Goal: Task Accomplishment & Management: Use online tool/utility

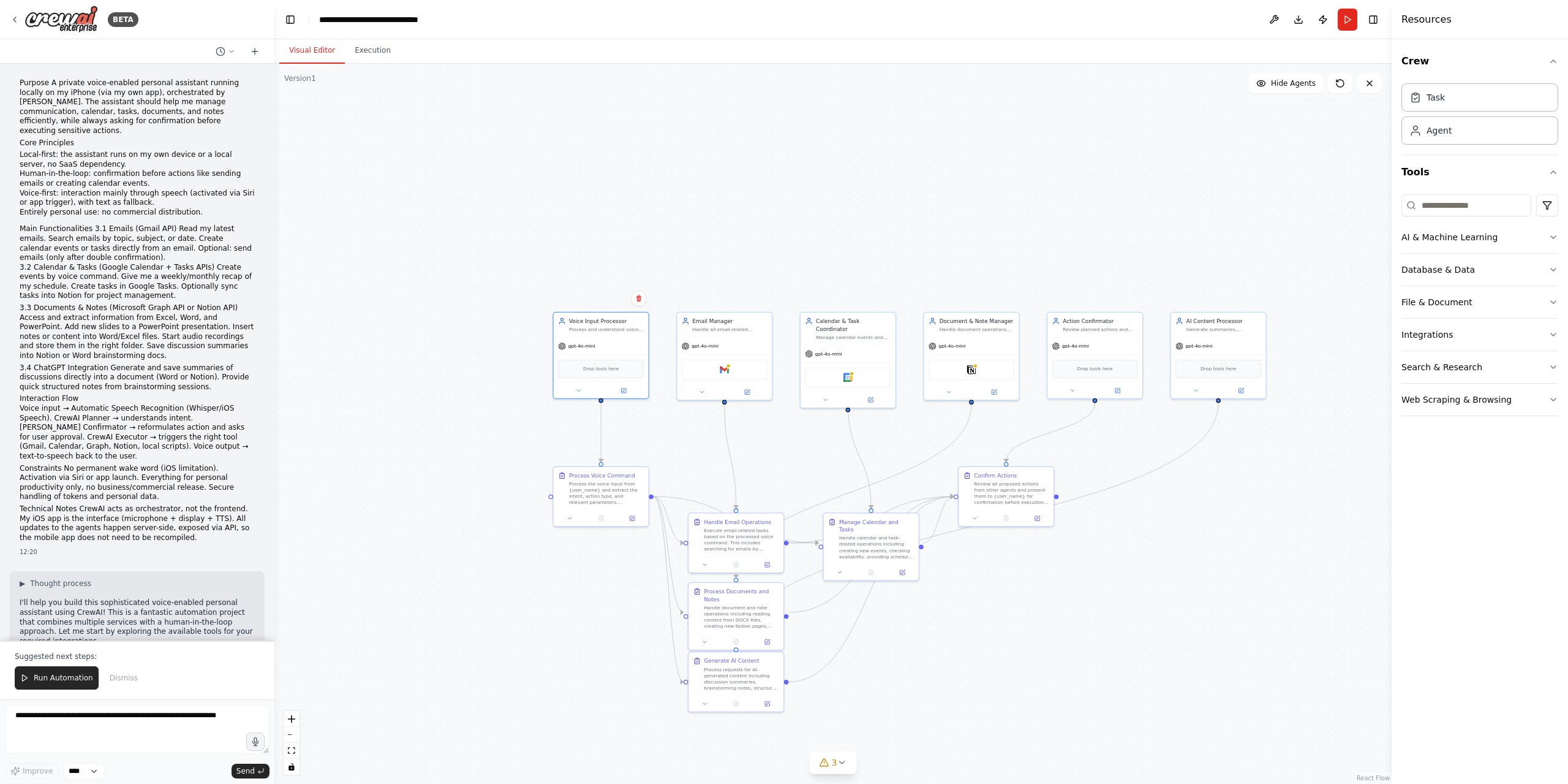
scroll to position [1874, 0]
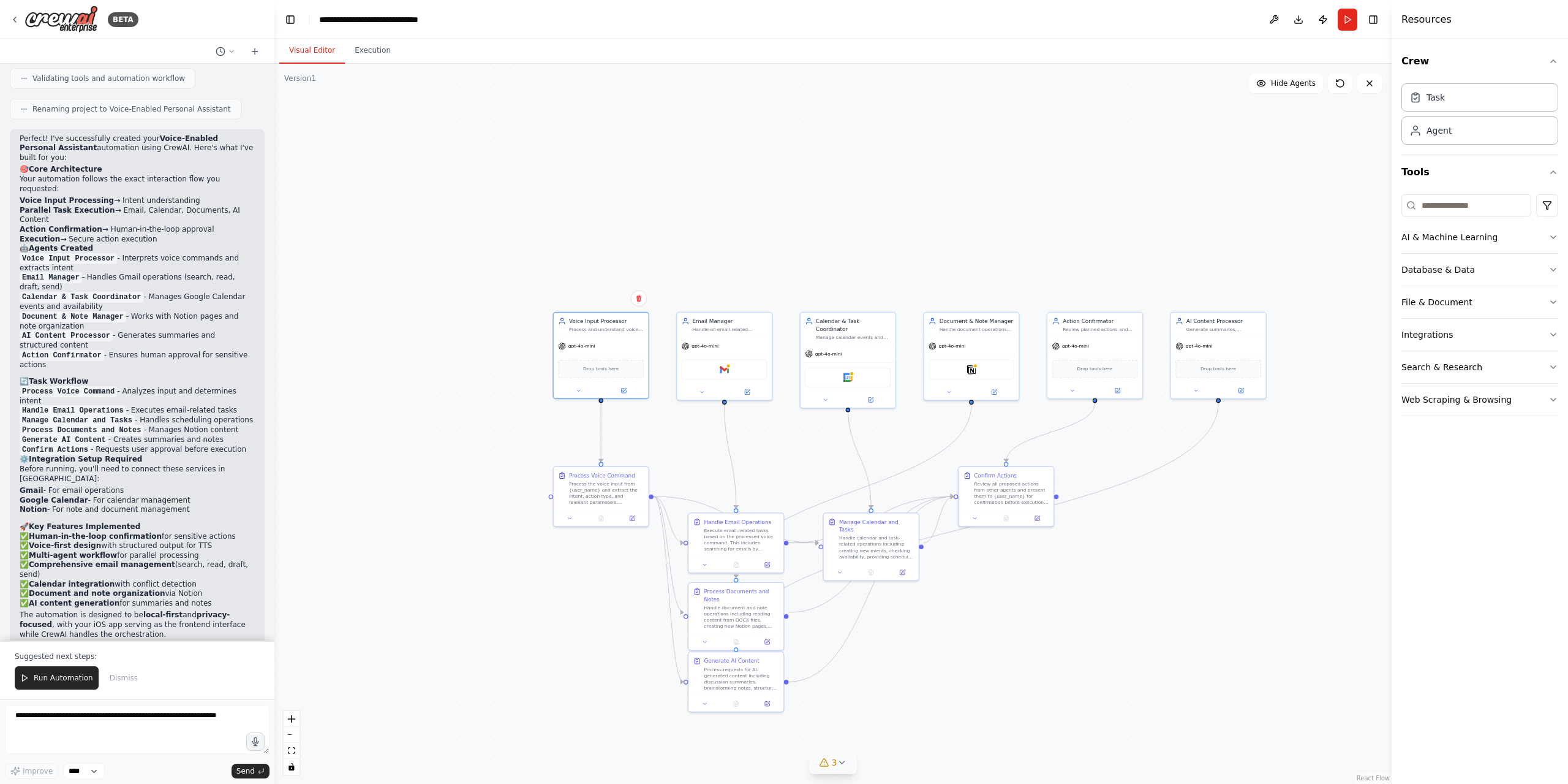
click at [848, 766] on button "3" at bounding box center [834, 762] width 47 height 23
click at [1136, 702] on div ".deletable-edge-delete-btn { width: 20px; height: 20px; border: 0px solid #ffff…" at bounding box center [834, 423] width 1118 height 720
click at [967, 679] on button "3" at bounding box center [833, 675] width 319 height 23
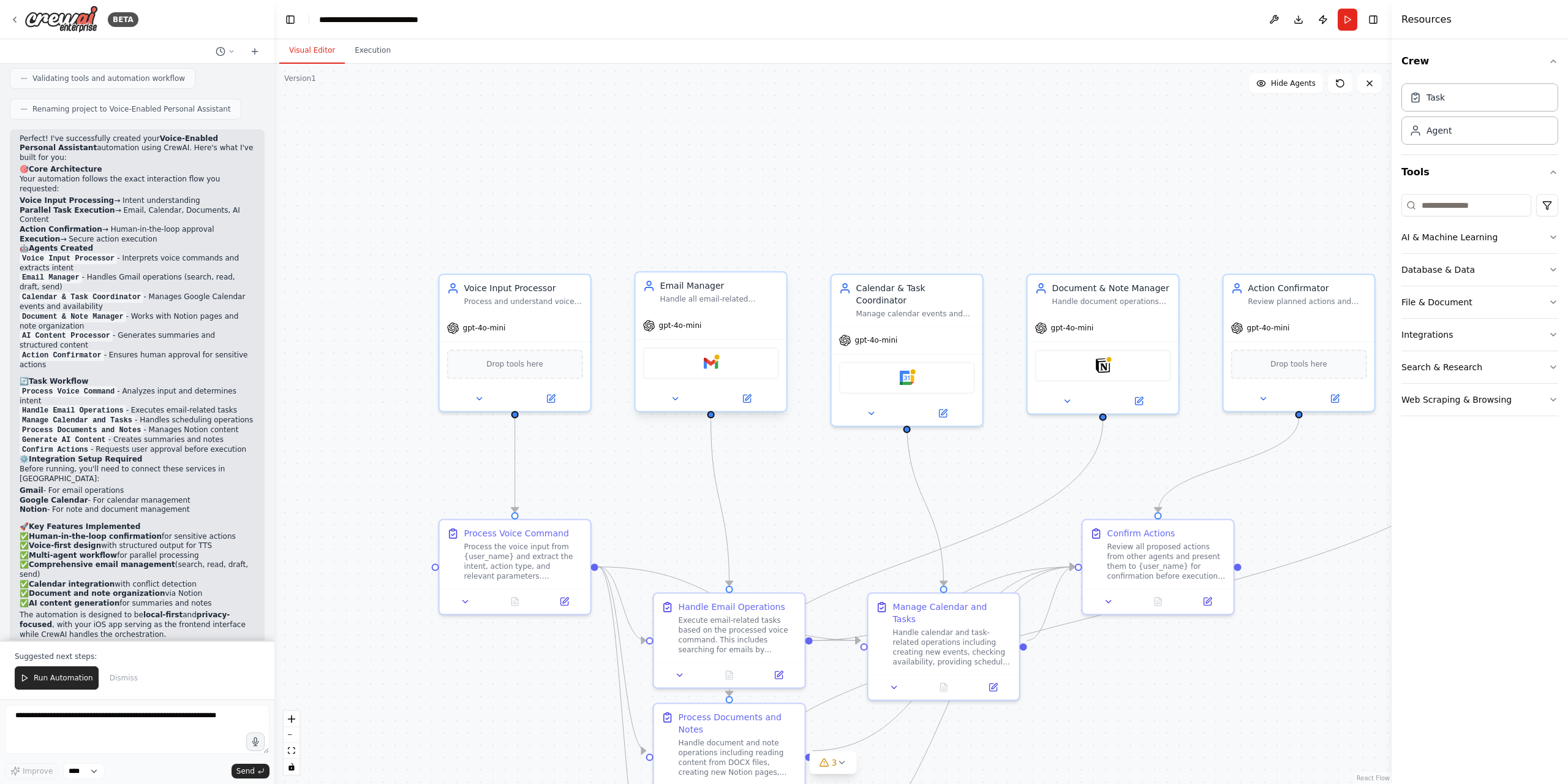
click at [736, 361] on div "Gmail" at bounding box center [711, 362] width 136 height 32
click at [742, 373] on div "Gmail" at bounding box center [711, 362] width 136 height 32
click at [673, 396] on icon at bounding box center [674, 398] width 10 height 10
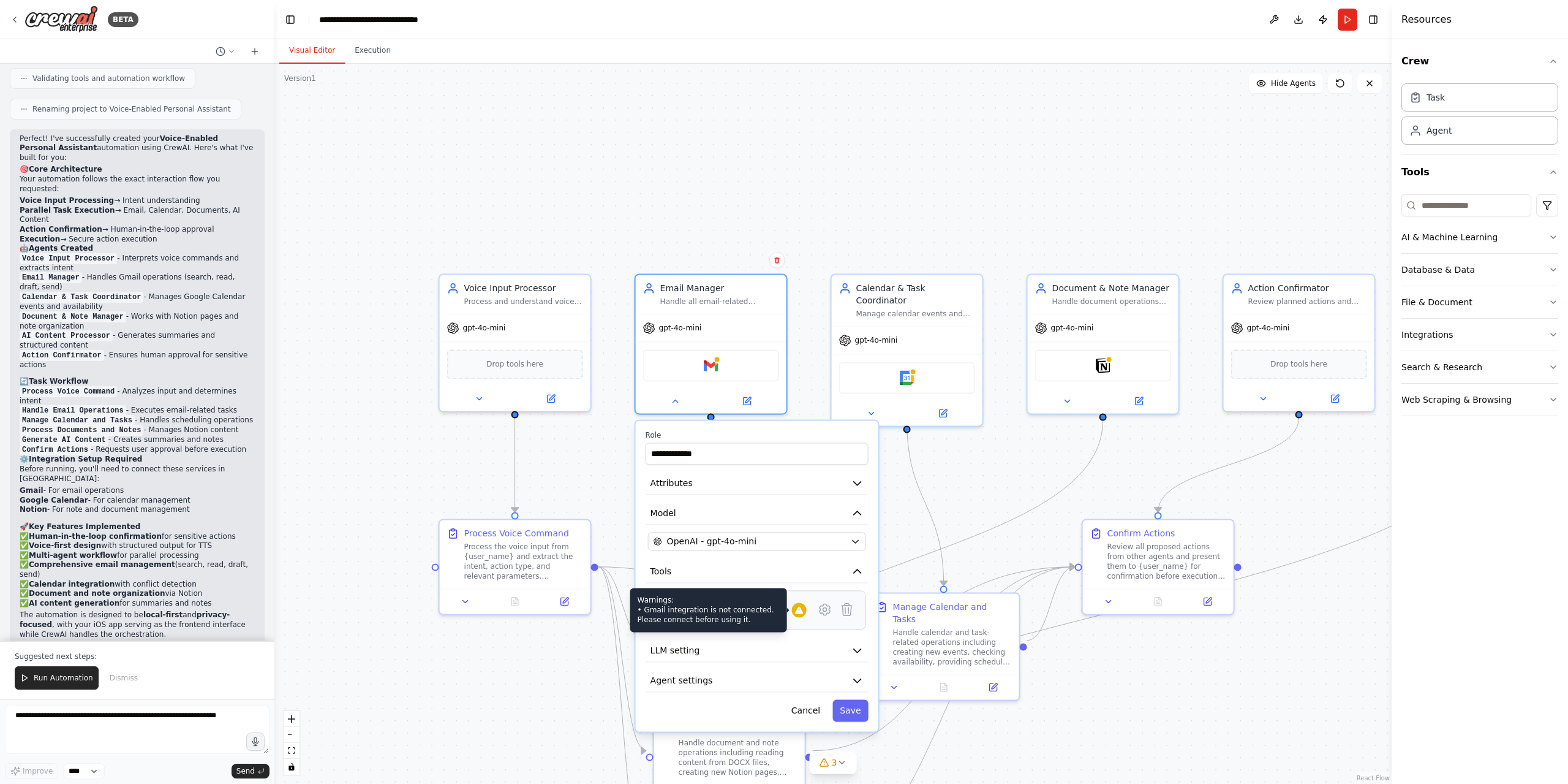
click at [804, 611] on icon at bounding box center [799, 609] width 10 height 10
click at [742, 627] on div "Gmail Integrate with you Gmail" at bounding box center [757, 609] width 218 height 39
click at [832, 606] on icon at bounding box center [825, 609] width 15 height 15
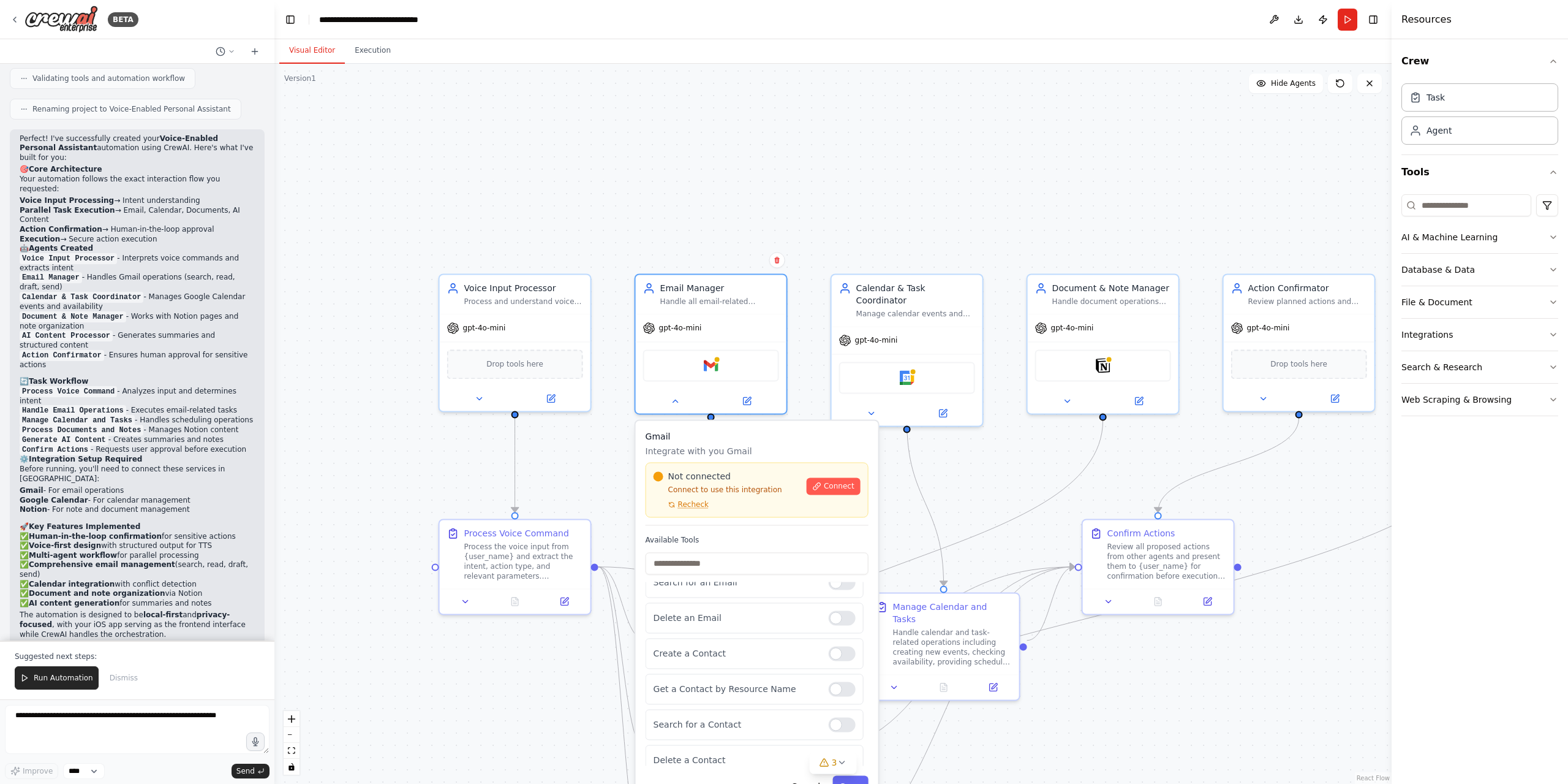
scroll to position [102, 0]
click at [829, 646] on div "Create a Contact" at bounding box center [754, 637] width 218 height 31
click at [834, 602] on div at bounding box center [843, 602] width 27 height 15
click at [832, 633] on div at bounding box center [843, 637] width 27 height 15
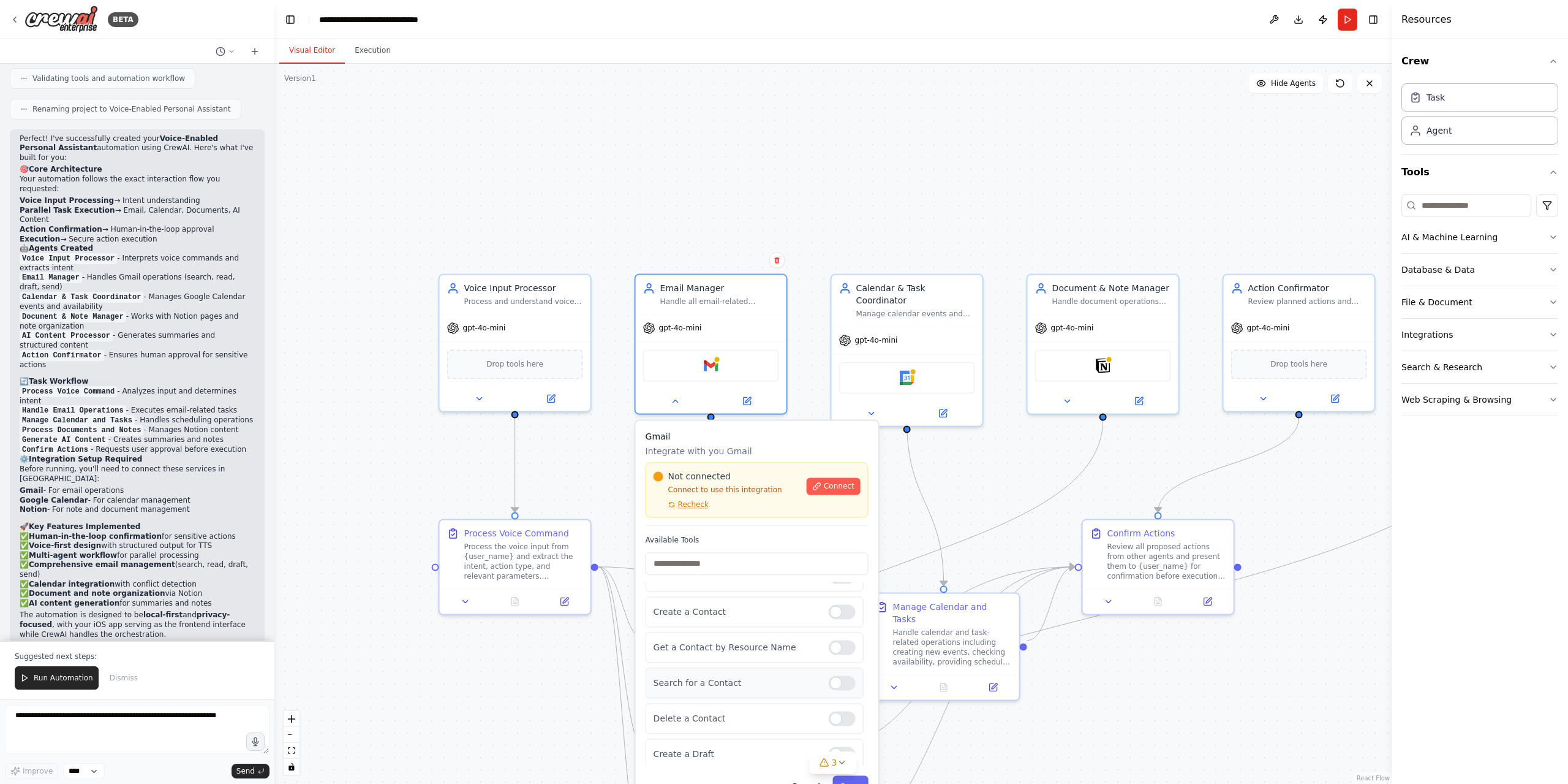
click at [833, 681] on div at bounding box center [843, 683] width 27 height 15
click at [827, 484] on span "Connect" at bounding box center [839, 485] width 31 height 10
click at [846, 122] on div ".deletable-edge-delete-btn { width: 20px; height: 20px; border: 0px solid #ffff…" at bounding box center [834, 423] width 1118 height 720
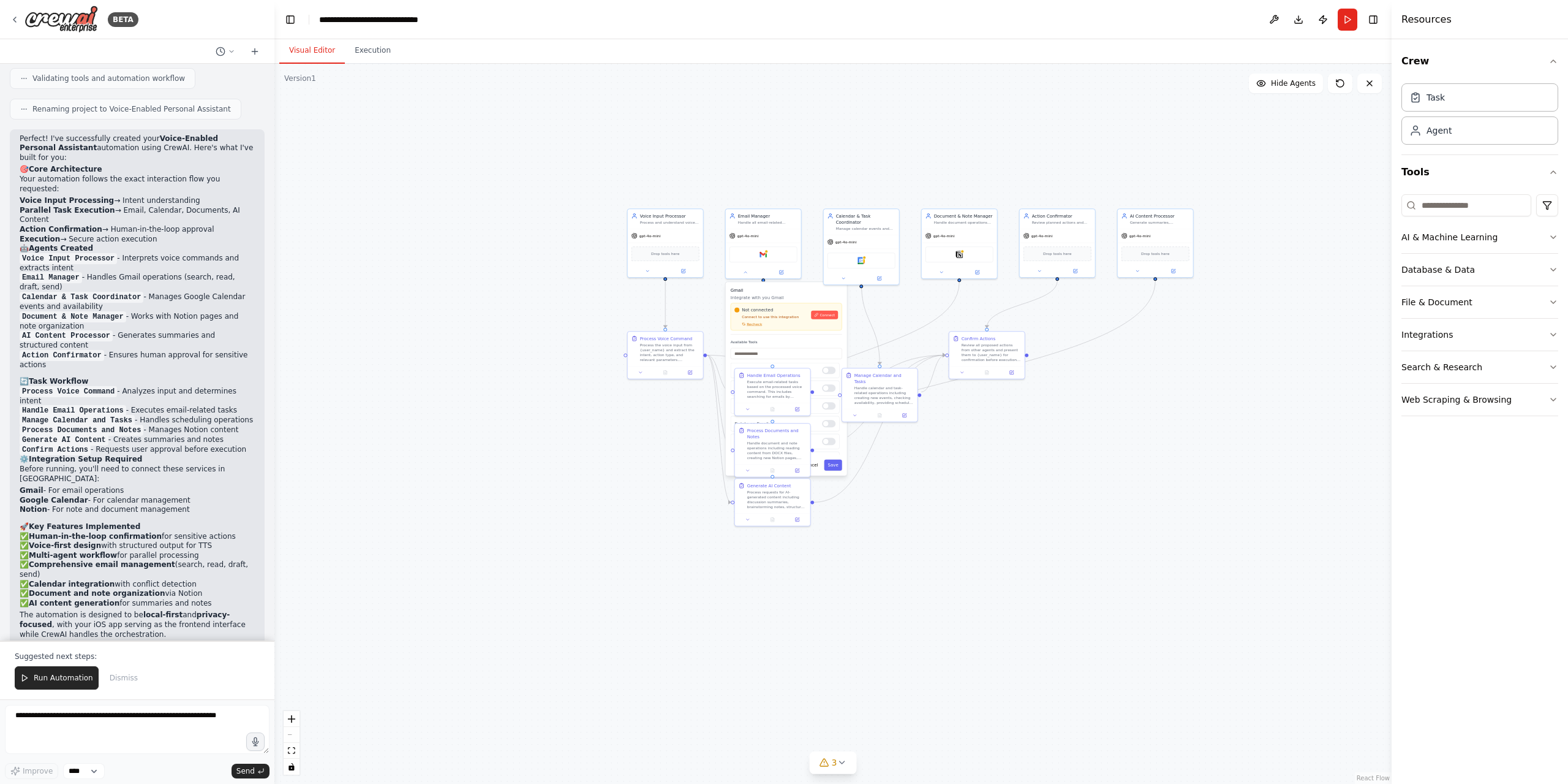
click at [1009, 423] on div ".deletable-edge-delete-btn { width: 20px; height: 20px; border: 0px solid #ffff…" at bounding box center [834, 423] width 1118 height 720
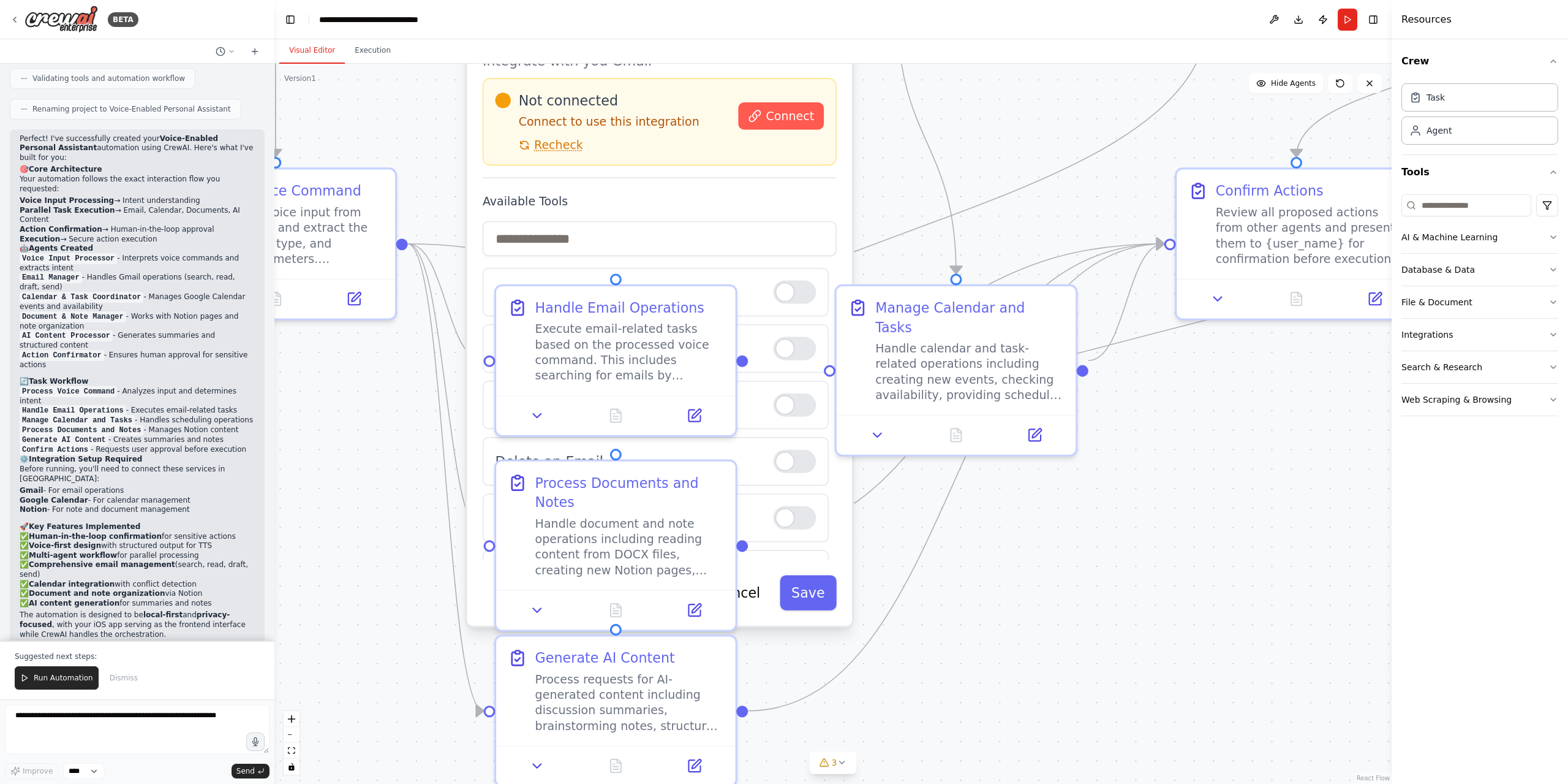
scroll to position [127, 0]
click at [784, 195] on label "Available Tools" at bounding box center [659, 201] width 354 height 15
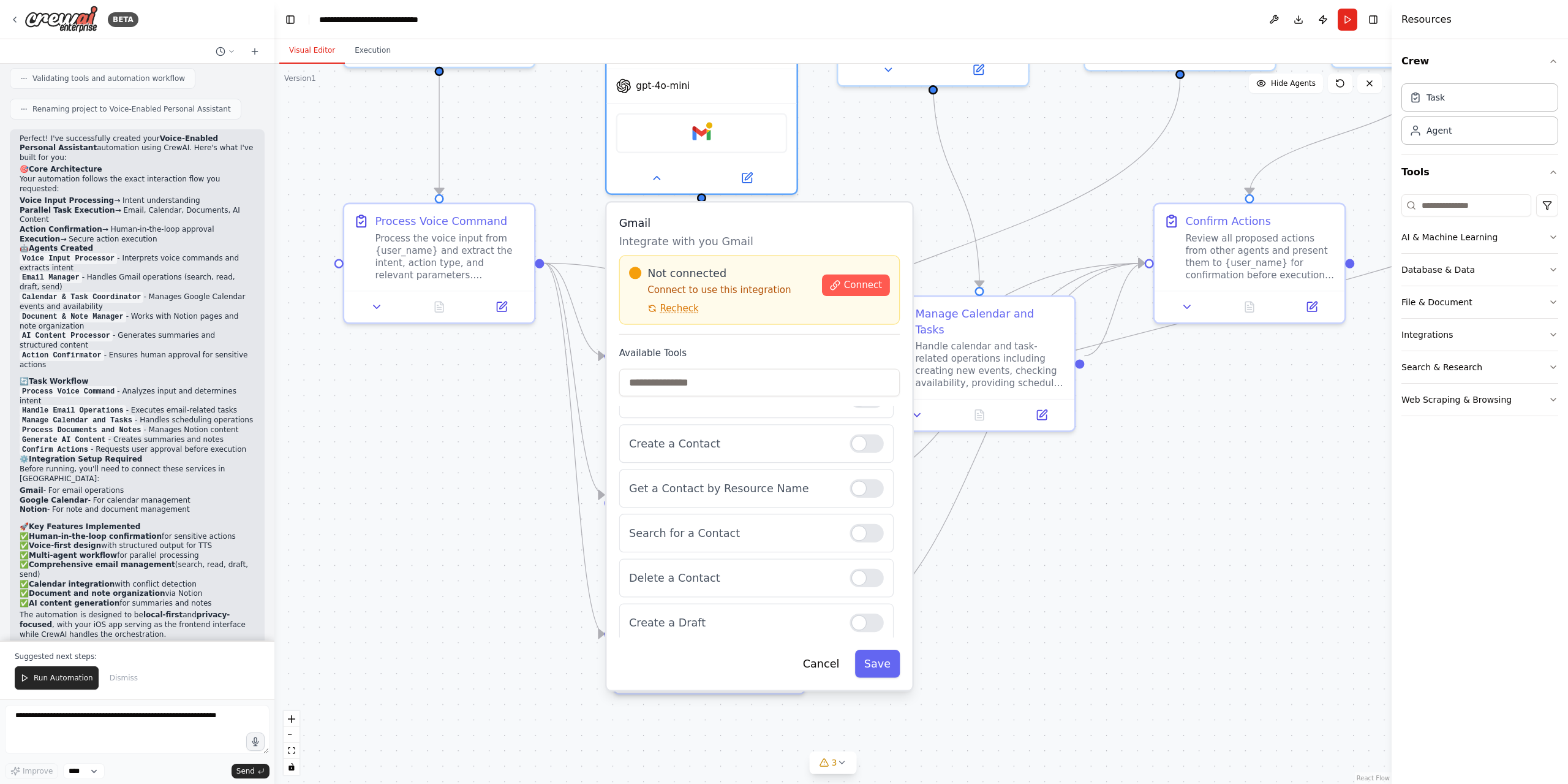
drag, startPoint x: 753, startPoint y: 100, endPoint x: 768, endPoint y: 229, distance: 129.9
click at [768, 229] on h3 "Gmail" at bounding box center [759, 222] width 281 height 15
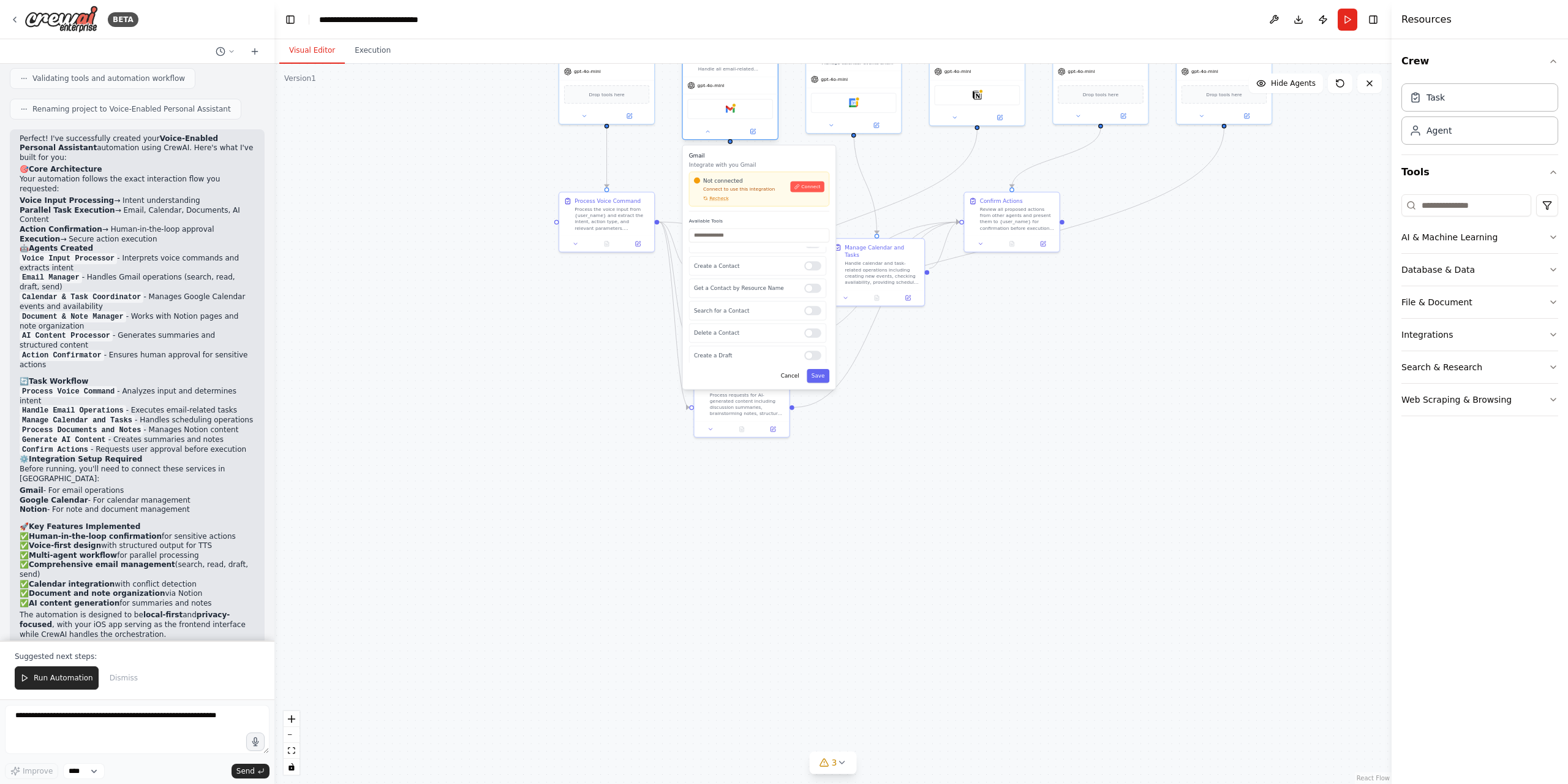
drag, startPoint x: 771, startPoint y: 137, endPoint x: 765, endPoint y: 90, distance: 47.4
click at [765, 90] on div "gpt-4o-mini" at bounding box center [730, 86] width 95 height 17
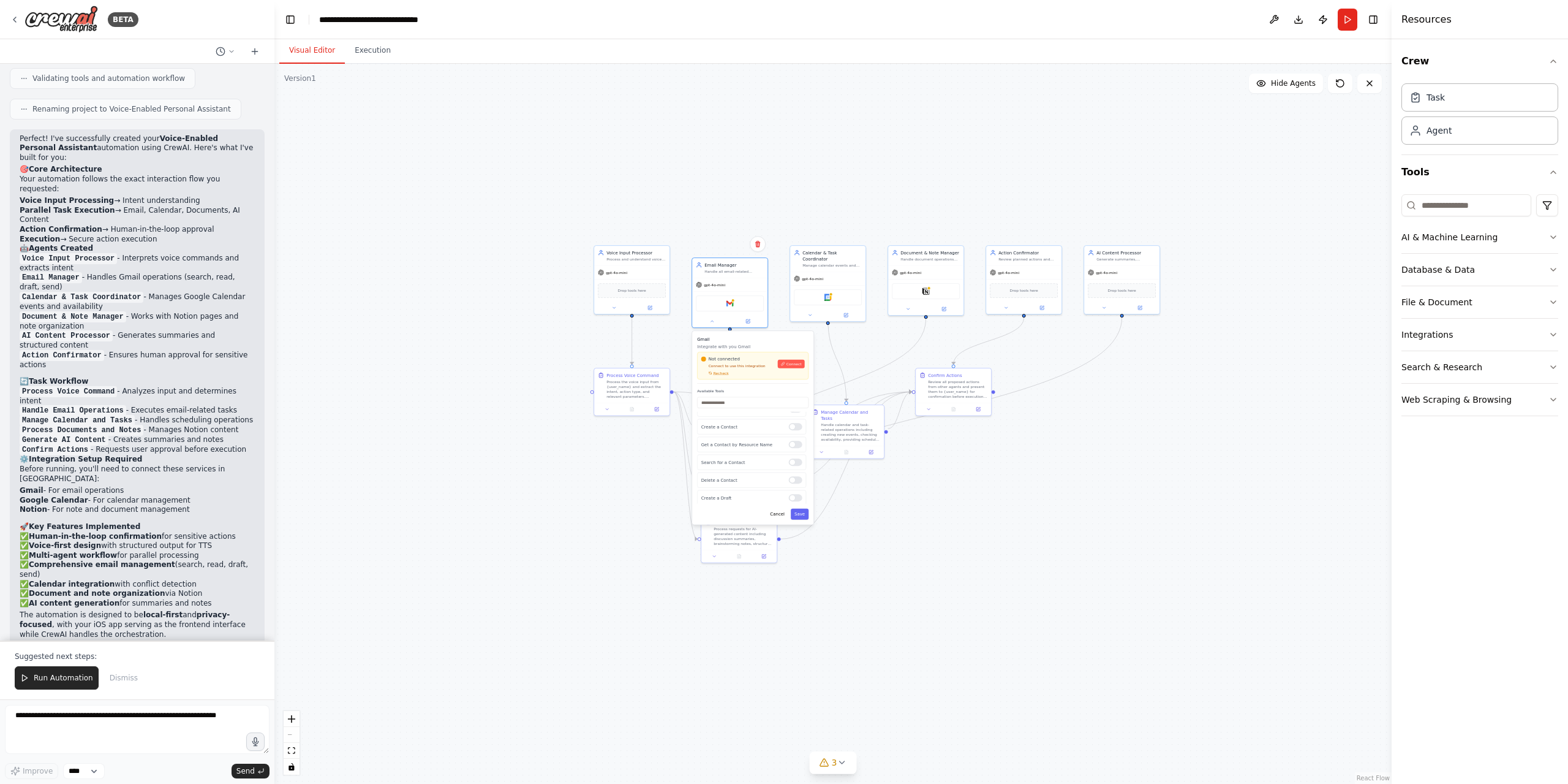
drag, startPoint x: 944, startPoint y: 341, endPoint x: 905, endPoint y: 462, distance: 127.1
click at [927, 508] on div ".deletable-edge-delete-btn { width: 20px; height: 20px; border: 0px solid #ffff…" at bounding box center [834, 423] width 1118 height 720
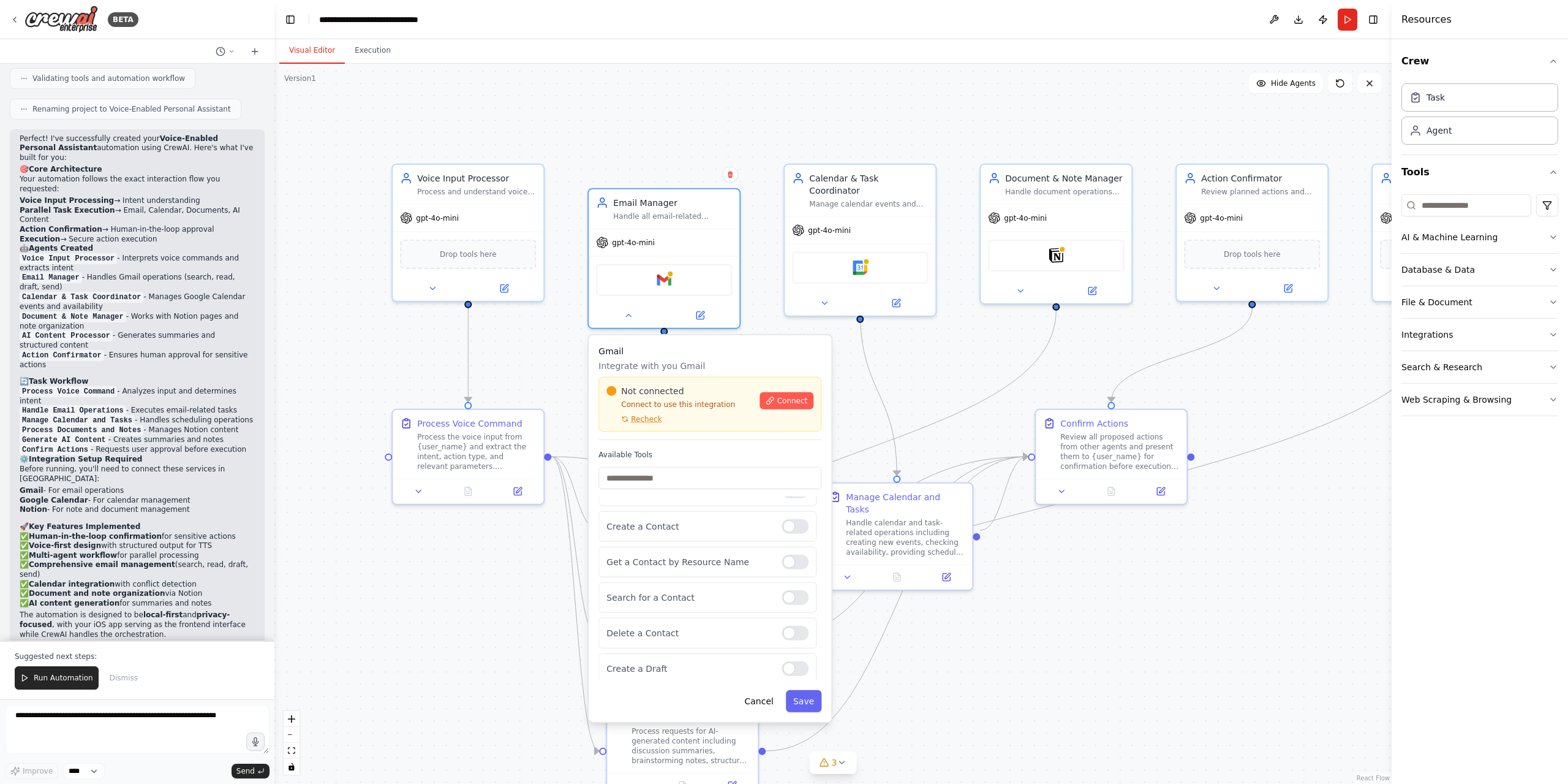
click at [795, 490] on div "Available Tools Send an Email Get an Email by ID Search for an Email Delete an …" at bounding box center [710, 565] width 223 height 230
click at [775, 479] on input "text" at bounding box center [710, 478] width 223 height 22
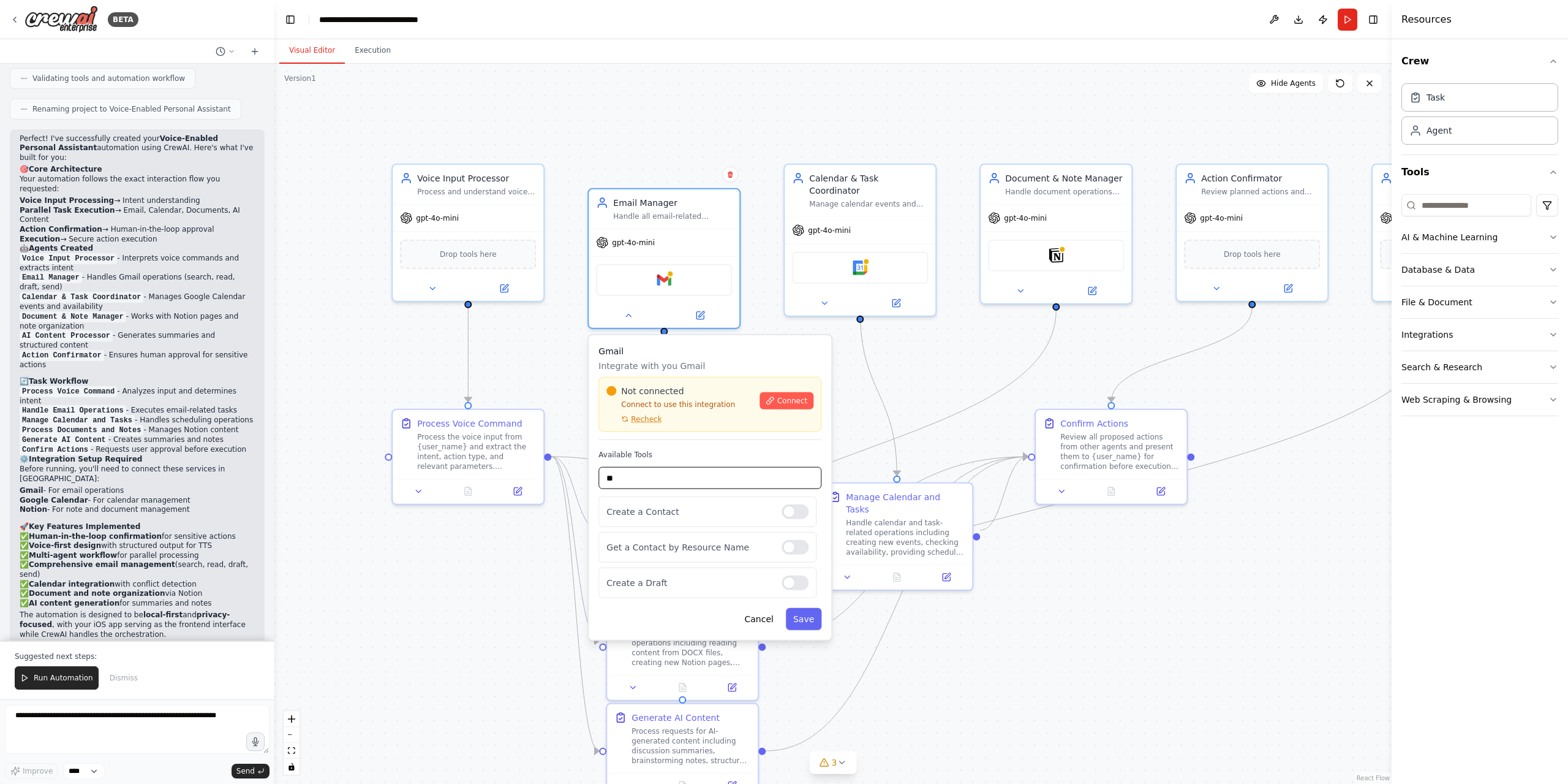
type input "*"
click at [788, 551] on div at bounding box center [795, 547] width 27 height 15
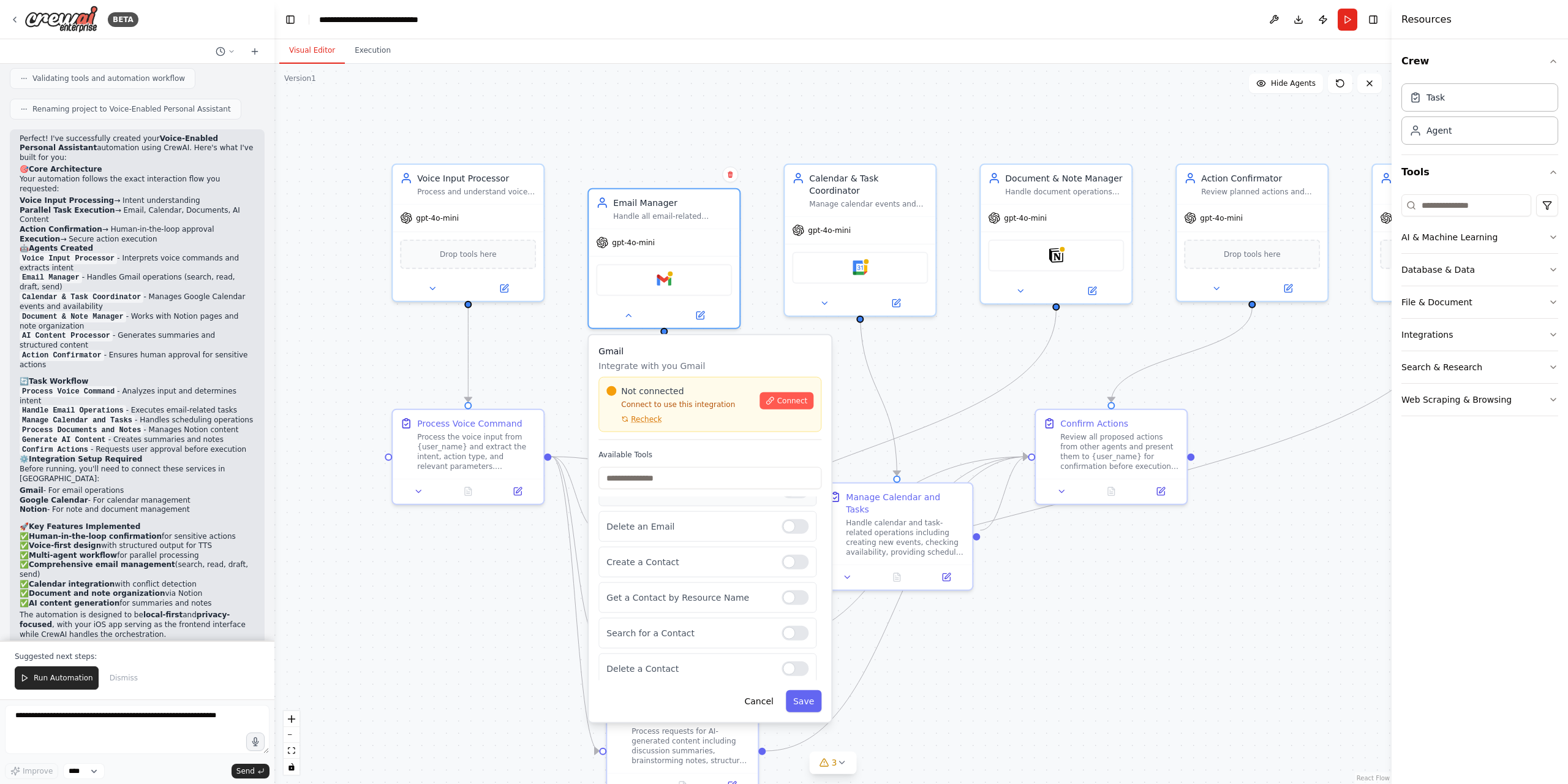
scroll to position [102, 0]
click at [786, 592] on div "Get a Contact by Resource Name" at bounding box center [708, 588] width 218 height 31
click at [786, 586] on div at bounding box center [795, 587] width 27 height 15
click at [782, 438] on div "Gmail Integrate with you Gmail Not connected Connect to use this integration Re…" at bounding box center [710, 392] width 223 height 95
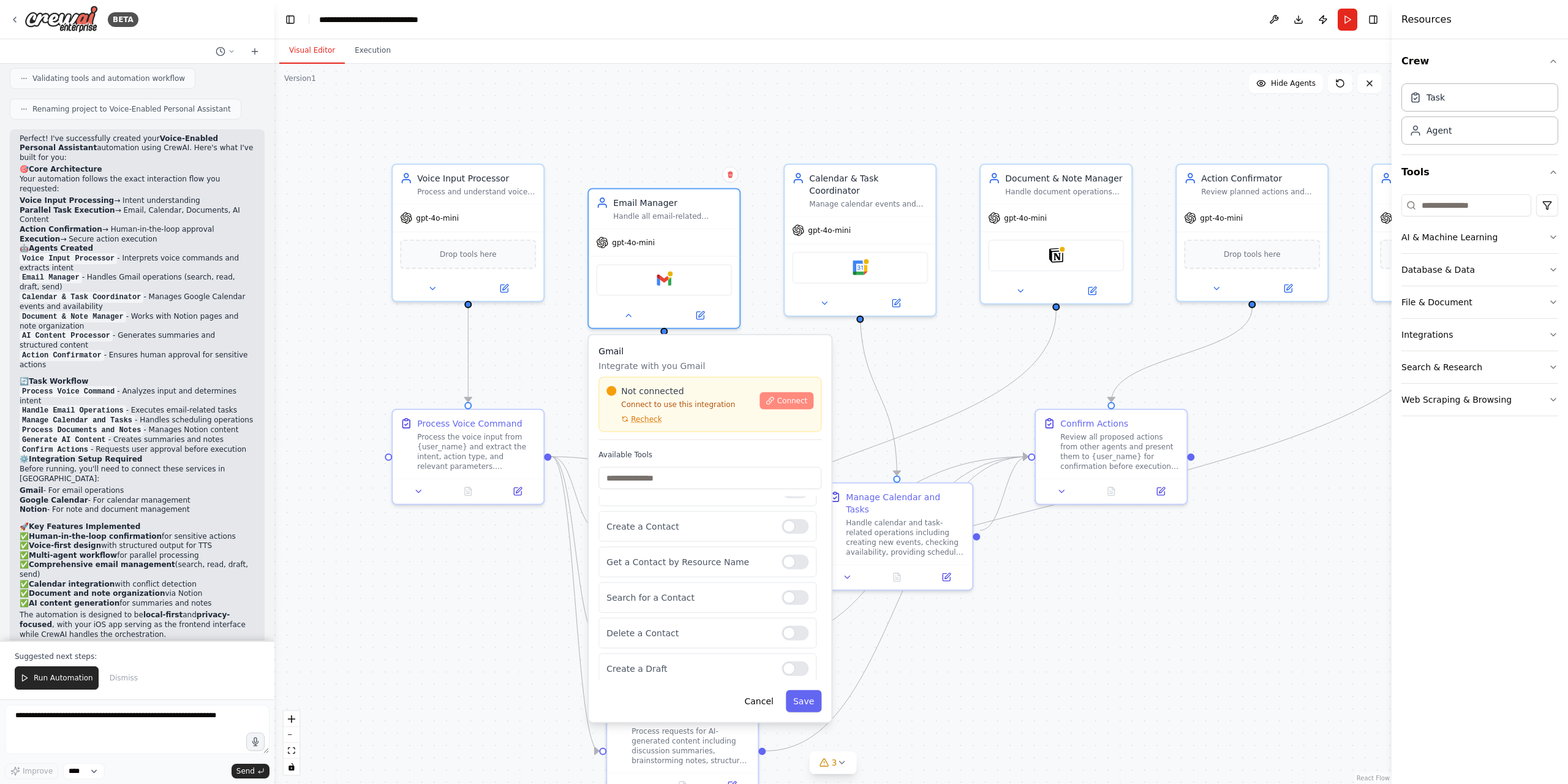
click at [794, 403] on span "Connect" at bounding box center [793, 401] width 31 height 10
click at [642, 417] on span "Recheck" at bounding box center [646, 419] width 31 height 10
click at [788, 399] on span "Connect" at bounding box center [793, 401] width 31 height 10
click at [774, 406] on button "Connect" at bounding box center [786, 401] width 54 height 17
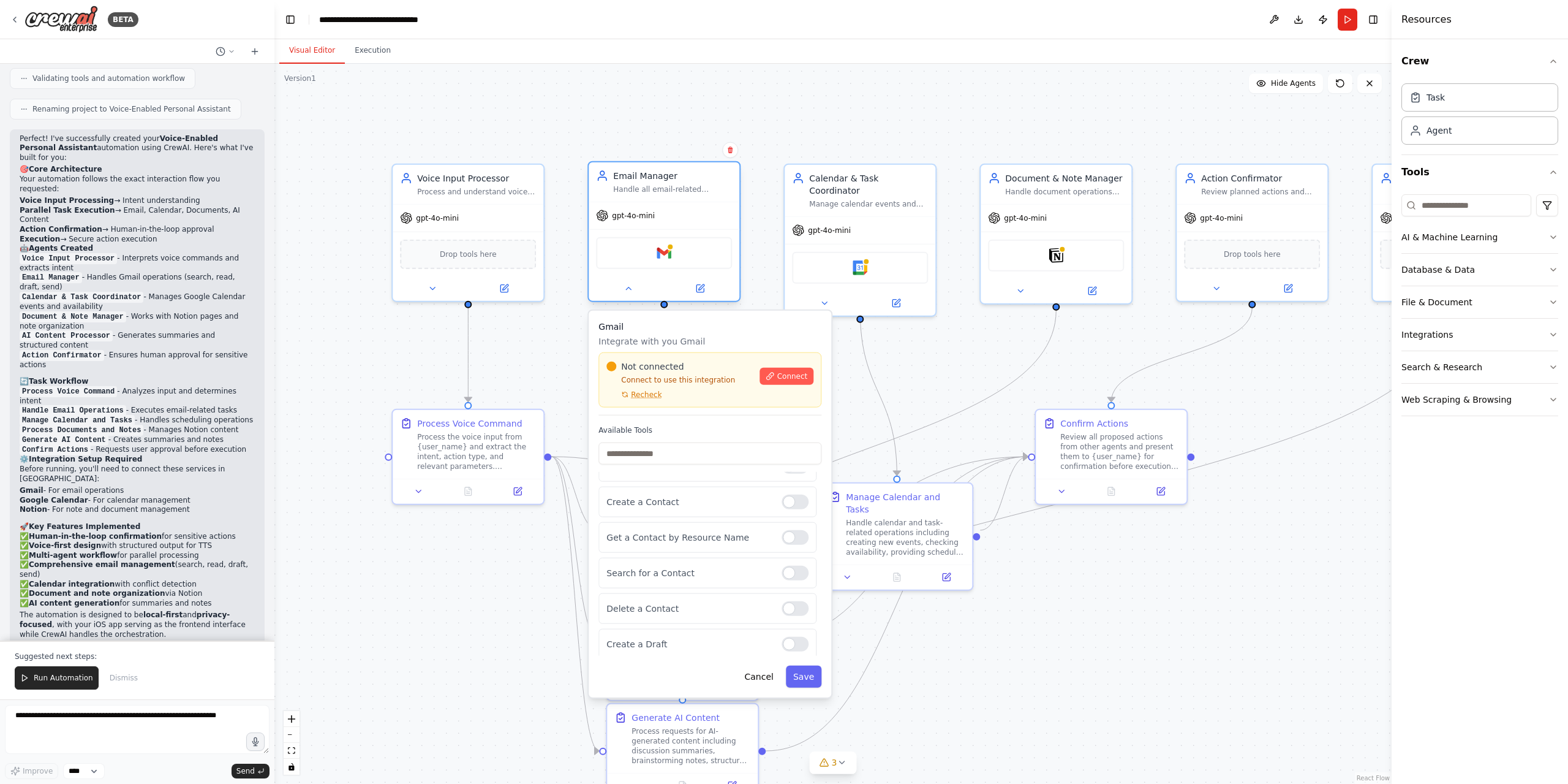
drag, startPoint x: 664, startPoint y: 211, endPoint x: 664, endPoint y: 186, distance: 25.0
click at [664, 186] on div "Handle all email-related operations including searching, reading, and creating …" at bounding box center [673, 189] width 119 height 10
click at [640, 259] on div "Gmail" at bounding box center [663, 252] width 136 height 32
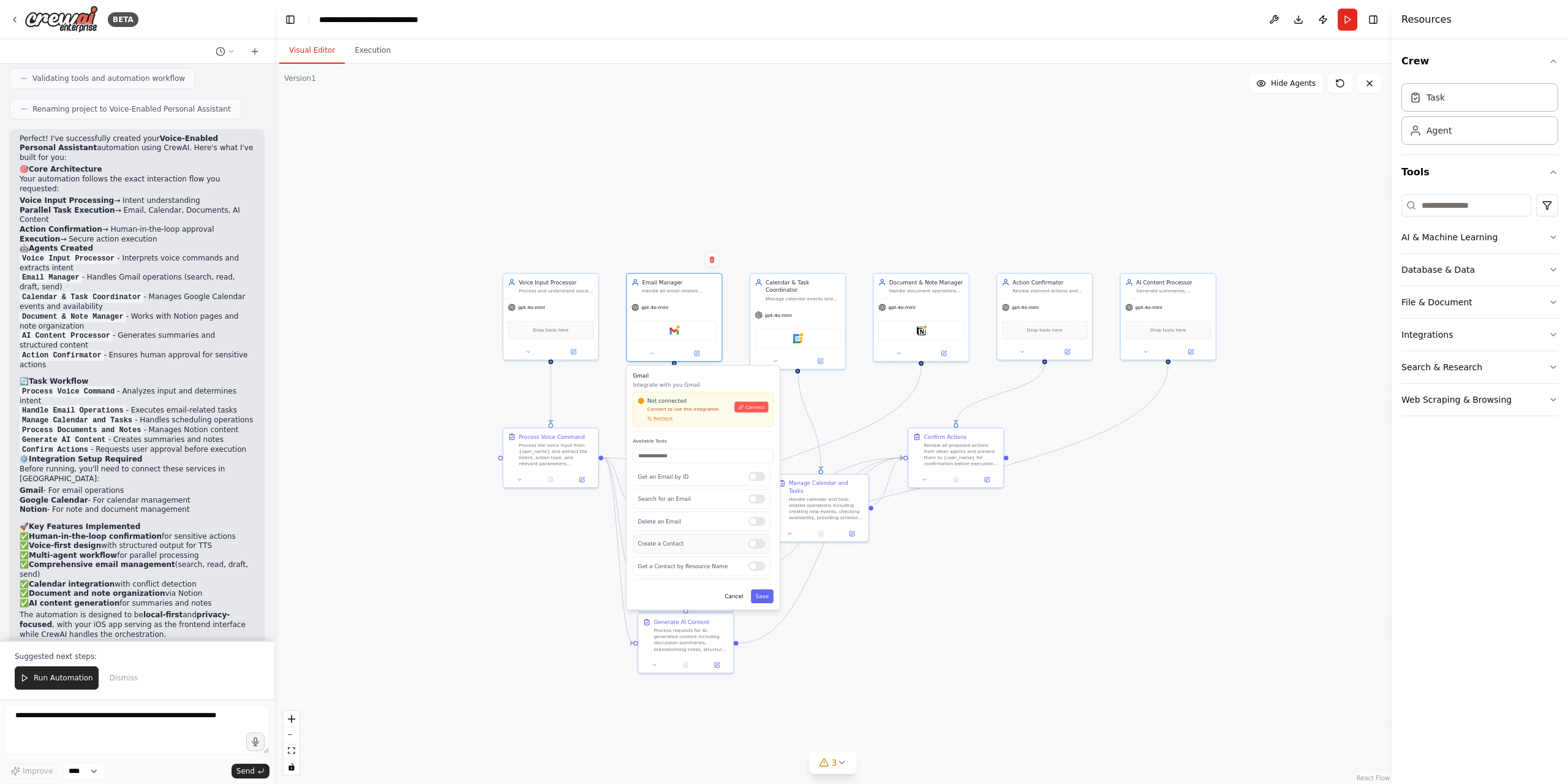
scroll to position [0, 0]
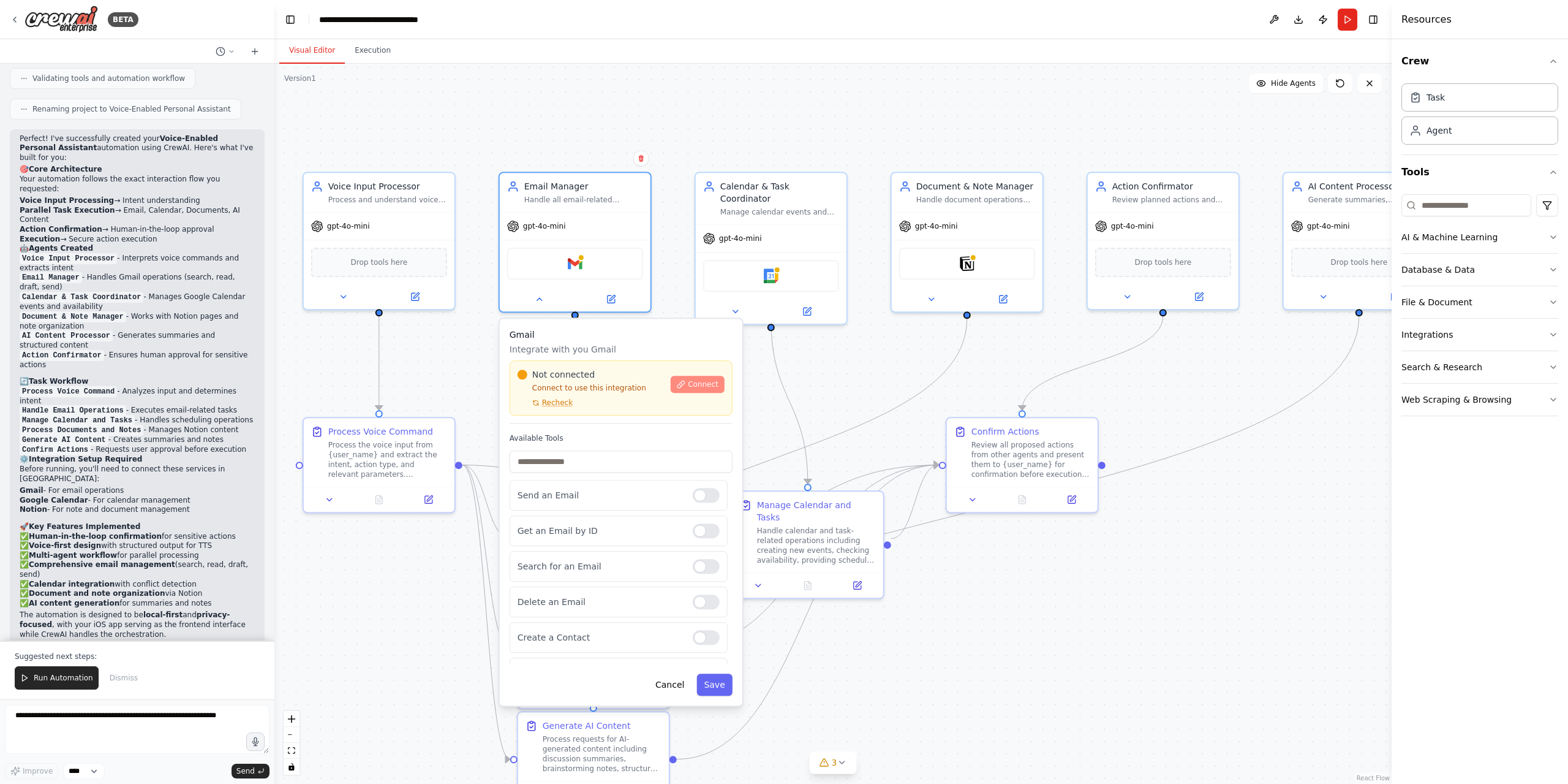
click at [687, 392] on button "Connect" at bounding box center [697, 384] width 54 height 17
click at [691, 388] on span "Connect" at bounding box center [703, 384] width 31 height 10
click at [574, 391] on p "Connect to use this integration" at bounding box center [591, 388] width 146 height 10
click at [696, 386] on span "Connect" at bounding box center [703, 384] width 31 height 10
drag, startPoint x: 958, startPoint y: 638, endPoint x: 939, endPoint y: 501, distance: 138.3
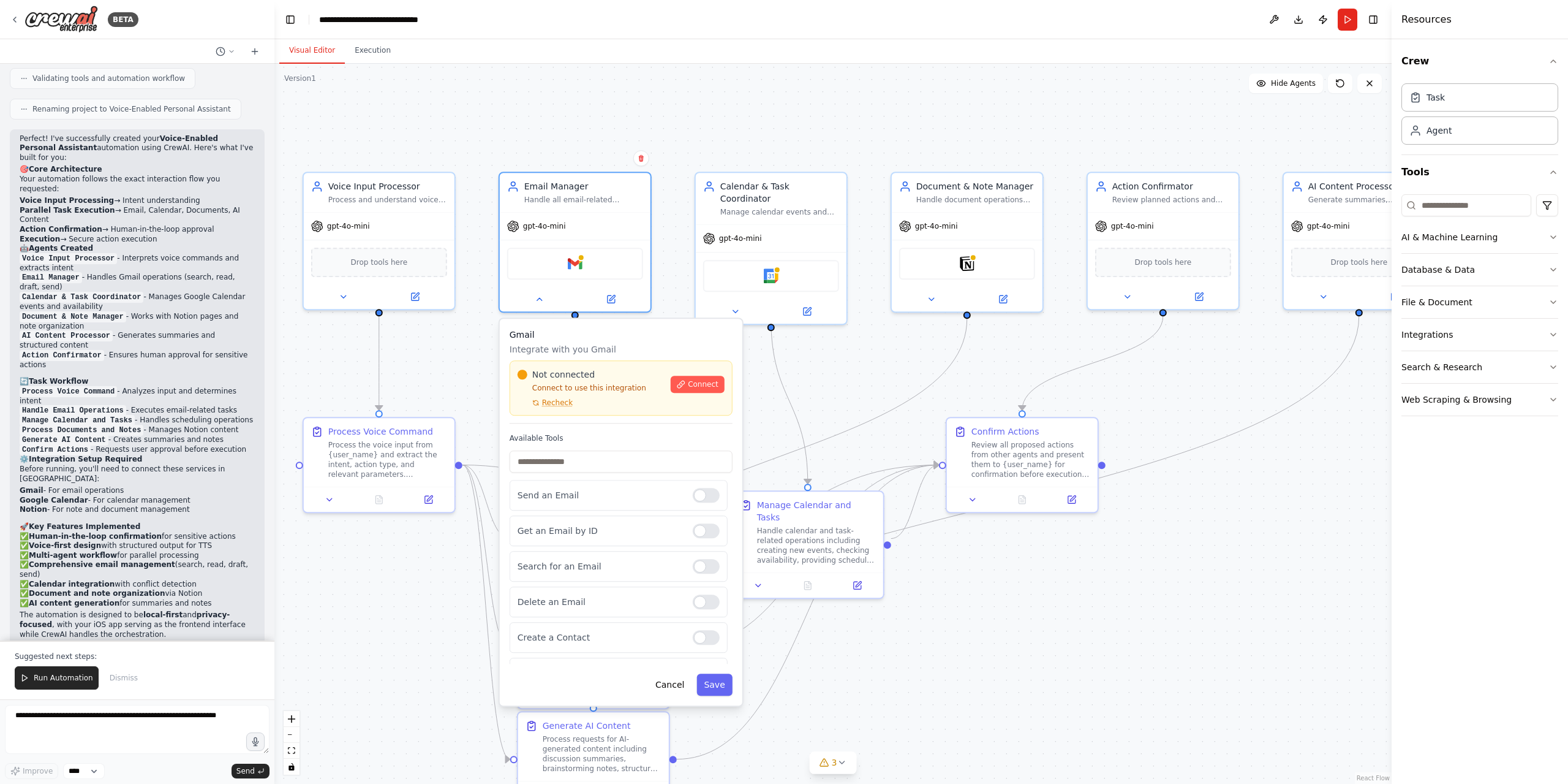
click at [958, 638] on div ".deletable-edge-delete-btn { width: 20px; height: 20px; border: 0px solid #ffff…" at bounding box center [834, 423] width 1118 height 720
click at [563, 443] on div "Available Tools Send an Email Get an Email by ID Search for an Email Delete an …" at bounding box center [621, 548] width 223 height 230
click at [602, 366] on div "Not connected Connect to use this integration Recheck Connect" at bounding box center [621, 388] width 223 height 56
click at [592, 224] on div "gpt-4o-mini" at bounding box center [575, 224] width 151 height 27
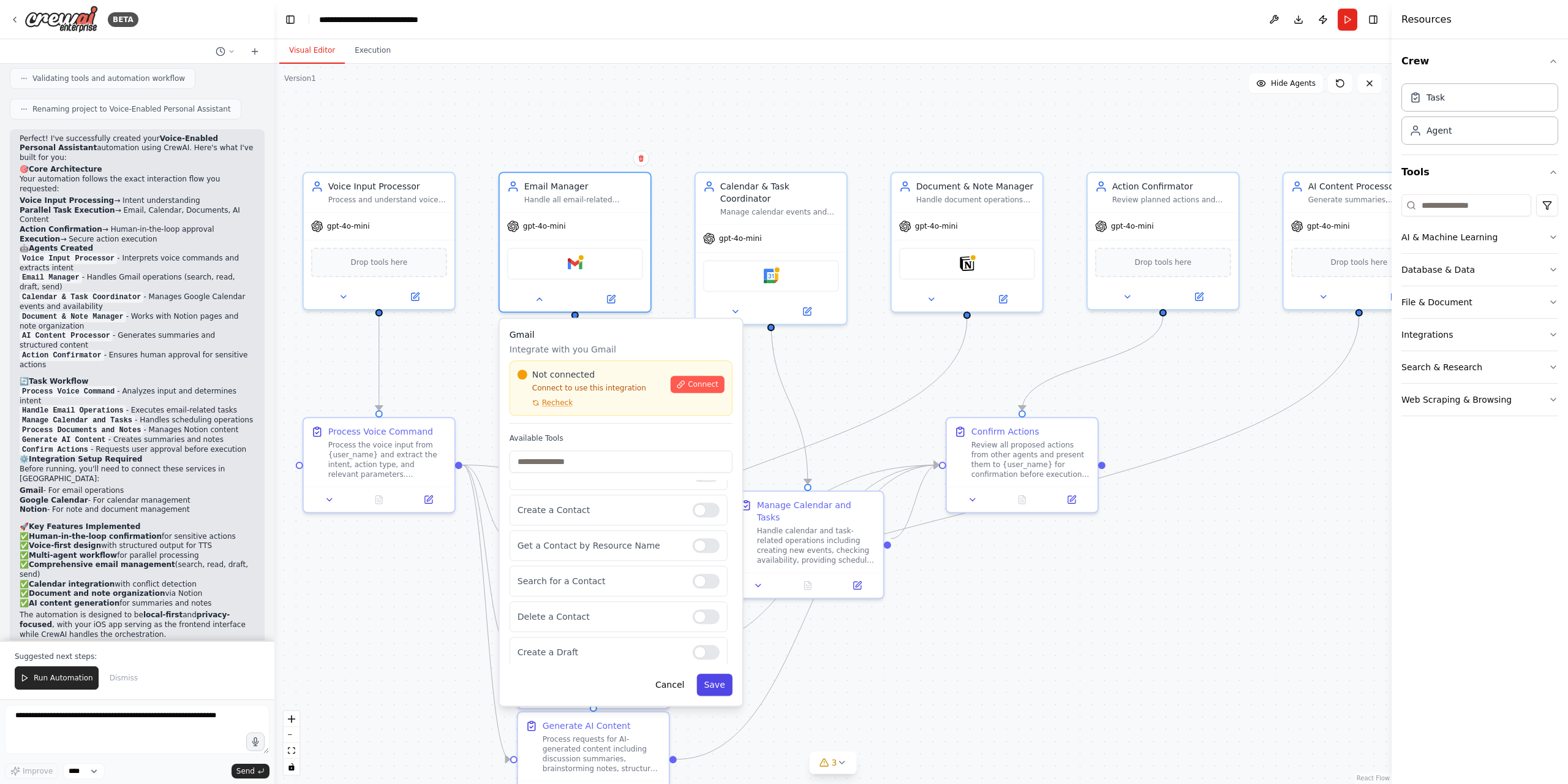
click at [709, 692] on button "Save" at bounding box center [713, 685] width 35 height 22
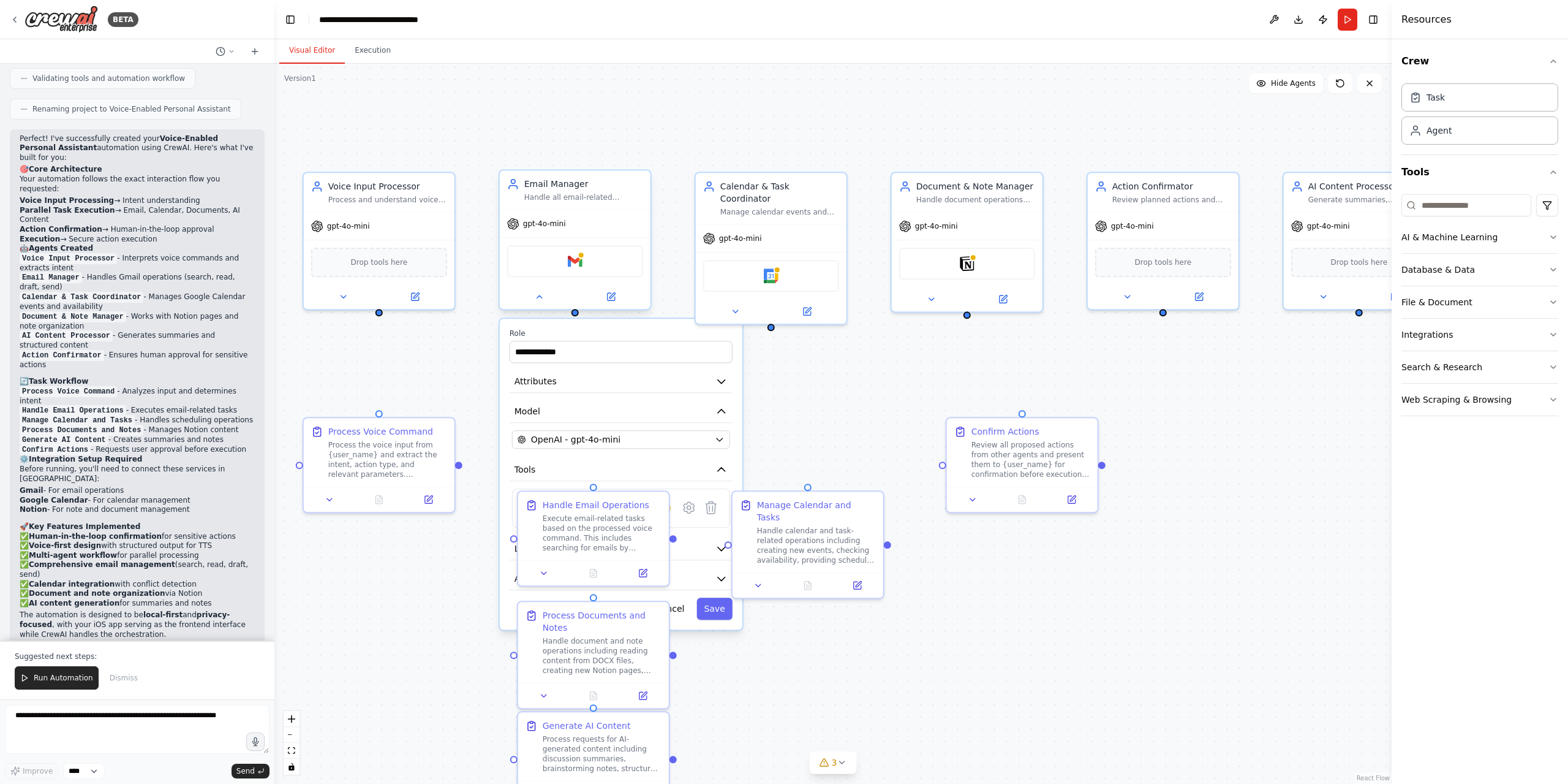
click at [617, 225] on div "gpt-4o-mini" at bounding box center [575, 224] width 151 height 27
click at [666, 511] on icon at bounding box center [663, 508] width 10 height 10
click at [686, 514] on button at bounding box center [689, 507] width 22 height 22
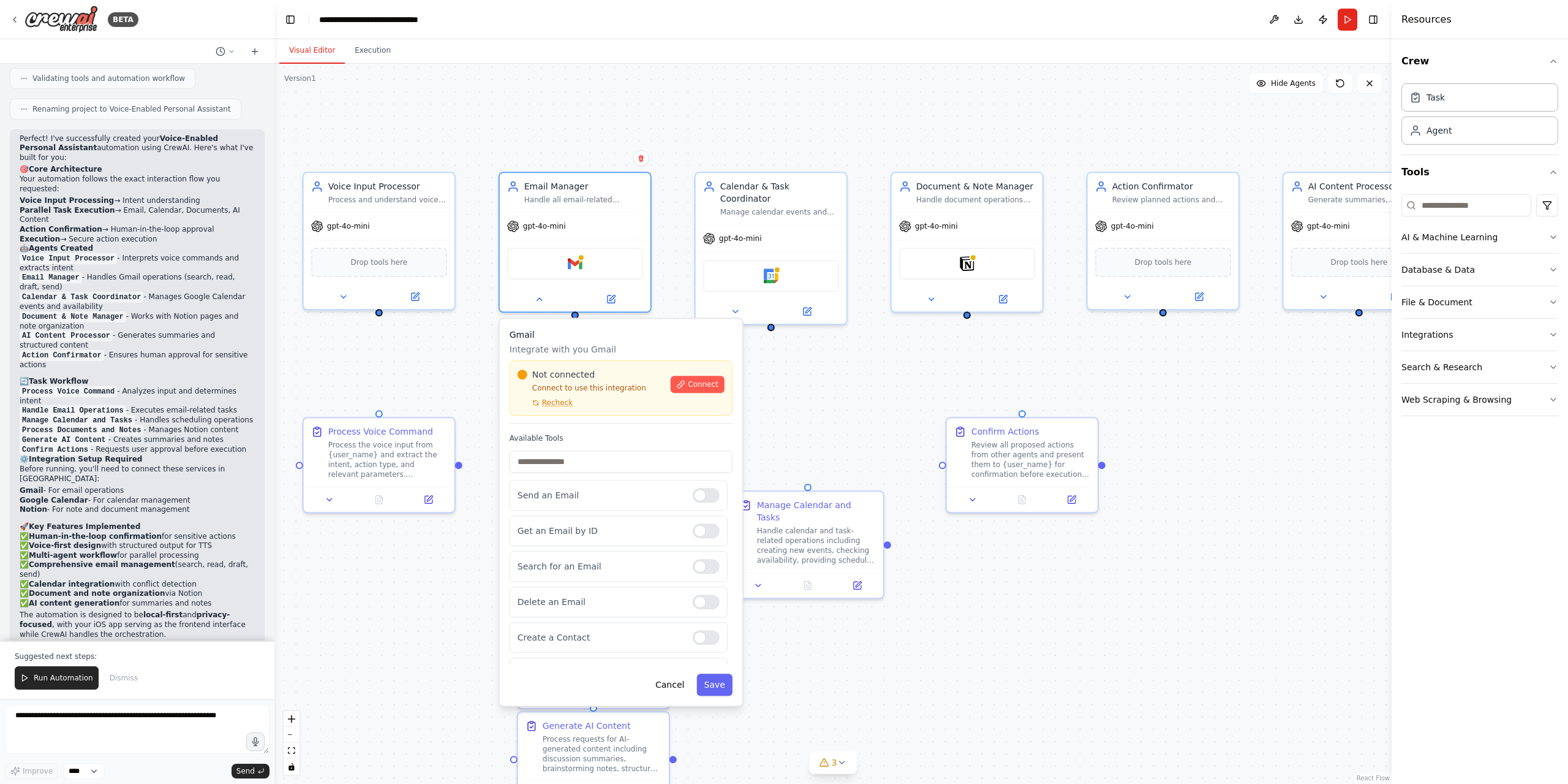
click at [575, 361] on div "Not connected Connect to use this integration Recheck Connect" at bounding box center [621, 388] width 223 height 56
click at [568, 278] on div "Gmail" at bounding box center [575, 260] width 151 height 47
click at [541, 300] on icon at bounding box center [539, 296] width 10 height 10
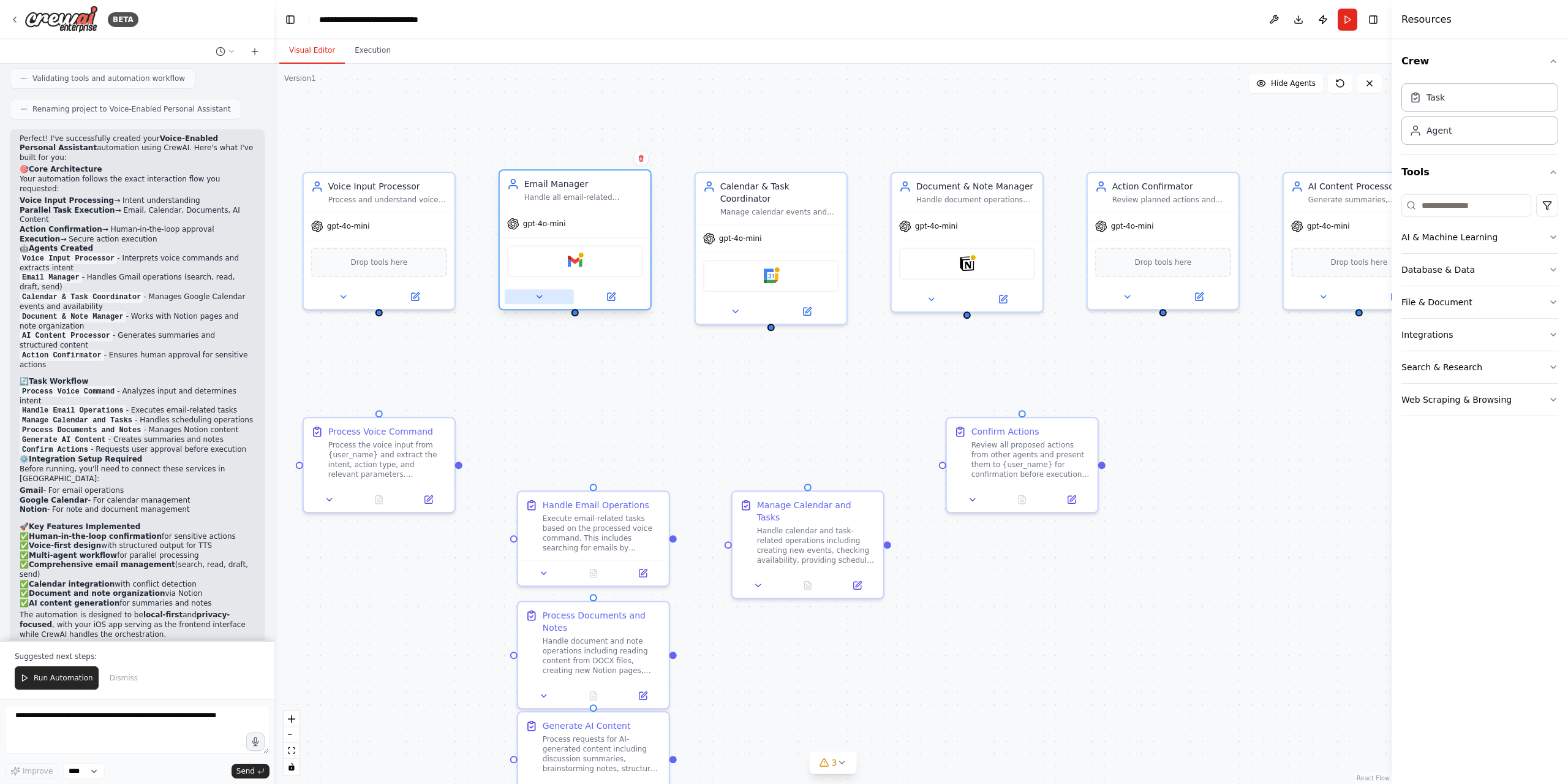
click at [543, 300] on icon at bounding box center [539, 296] width 10 height 10
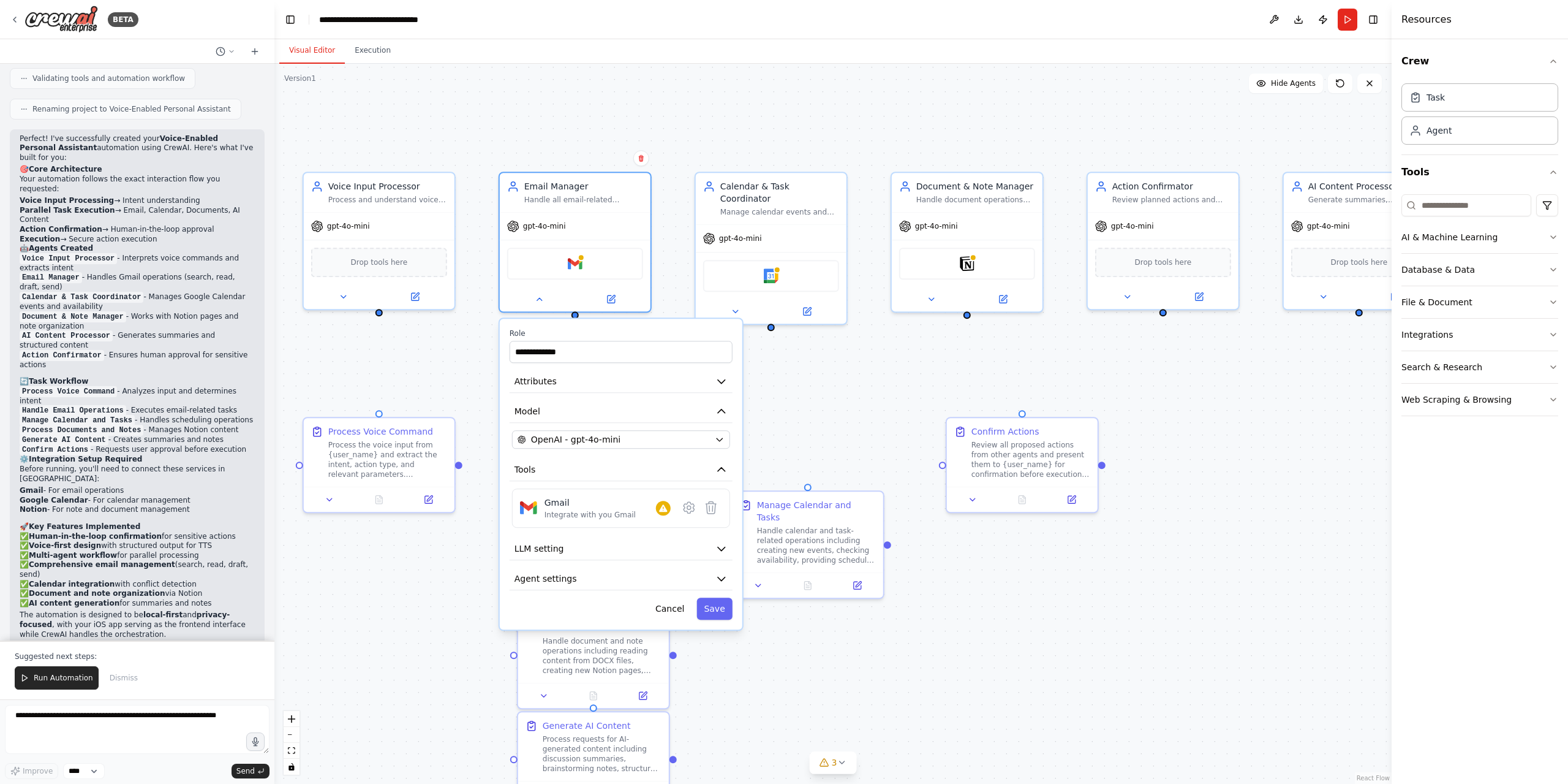
click at [601, 449] on div "**********" at bounding box center [621, 473] width 243 height 311
click at [713, 445] on button "OpenAI - gpt-4o-mini" at bounding box center [622, 439] width 218 height 18
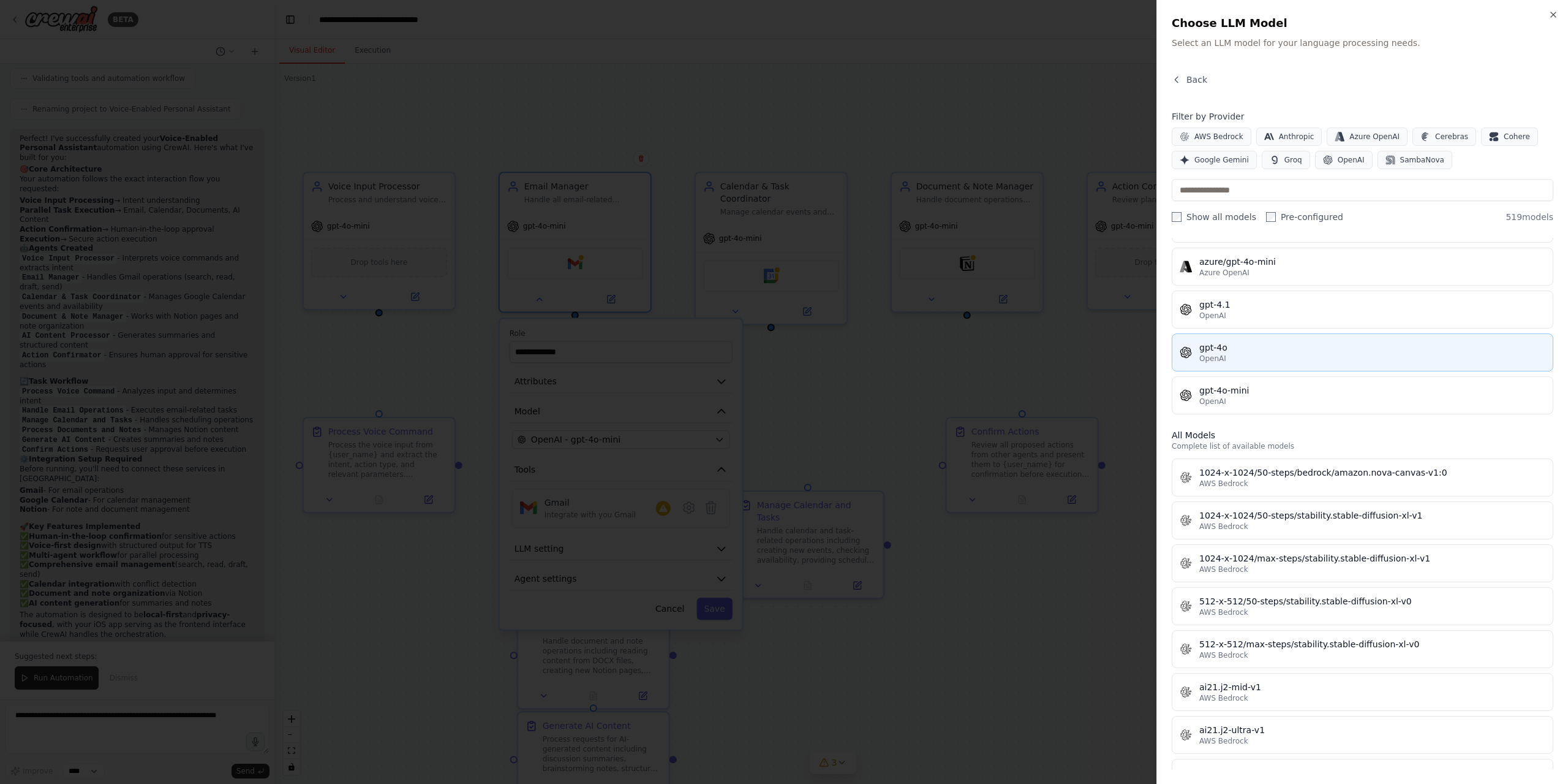
scroll to position [0, 0]
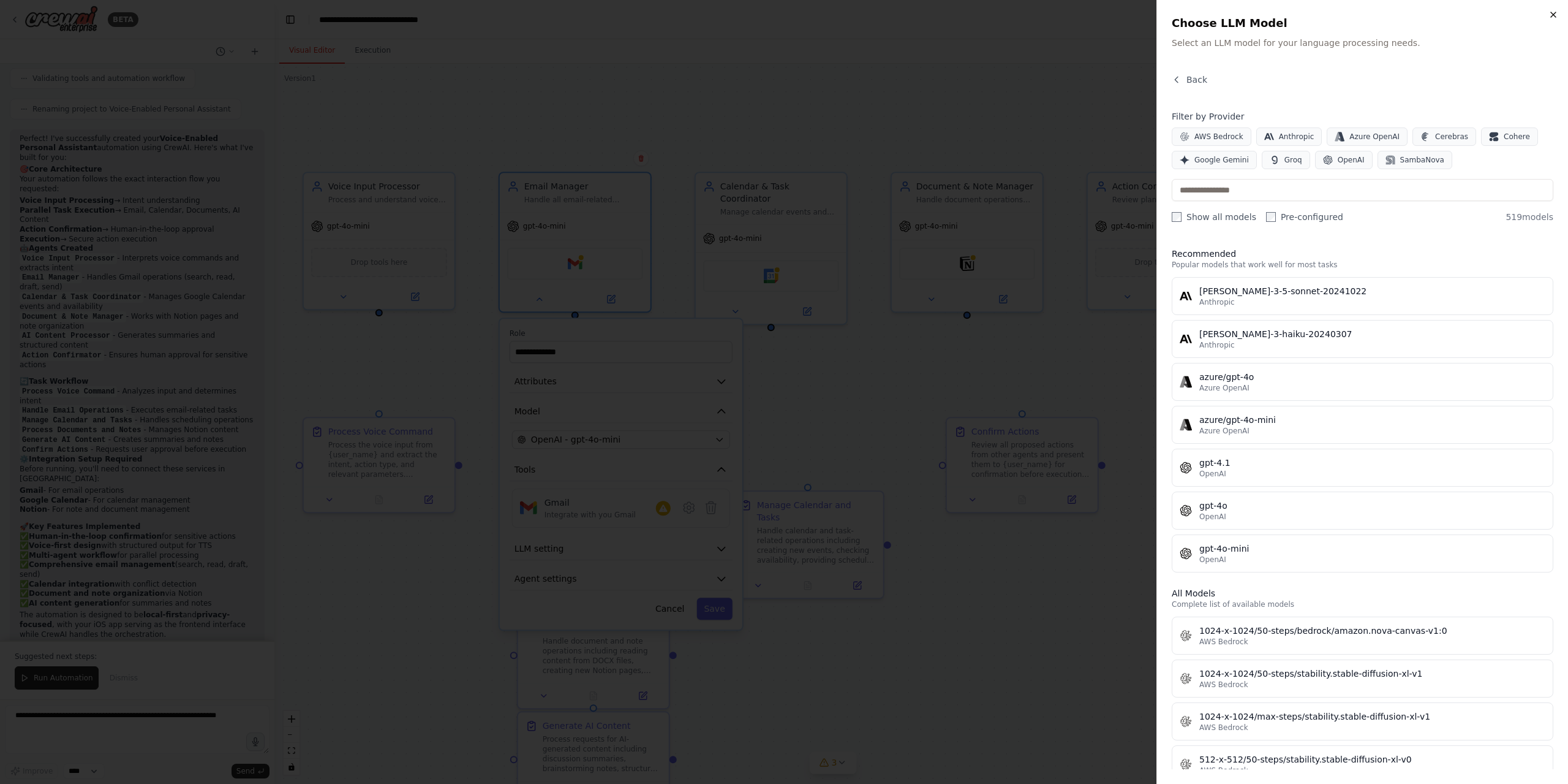
click at [1556, 14] on icon "button" at bounding box center [1553, 15] width 10 height 10
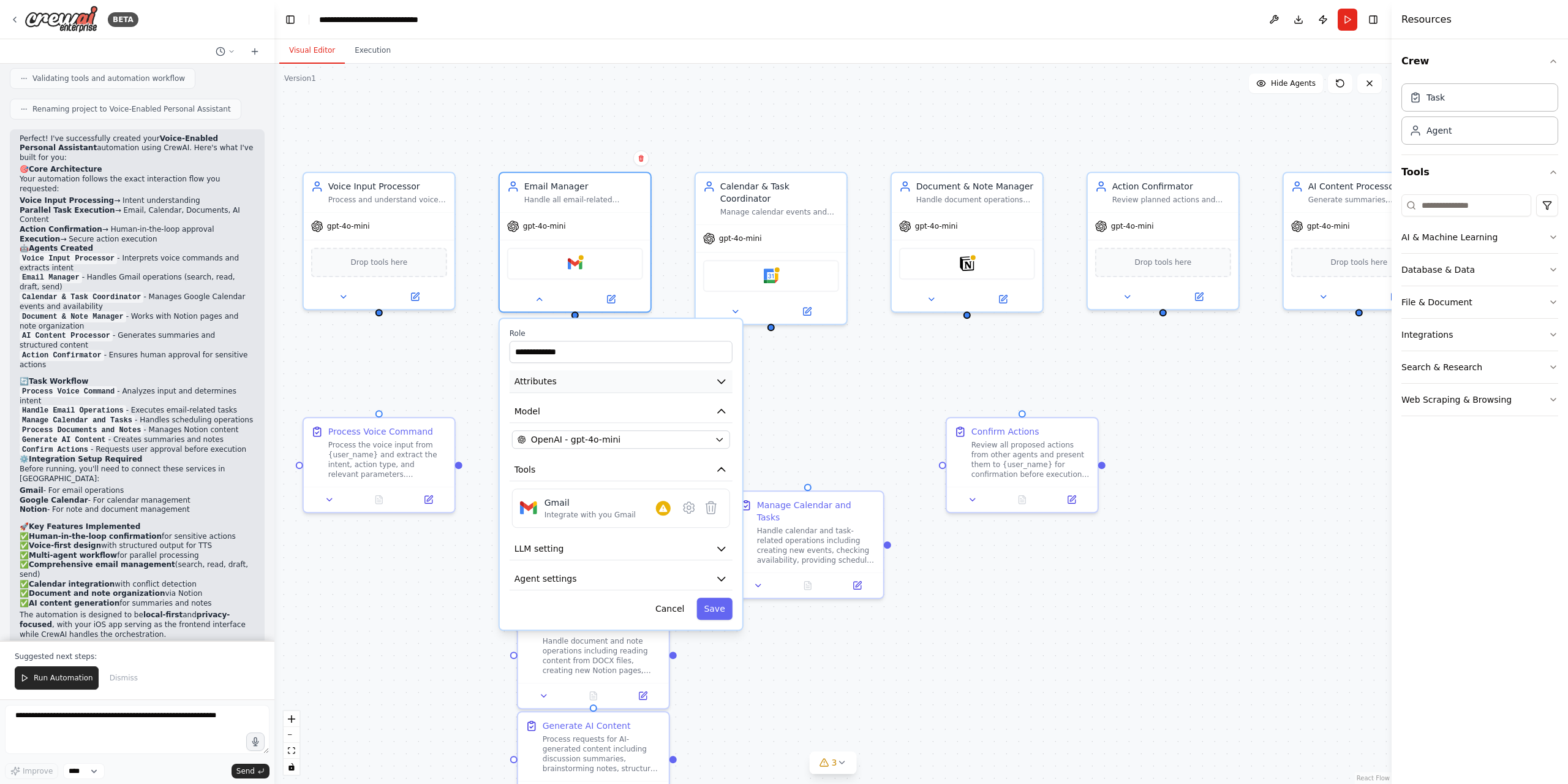
click at [619, 387] on button "Attributes" at bounding box center [621, 382] width 223 height 23
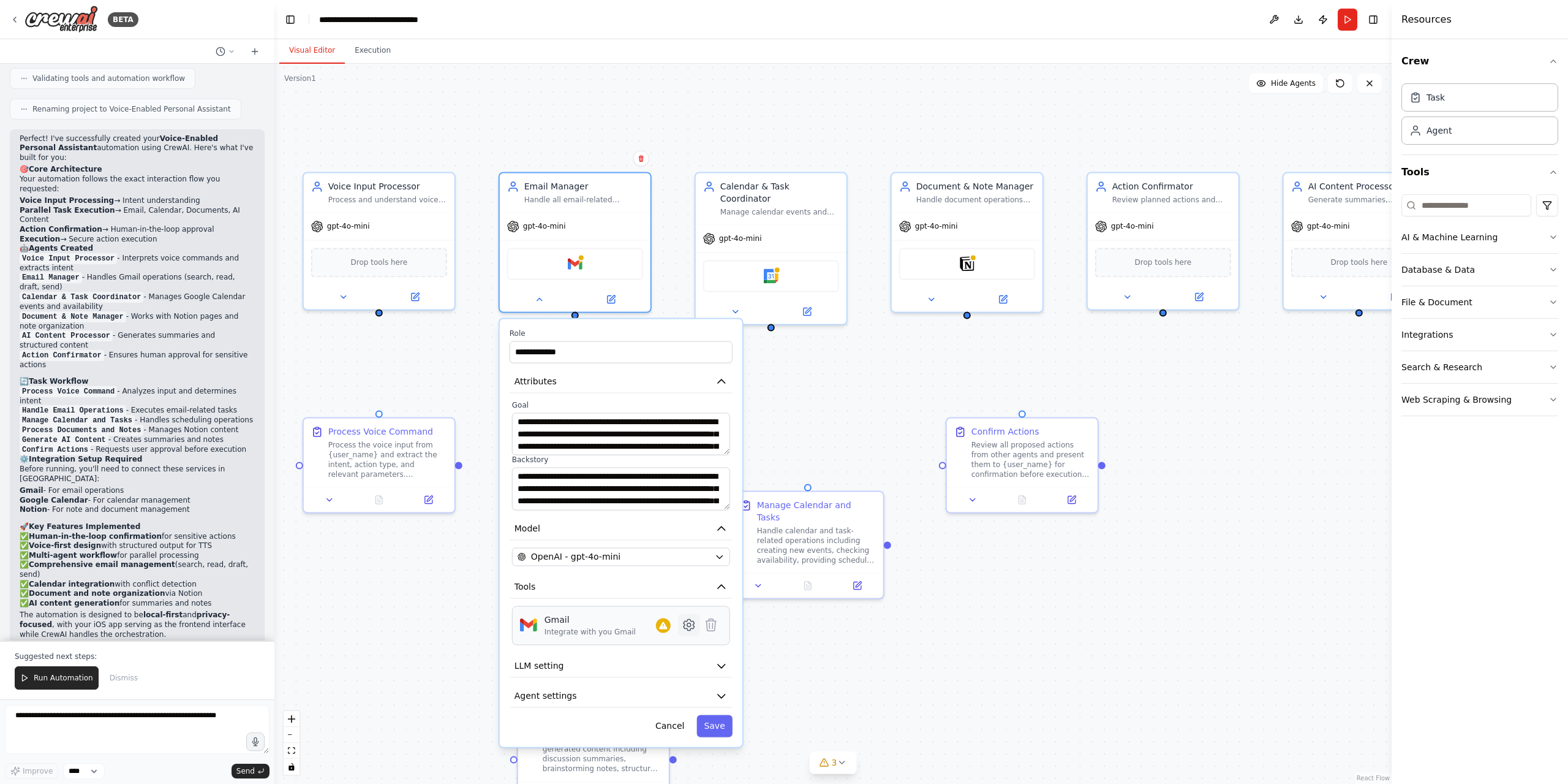
click at [679, 628] on button at bounding box center [689, 625] width 22 height 22
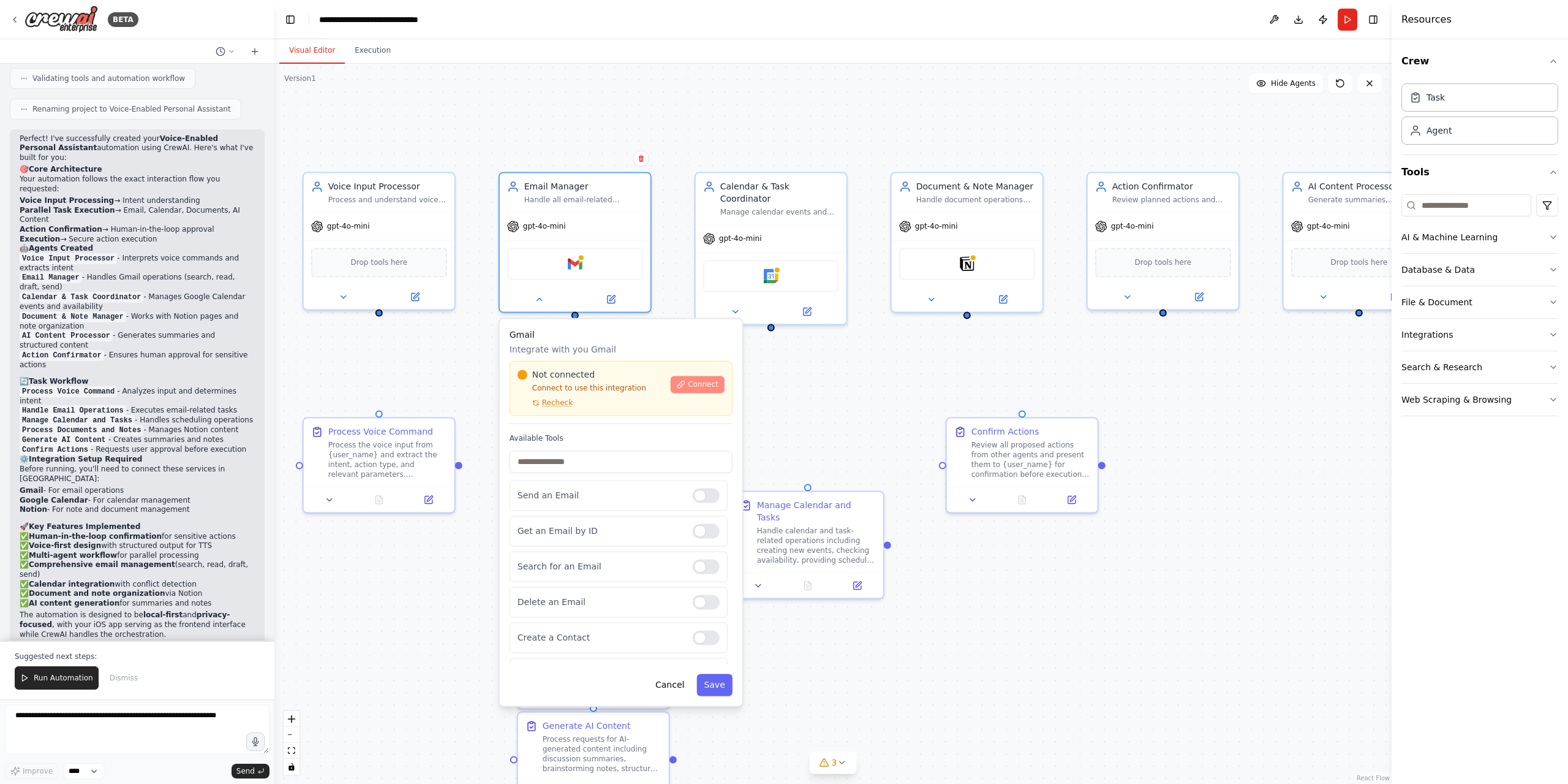
click at [703, 382] on span "Connect" at bounding box center [703, 384] width 31 height 10
click at [1455, 204] on input at bounding box center [1466, 205] width 130 height 22
type input "*****"
click at [702, 151] on div "**********" at bounding box center [834, 423] width 1118 height 720
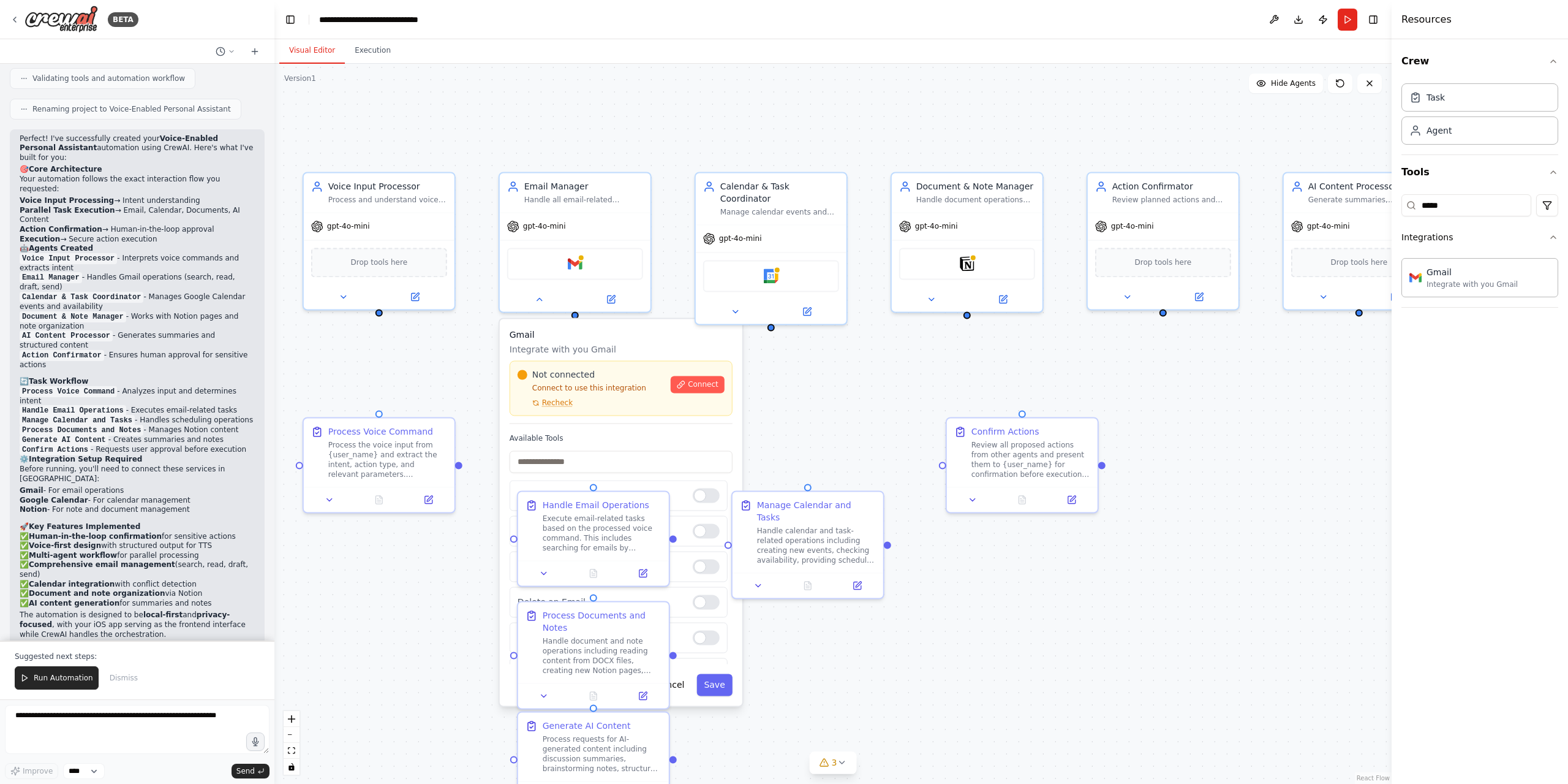
click at [880, 402] on div "**********" at bounding box center [834, 423] width 1118 height 720
drag, startPoint x: 839, startPoint y: 375, endPoint x: 803, endPoint y: 376, distance: 36.0
click at [803, 376] on div "**********" at bounding box center [834, 423] width 1118 height 720
click at [543, 309] on div at bounding box center [575, 296] width 151 height 25
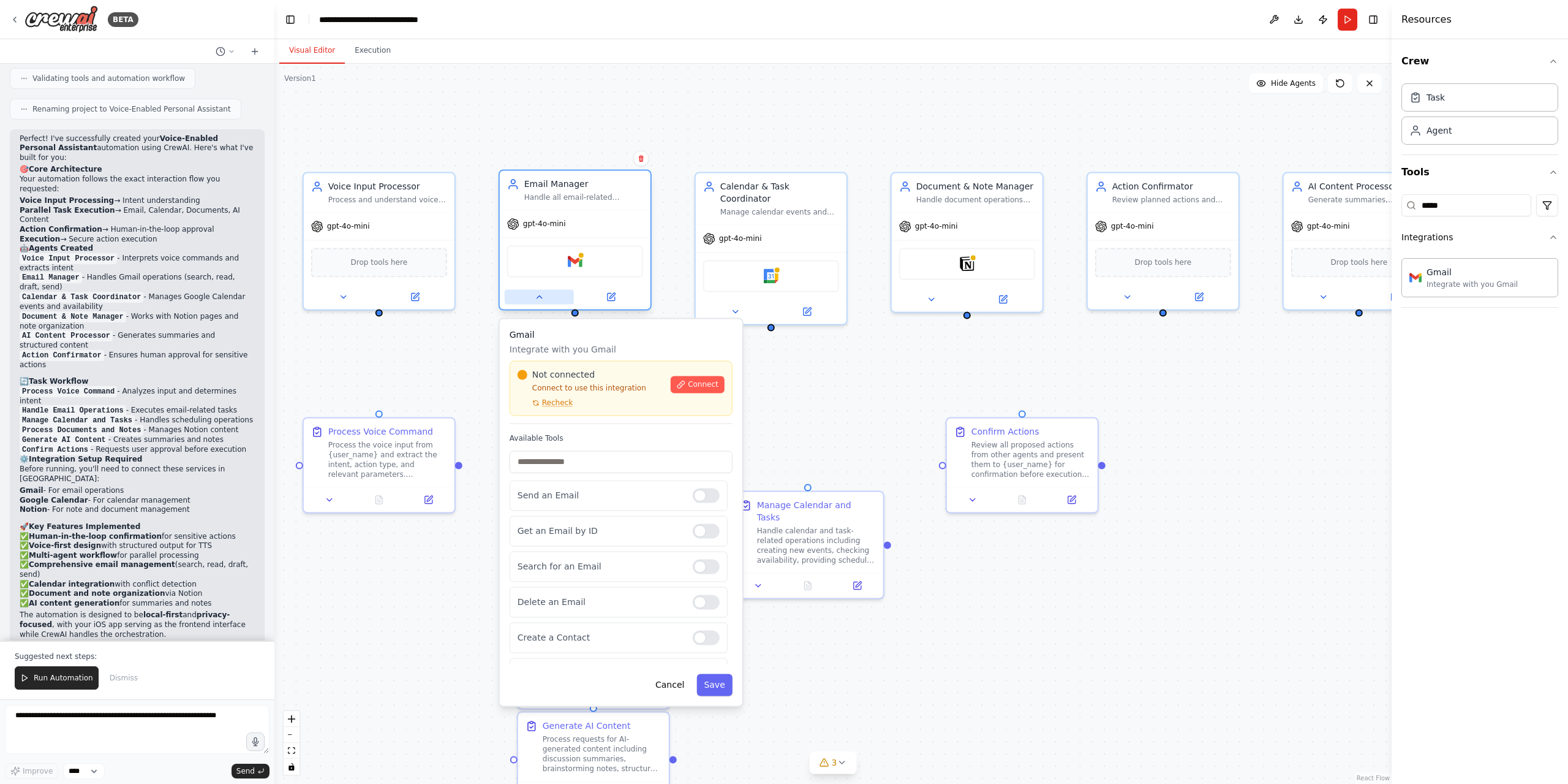
click at [532, 297] on button at bounding box center [540, 297] width 69 height 15
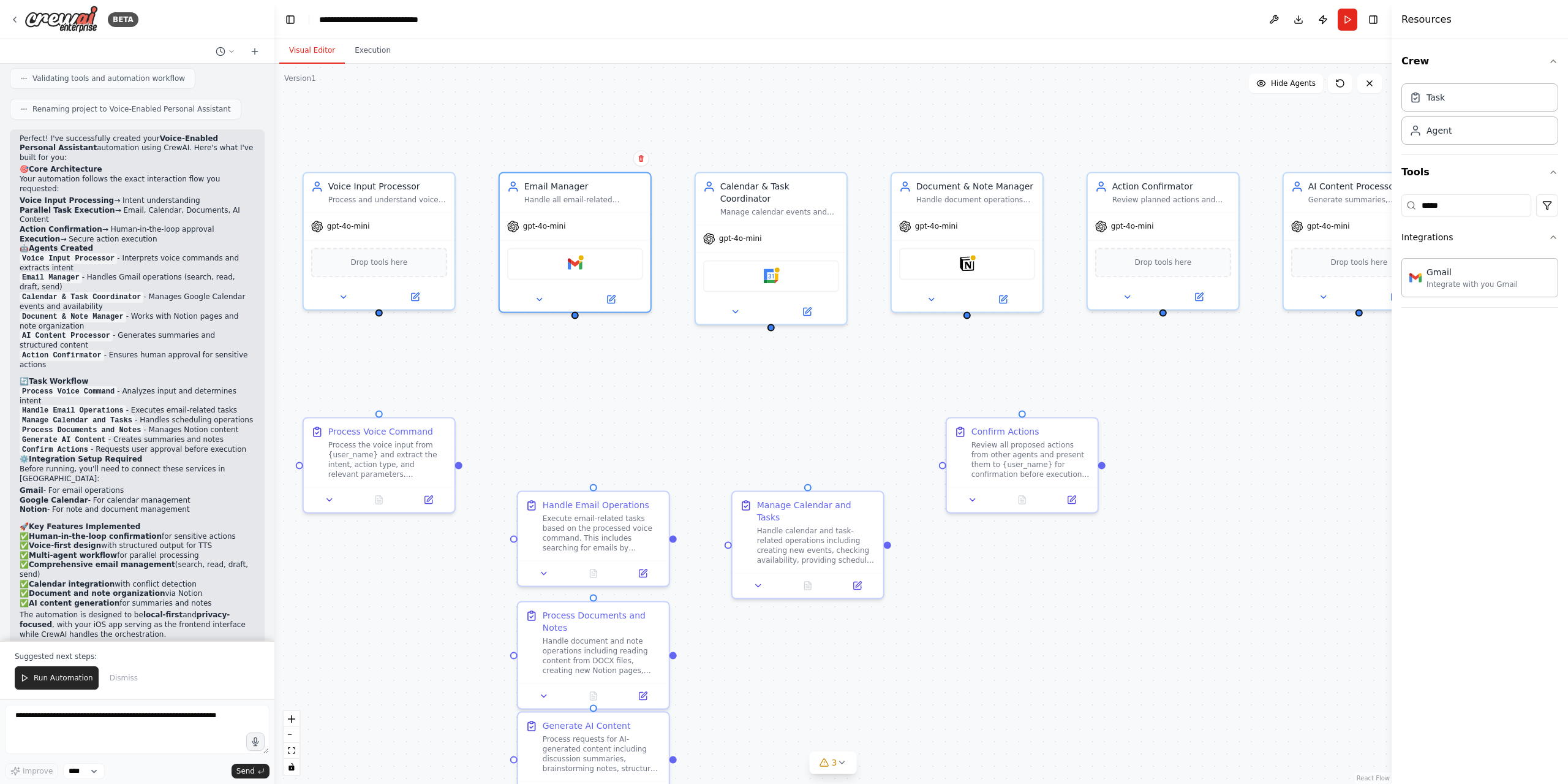
click at [962, 636] on div "Voice Input Processor Process and understand voice commands from the user, extr…" at bounding box center [834, 423] width 1118 height 720
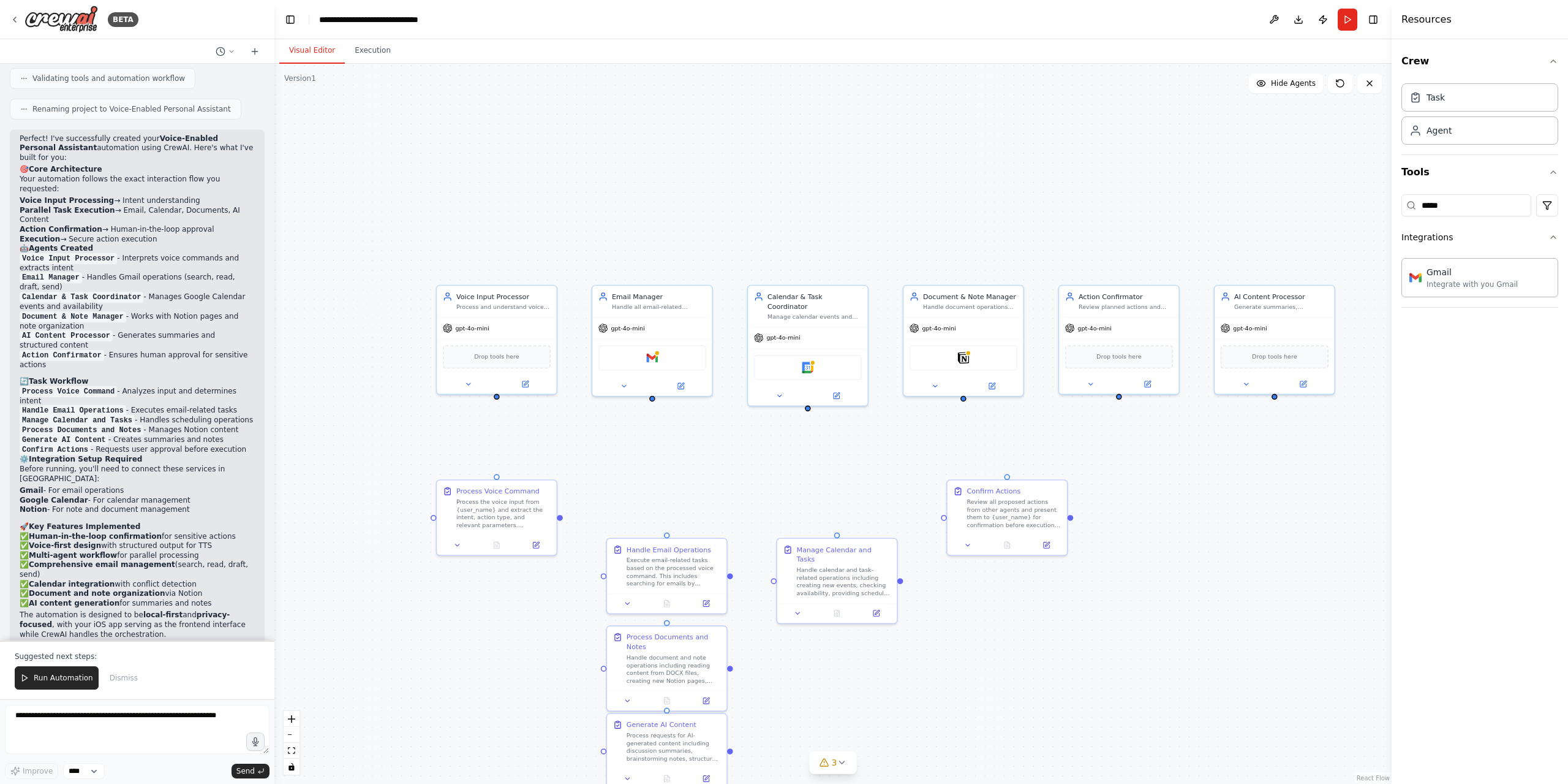
click at [668, 440] on div "Voice Input Processor Process and understand voice commands from the user, extr…" at bounding box center [834, 423] width 1118 height 720
click at [1302, 87] on span "Hide Agents" at bounding box center [1293, 83] width 45 height 10
click at [1296, 81] on span "Show Agents" at bounding box center [1291, 83] width 47 height 10
click at [531, 507] on div "Process the voice input from {user_name} and extract the intent, action type, a…" at bounding box center [503, 512] width 95 height 31
click at [658, 477] on div "Voice Input Processor Process and understand voice commands from the user, extr…" at bounding box center [834, 423] width 1118 height 720
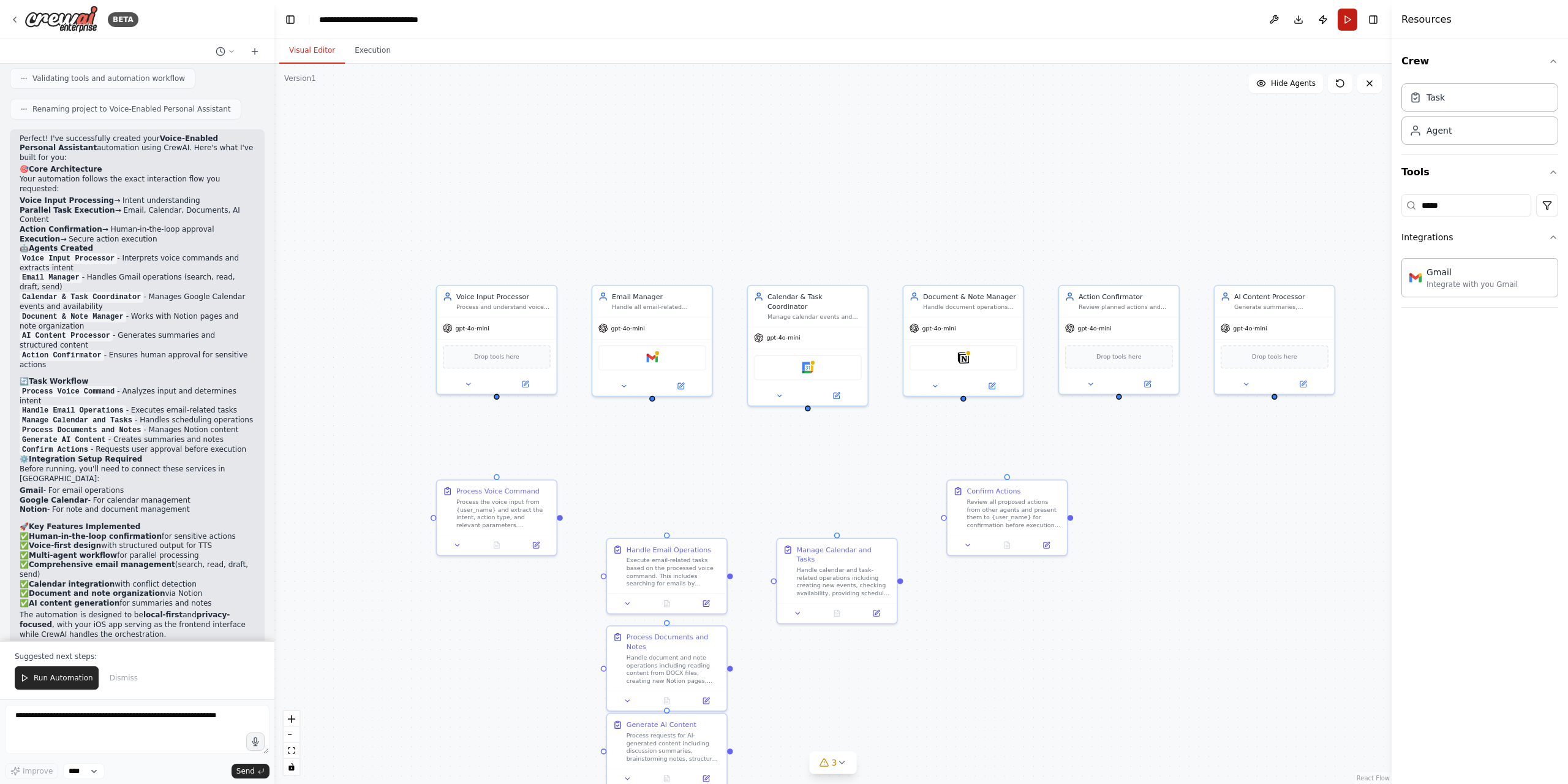
click at [1347, 18] on button "Run" at bounding box center [1348, 19] width 20 height 22
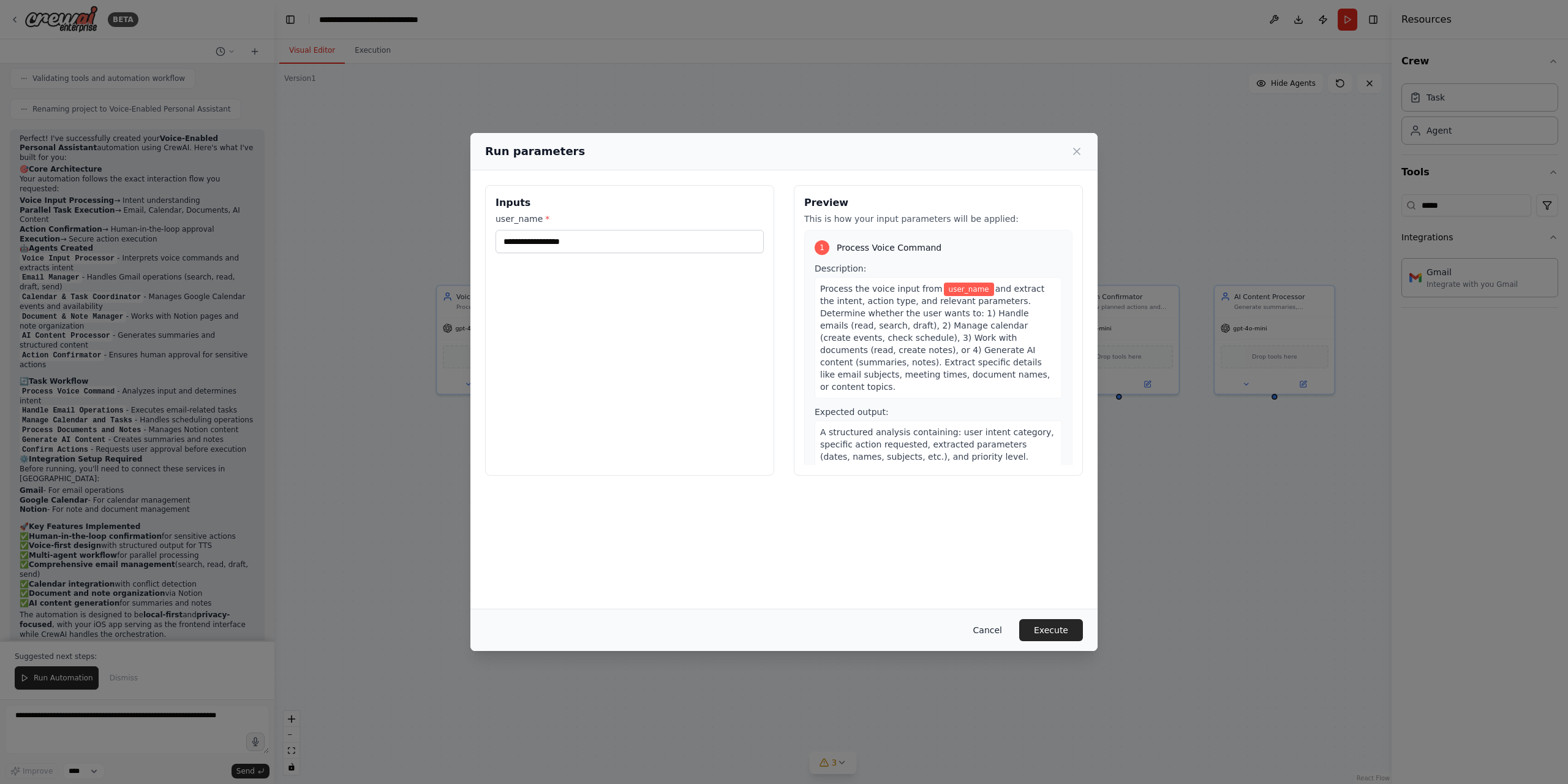
click at [1007, 633] on button "Cancel" at bounding box center [987, 630] width 48 height 22
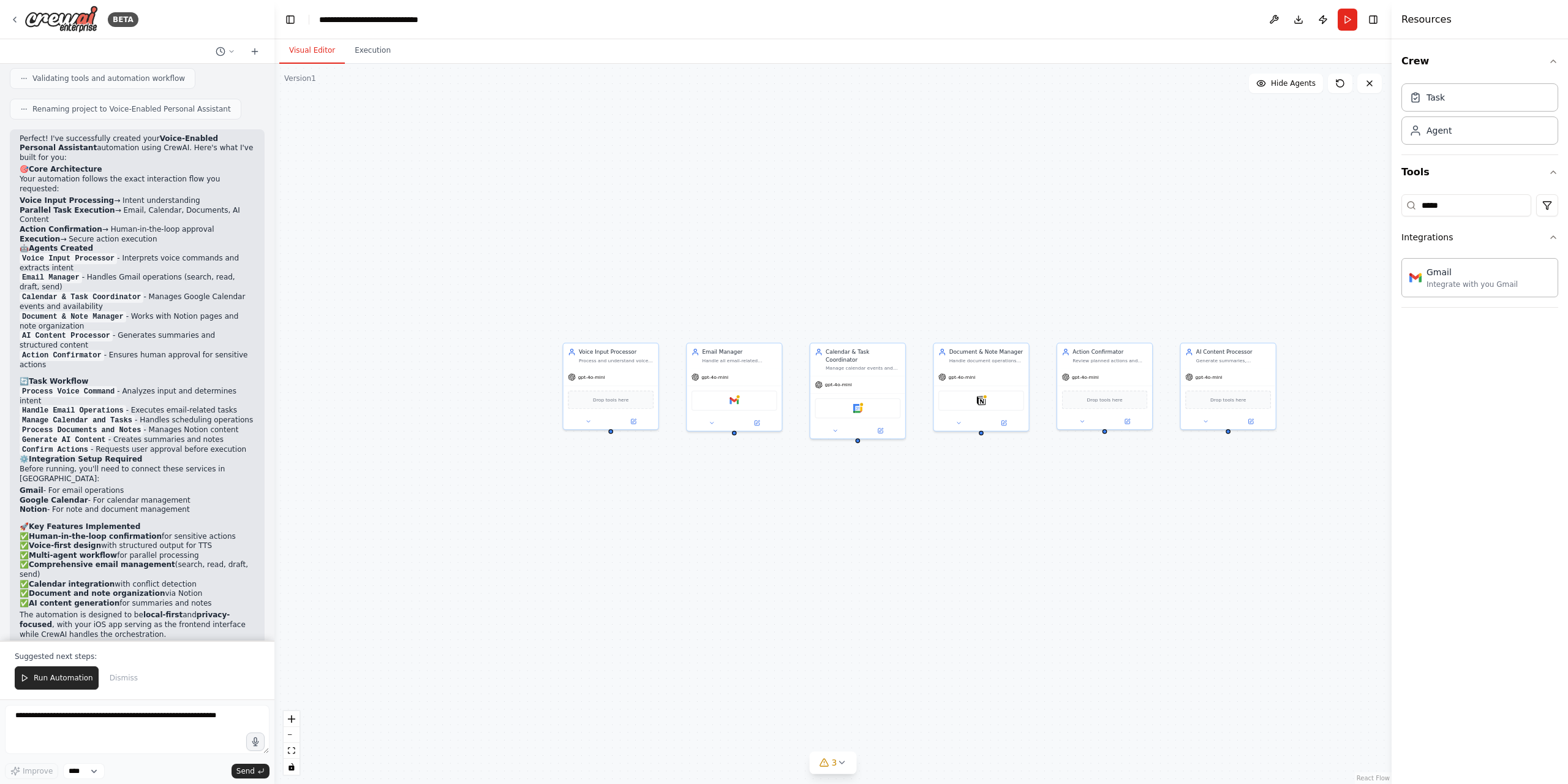
click at [856, 759] on div "Voice Input Processor Process and understand voice commands from the user, extr…" at bounding box center [834, 423] width 1118 height 720
click at [839, 762] on icon at bounding box center [841, 762] width 5 height 3
click at [1469, 205] on input "*****" at bounding box center [1466, 205] width 130 height 22
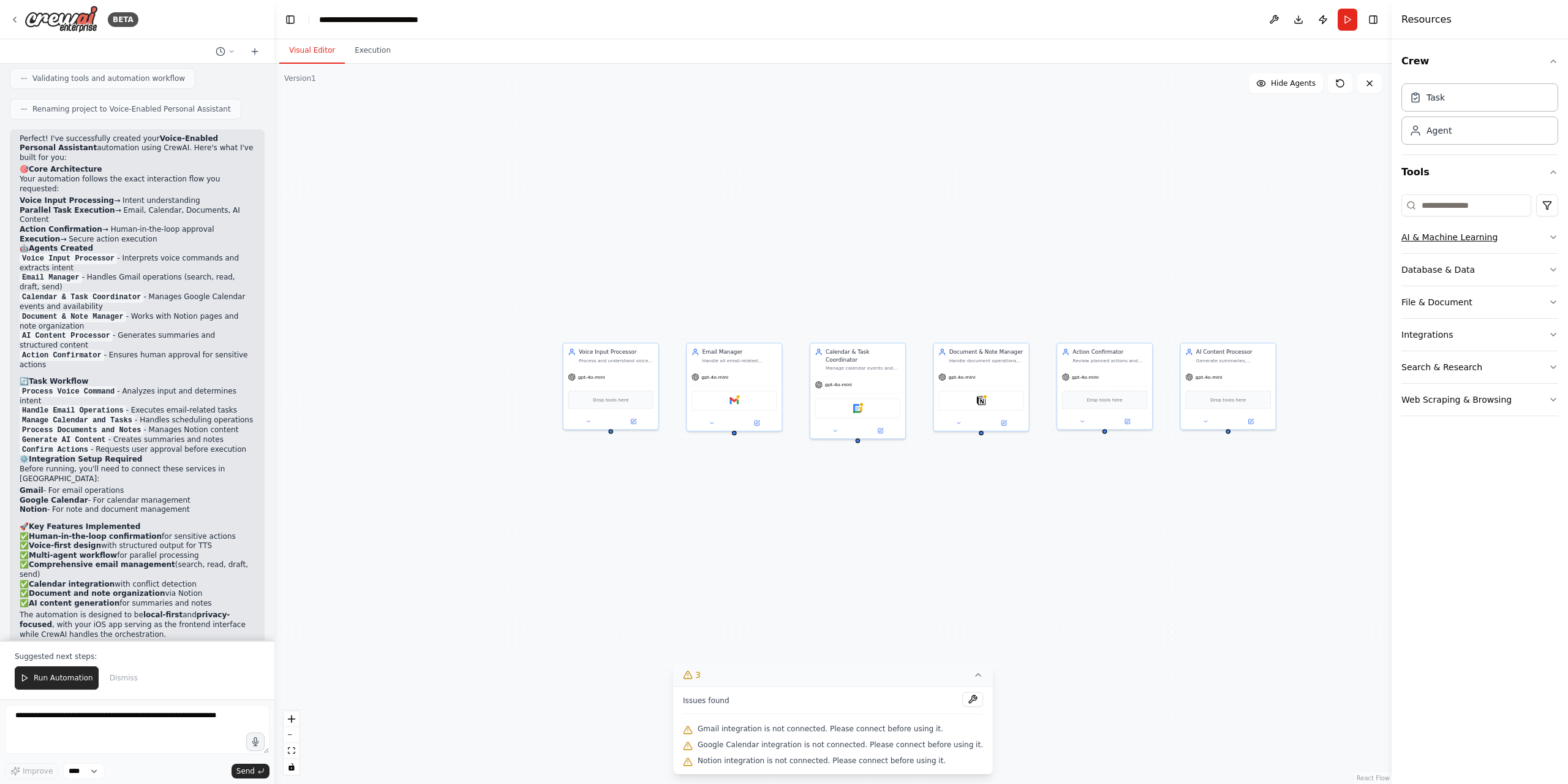
click at [1535, 232] on button "AI & Machine Learning" at bounding box center [1480, 237] width 157 height 32
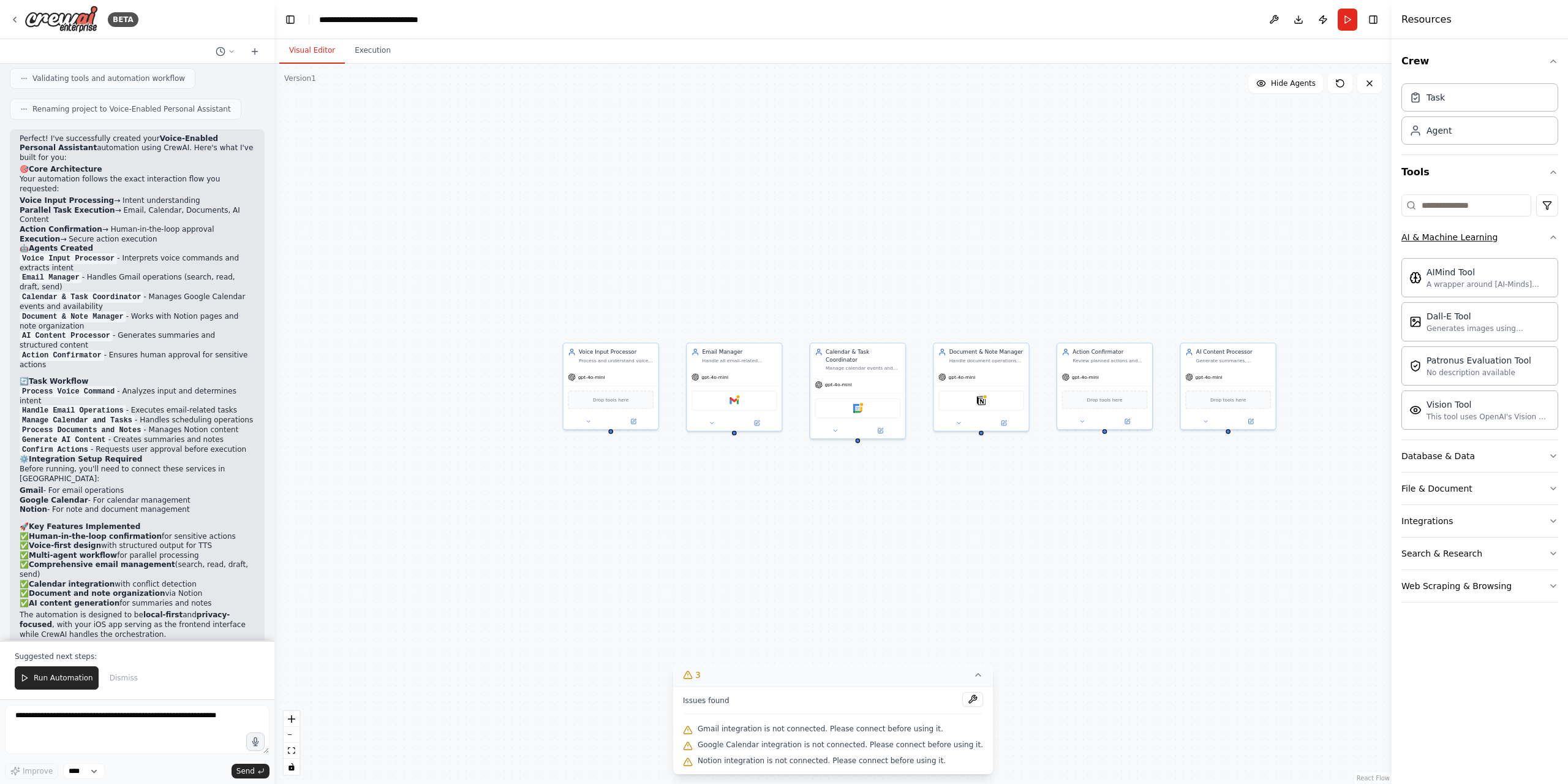
click at [1535, 232] on button "AI & Machine Learning" at bounding box center [1480, 237] width 157 height 32
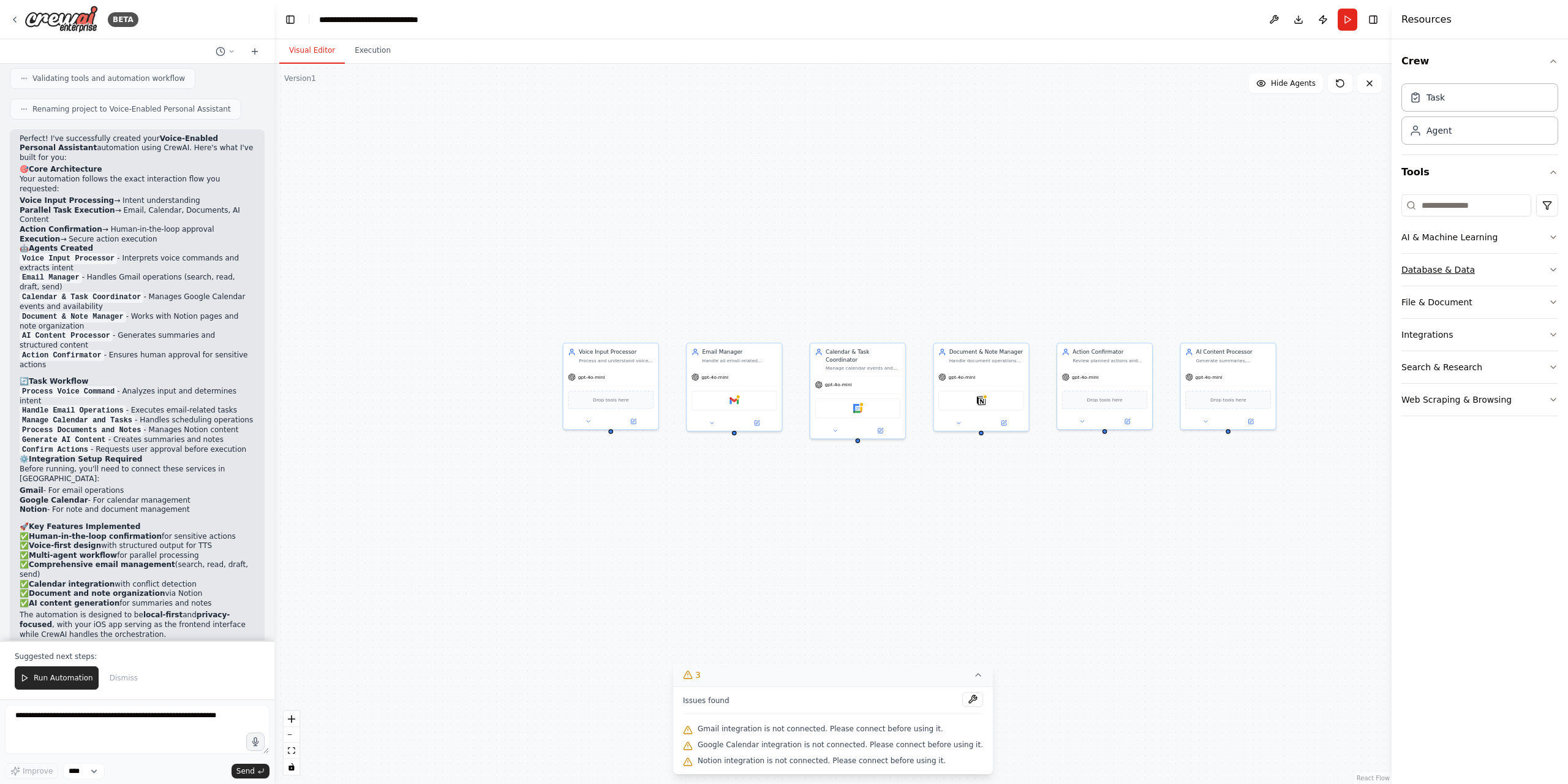
click at [1528, 261] on button "Database & Data" at bounding box center [1480, 270] width 157 height 32
click at [1529, 269] on button "Database & Data" at bounding box center [1480, 270] width 157 height 32
click at [1519, 296] on button "File & Document" at bounding box center [1480, 301] width 157 height 32
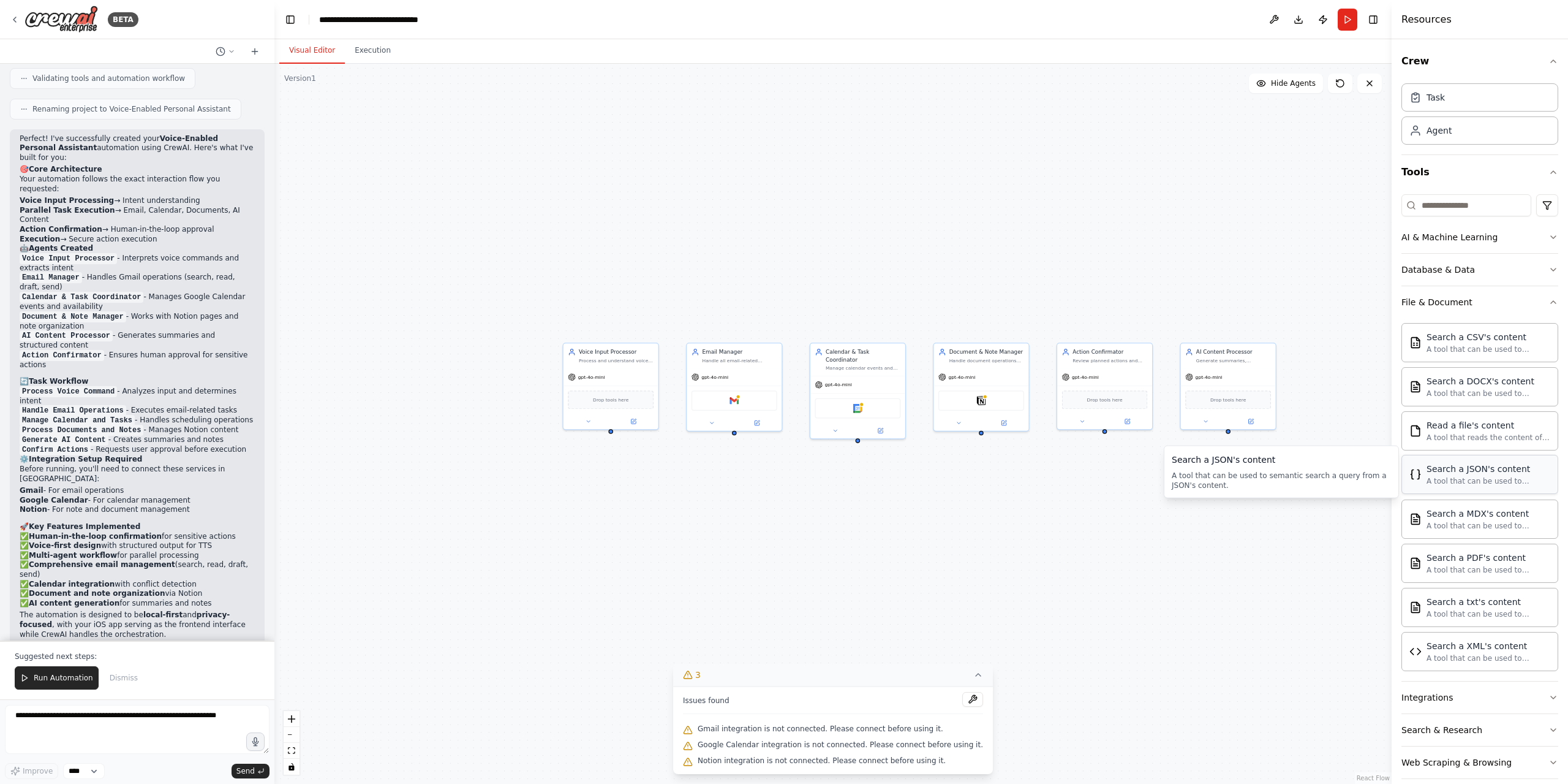
click at [1494, 481] on div "A tool that can be used to semantic search a query from a JSON's content." at bounding box center [1489, 481] width 124 height 10
click at [1472, 469] on div "Search a JSON's content" at bounding box center [1489, 468] width 124 height 12
click at [1058, 278] on div "Voice Input Processor Process and understand voice commands from the user, extr…" at bounding box center [834, 423] width 1118 height 720
drag, startPoint x: 996, startPoint y: 470, endPoint x: 936, endPoint y: 409, distance: 85.6
click at [936, 409] on div "Voice Input Processor Process and understand voice commands from the user, extr…" at bounding box center [834, 423] width 1118 height 720
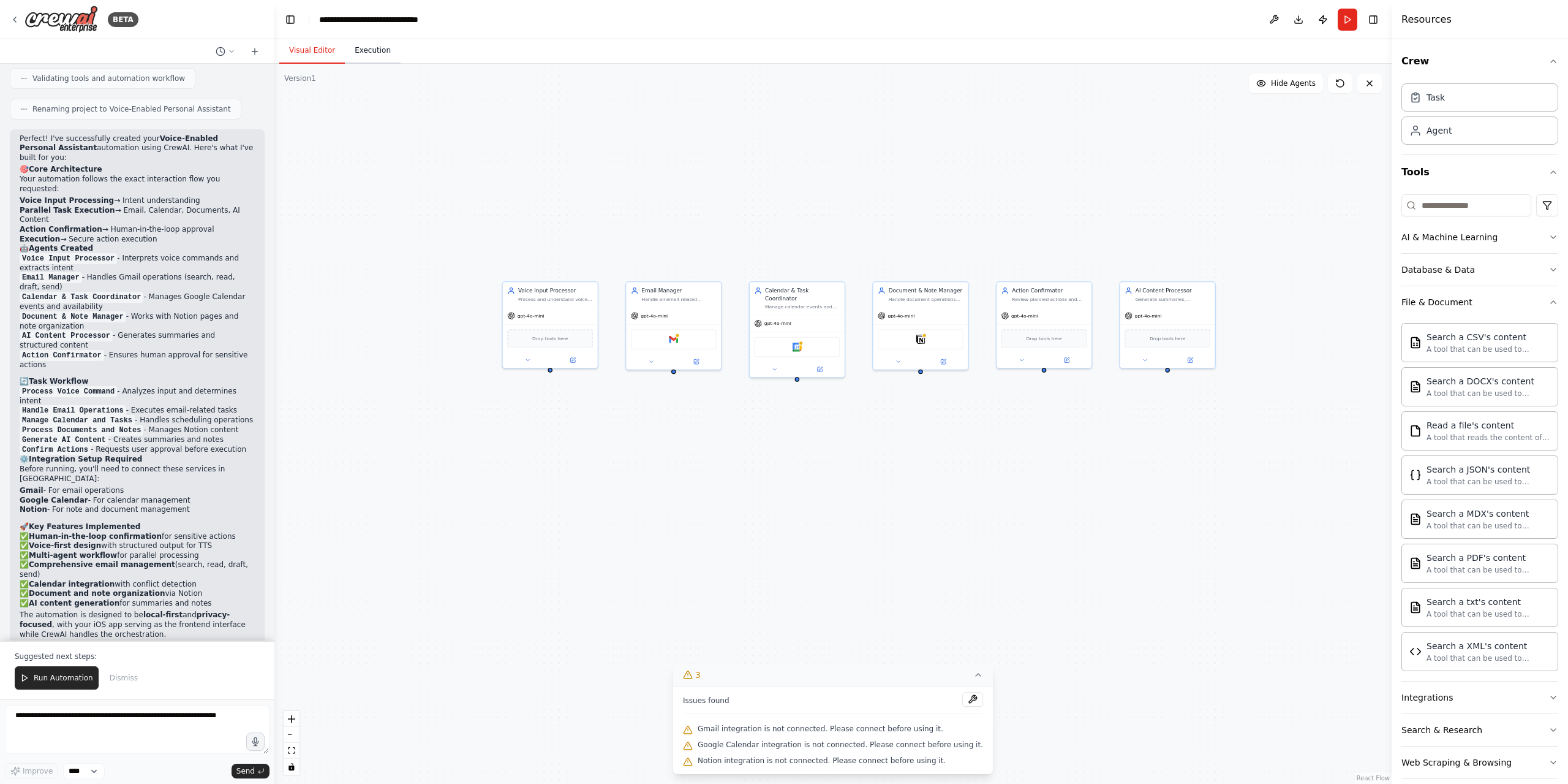
click at [357, 57] on button "Execution" at bounding box center [372, 51] width 56 height 25
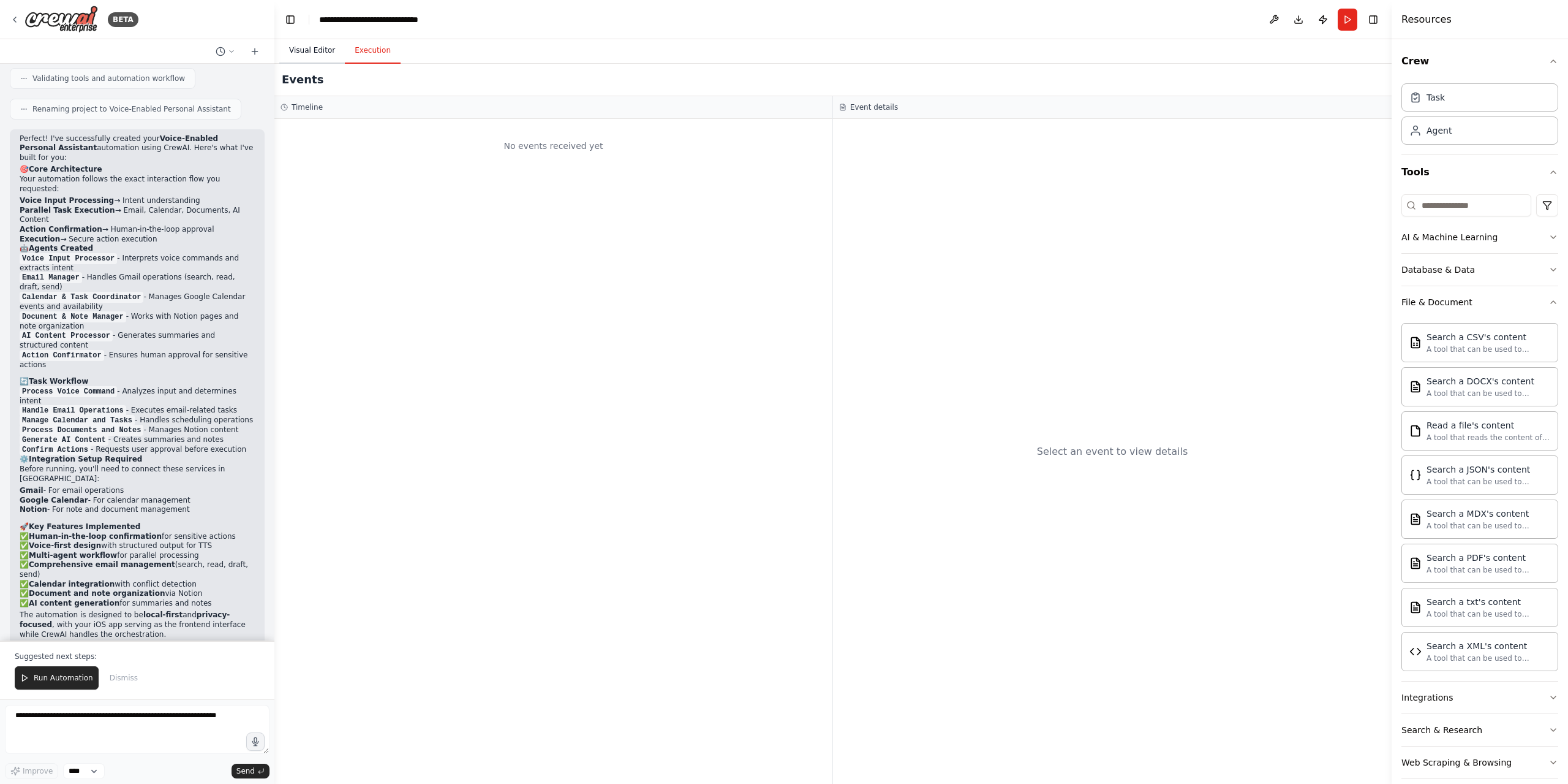
click at [317, 46] on button "Visual Editor" at bounding box center [312, 51] width 66 height 25
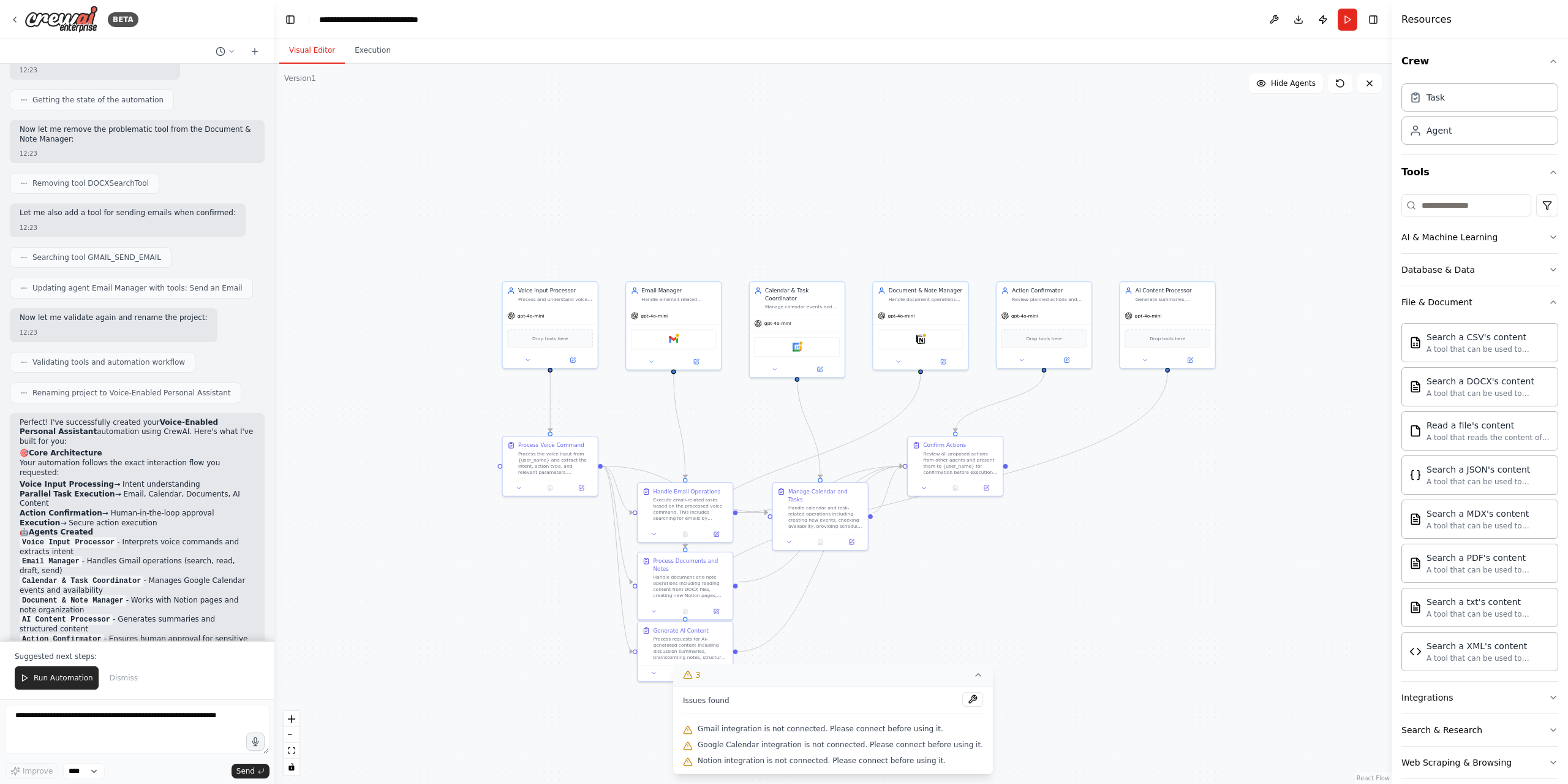
scroll to position [1567, 0]
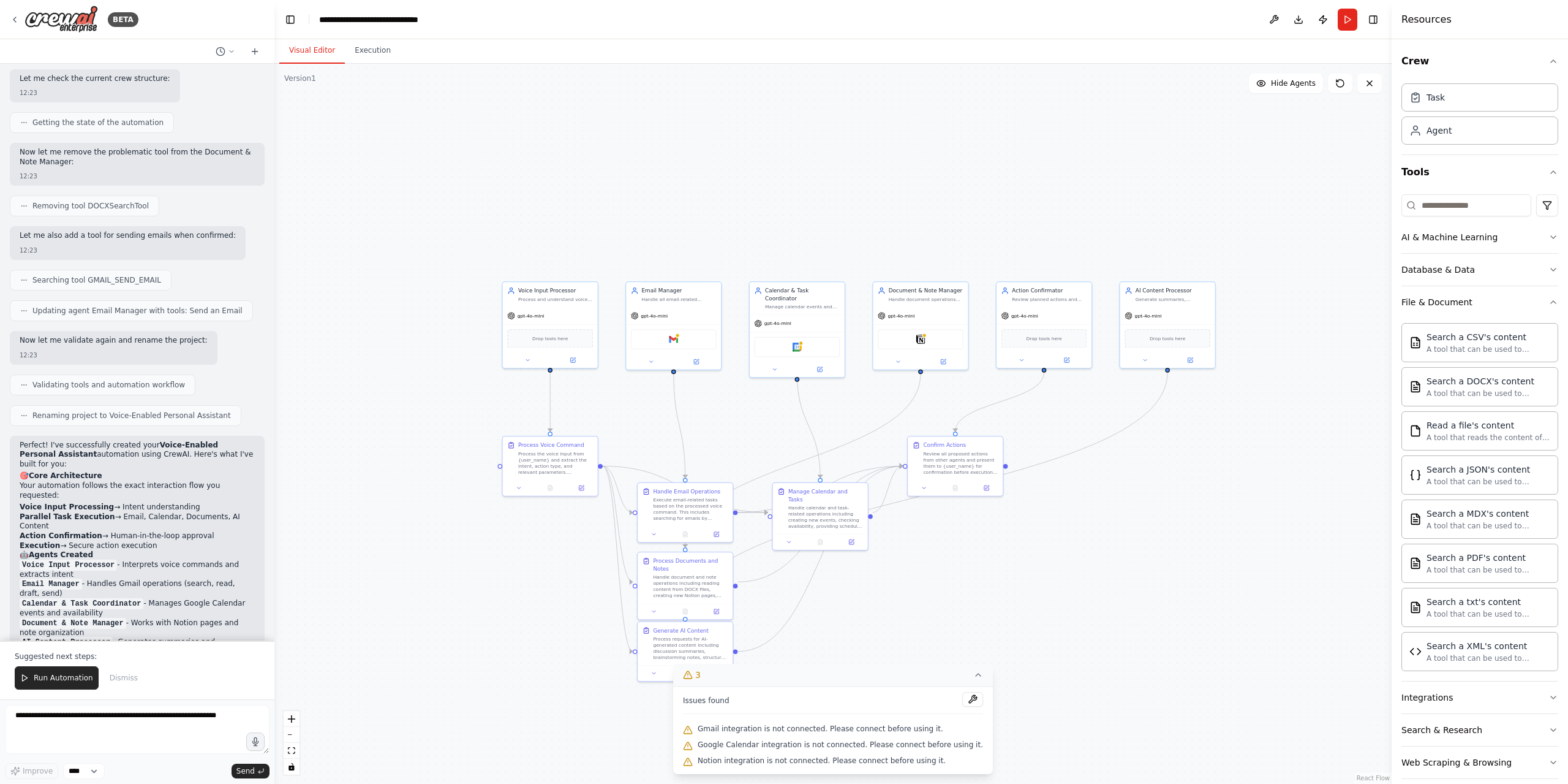
click at [1074, 582] on div ".deletable-edge-delete-btn { width: 20px; height: 20px; border: 0px solid #ffff…" at bounding box center [834, 423] width 1118 height 720
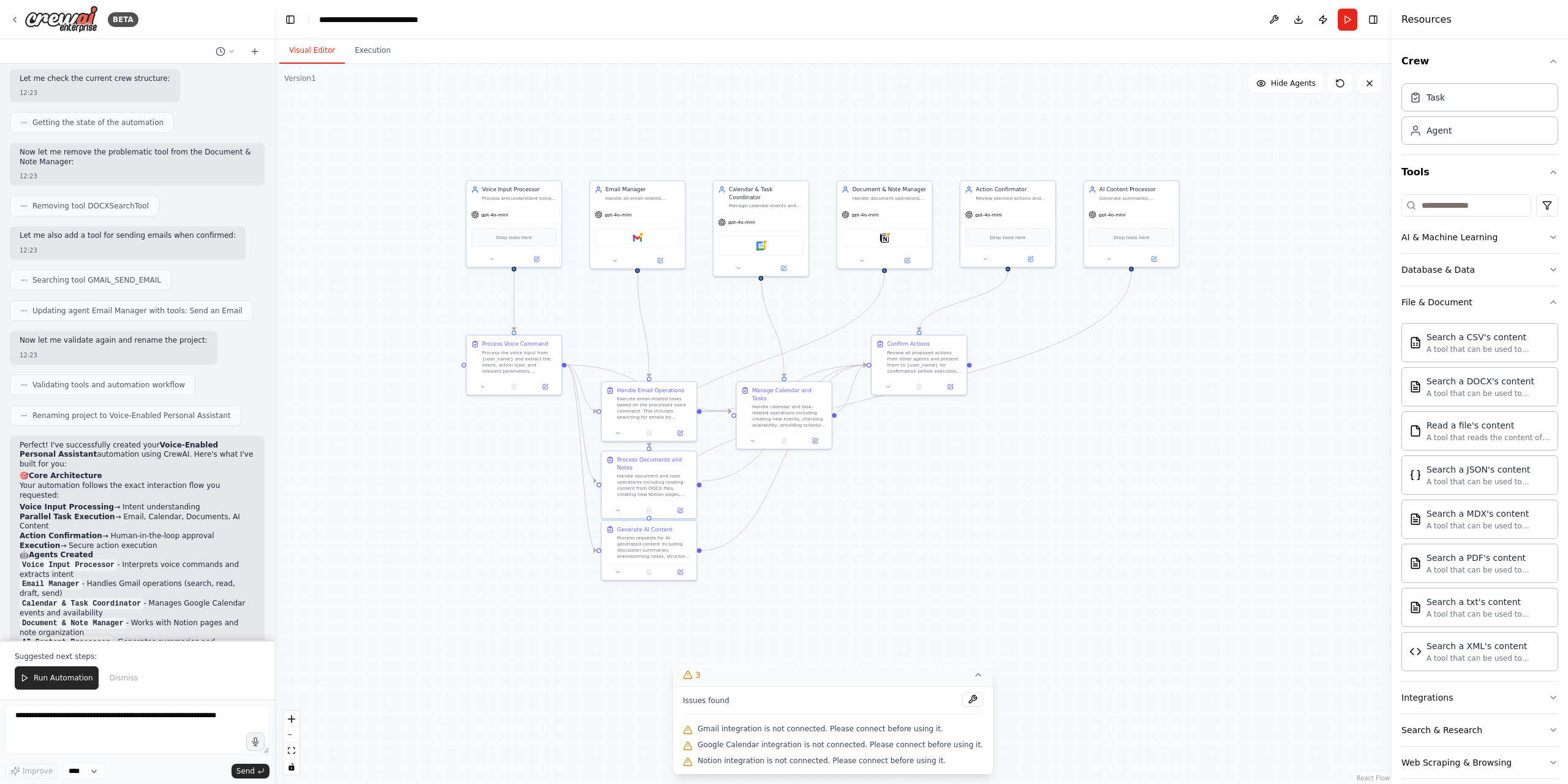
drag, startPoint x: 1111, startPoint y: 597, endPoint x: 1083, endPoint y: 496, distance: 104.8
click at [1083, 496] on div ".deletable-edge-delete-btn { width: 20px; height: 20px; border: 0px solid #ffff…" at bounding box center [834, 423] width 1118 height 720
click at [621, 263] on div at bounding box center [643, 259] width 95 height 15
click at [625, 261] on button at bounding box center [621, 259] width 44 height 9
click at [728, 393] on icon at bounding box center [729, 392] width 6 height 7
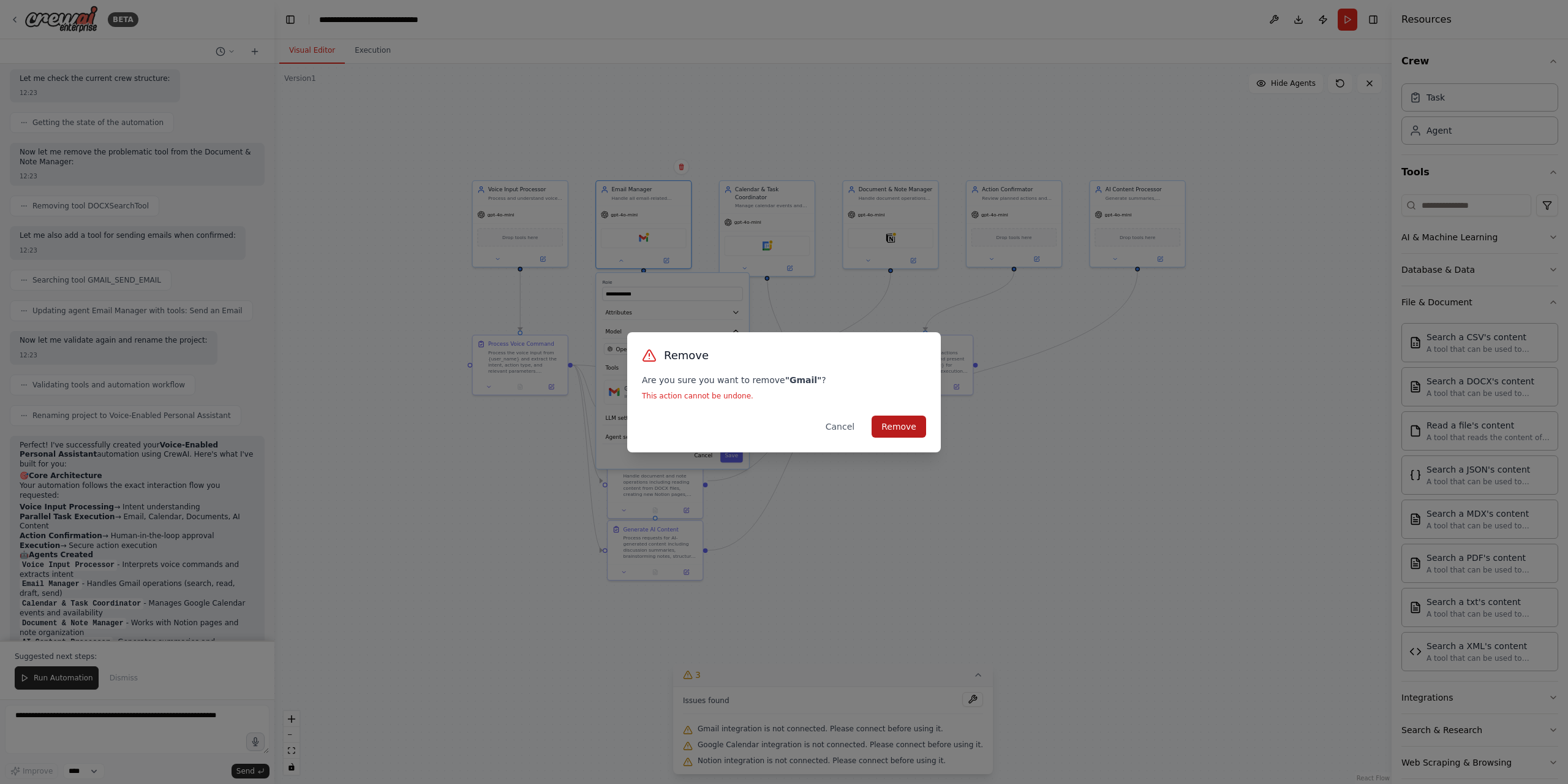
click at [887, 425] on button "Remove" at bounding box center [899, 426] width 55 height 22
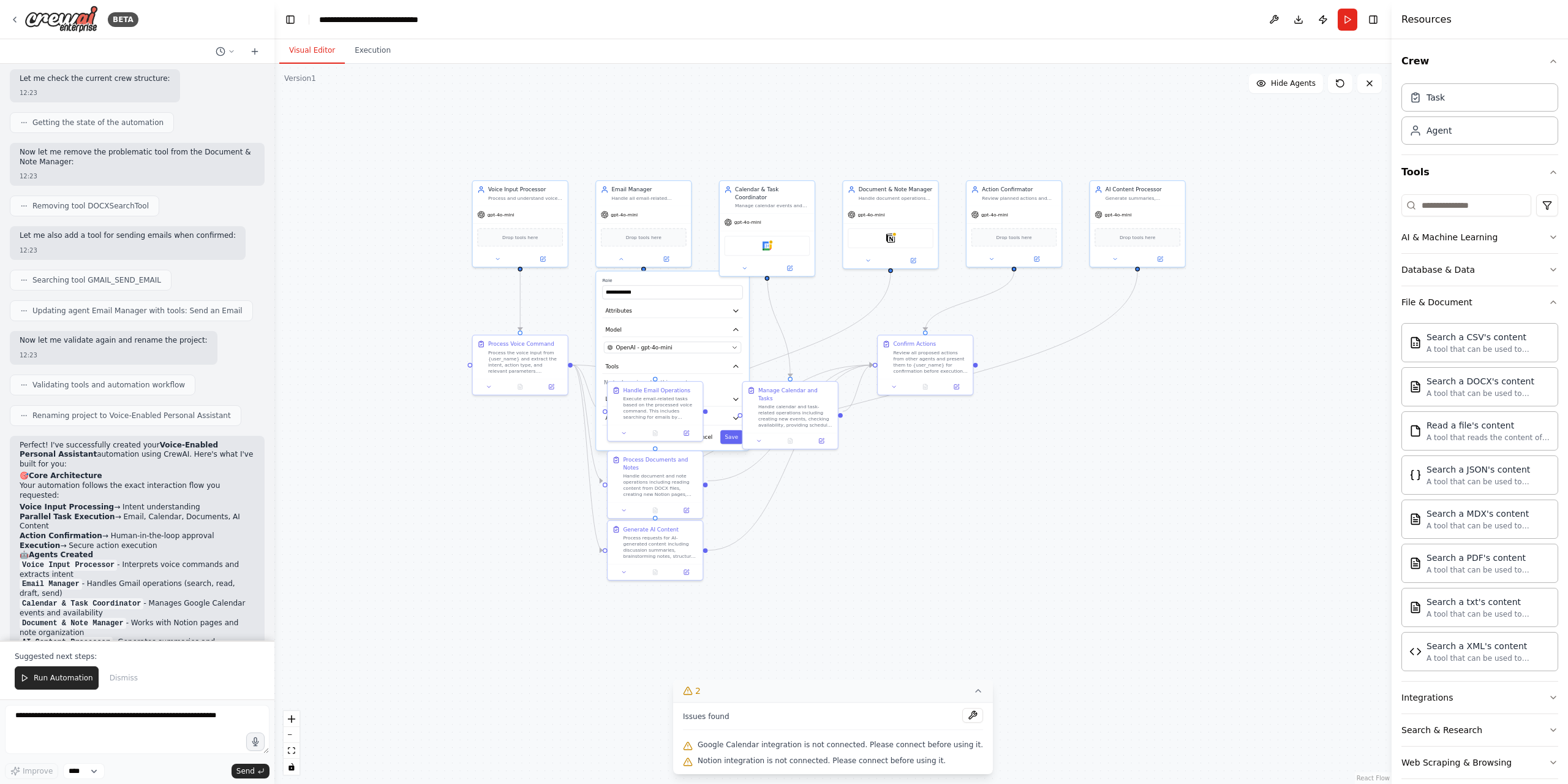
click at [729, 375] on div "**********" at bounding box center [673, 361] width 153 height 179
click at [688, 430] on icon at bounding box center [687, 431] width 4 height 4
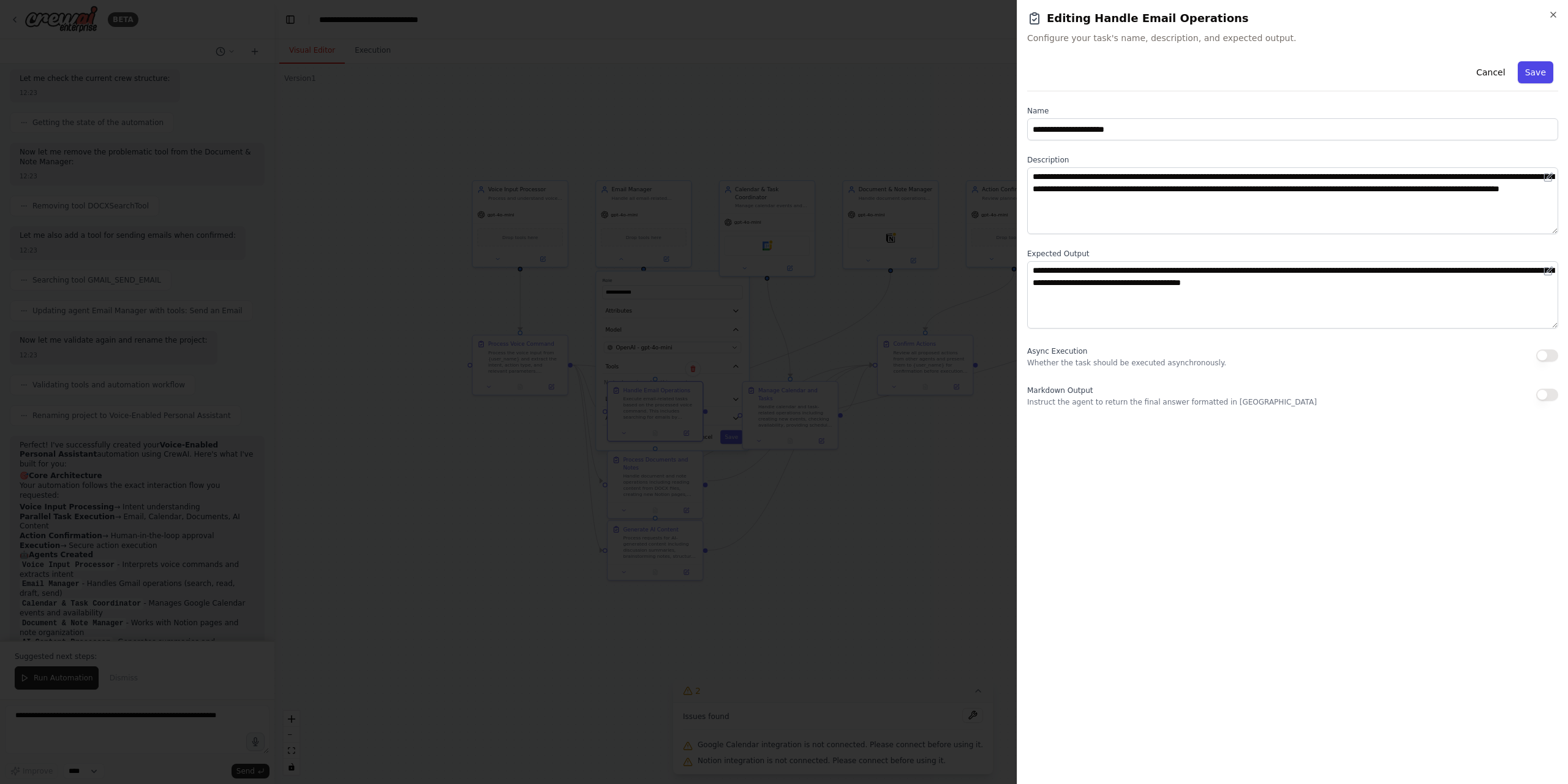
click at [1535, 79] on button "Save" at bounding box center [1535, 72] width 35 height 22
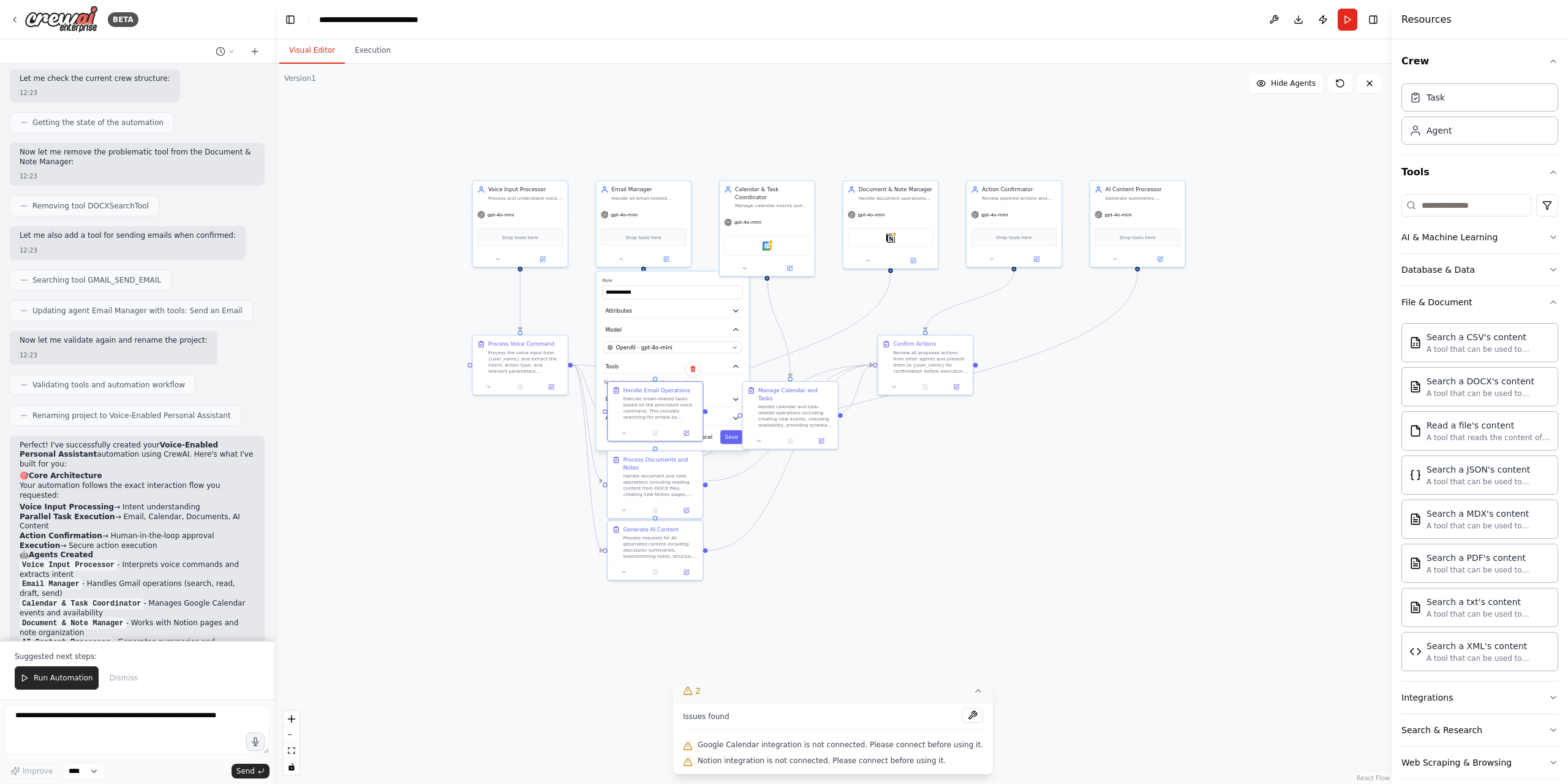
click at [925, 545] on div ".deletable-edge-delete-btn { width: 20px; height: 20px; border: 0px solid #ffff…" at bounding box center [834, 423] width 1118 height 720
click at [698, 281] on label "Role" at bounding box center [673, 280] width 140 height 6
click at [668, 213] on div "gpt-4o-mini" at bounding box center [643, 213] width 95 height 17
click at [683, 402] on button "LLM setting" at bounding box center [673, 399] width 140 height 14
click at [683, 481] on div "**********" at bounding box center [673, 387] width 153 height 232
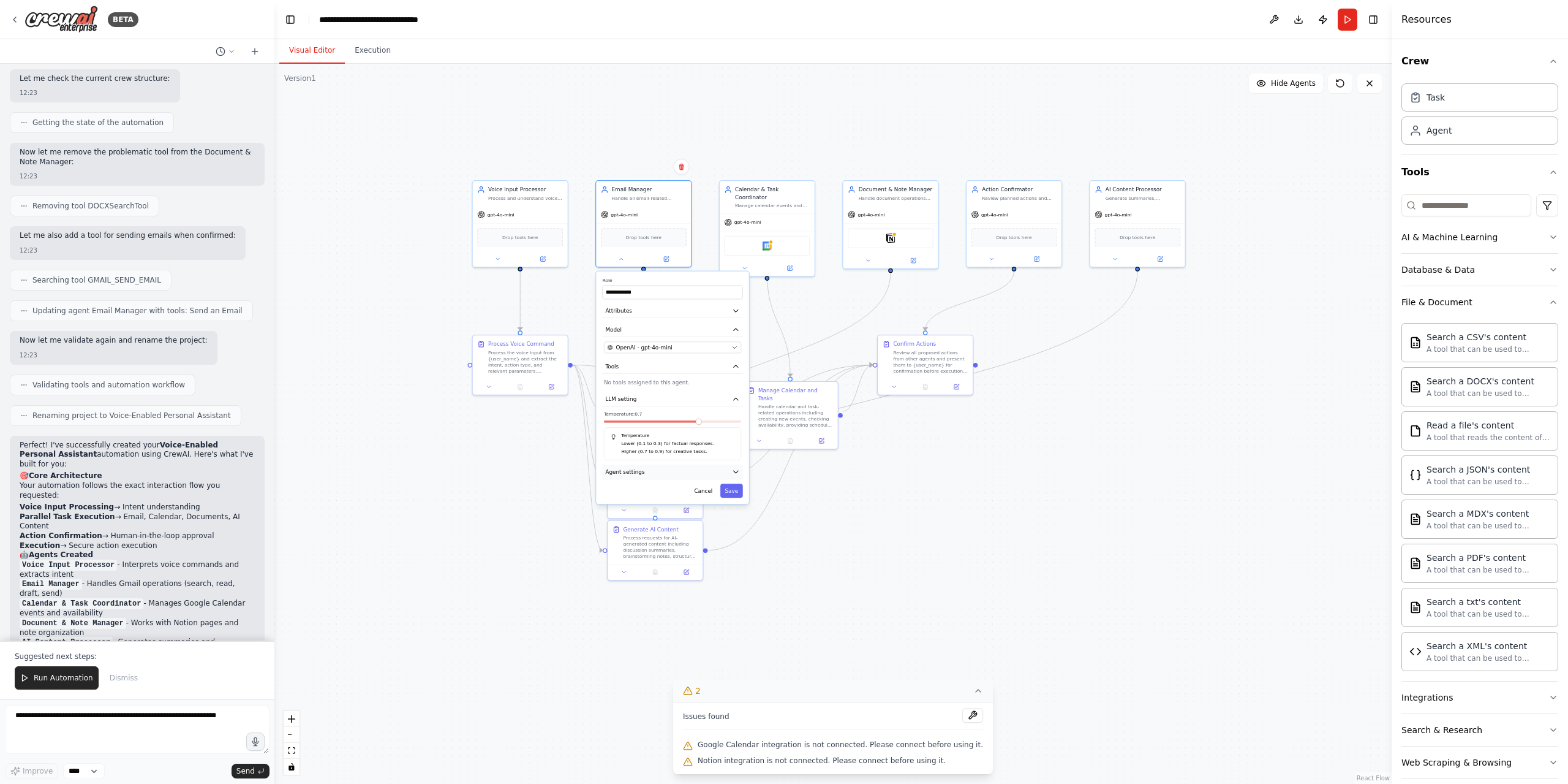
click at [683, 474] on button "Agent settings" at bounding box center [673, 471] width 140 height 14
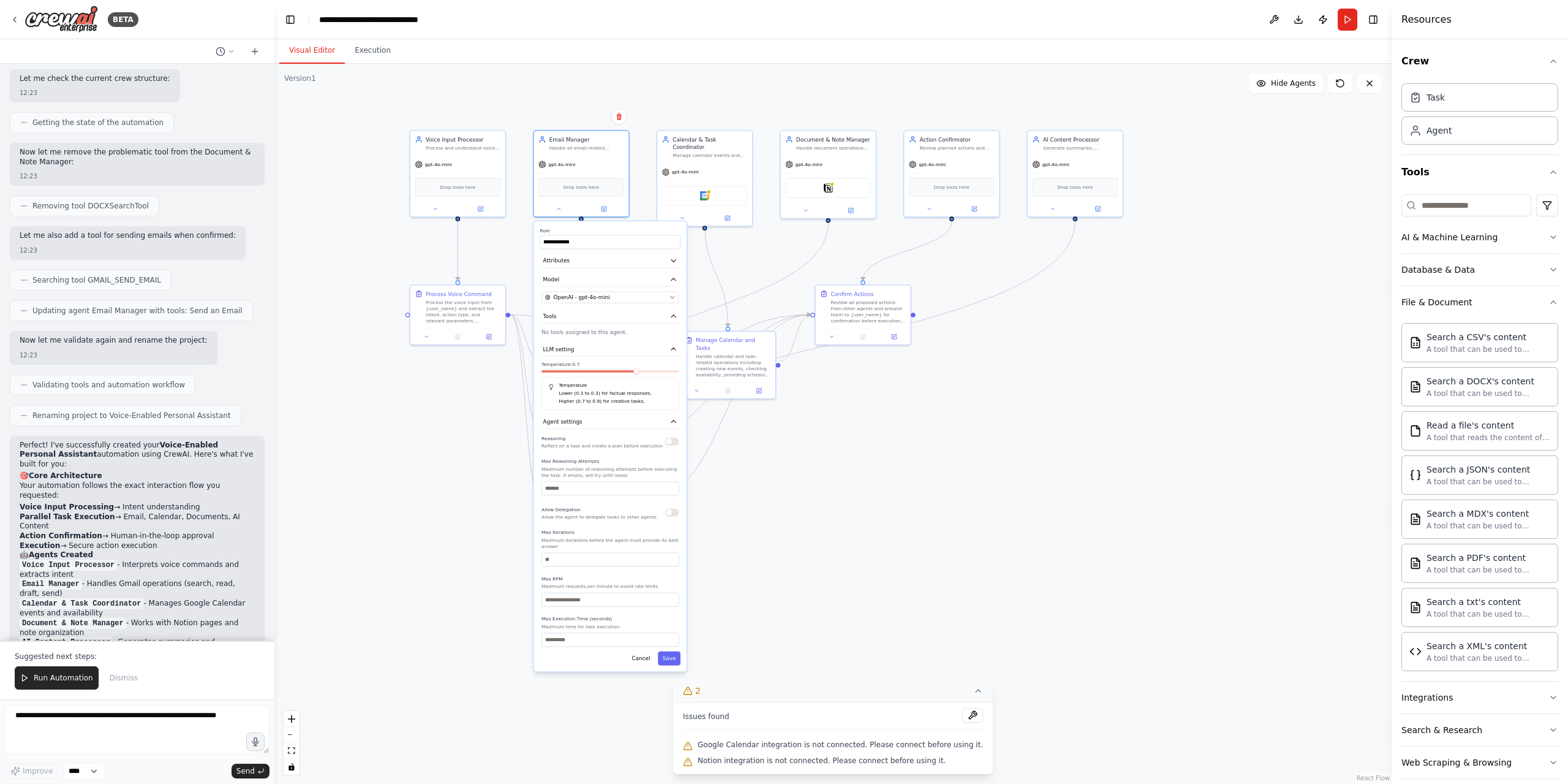
drag, startPoint x: 882, startPoint y: 626, endPoint x: 833, endPoint y: 583, distance: 65.2
click at [833, 583] on div ".deletable-edge-delete-btn { width: 20px; height: 20px; border: 0px solid #ffff…" at bounding box center [834, 423] width 1118 height 720
click at [602, 214] on button at bounding box center [602, 211] width 44 height 9
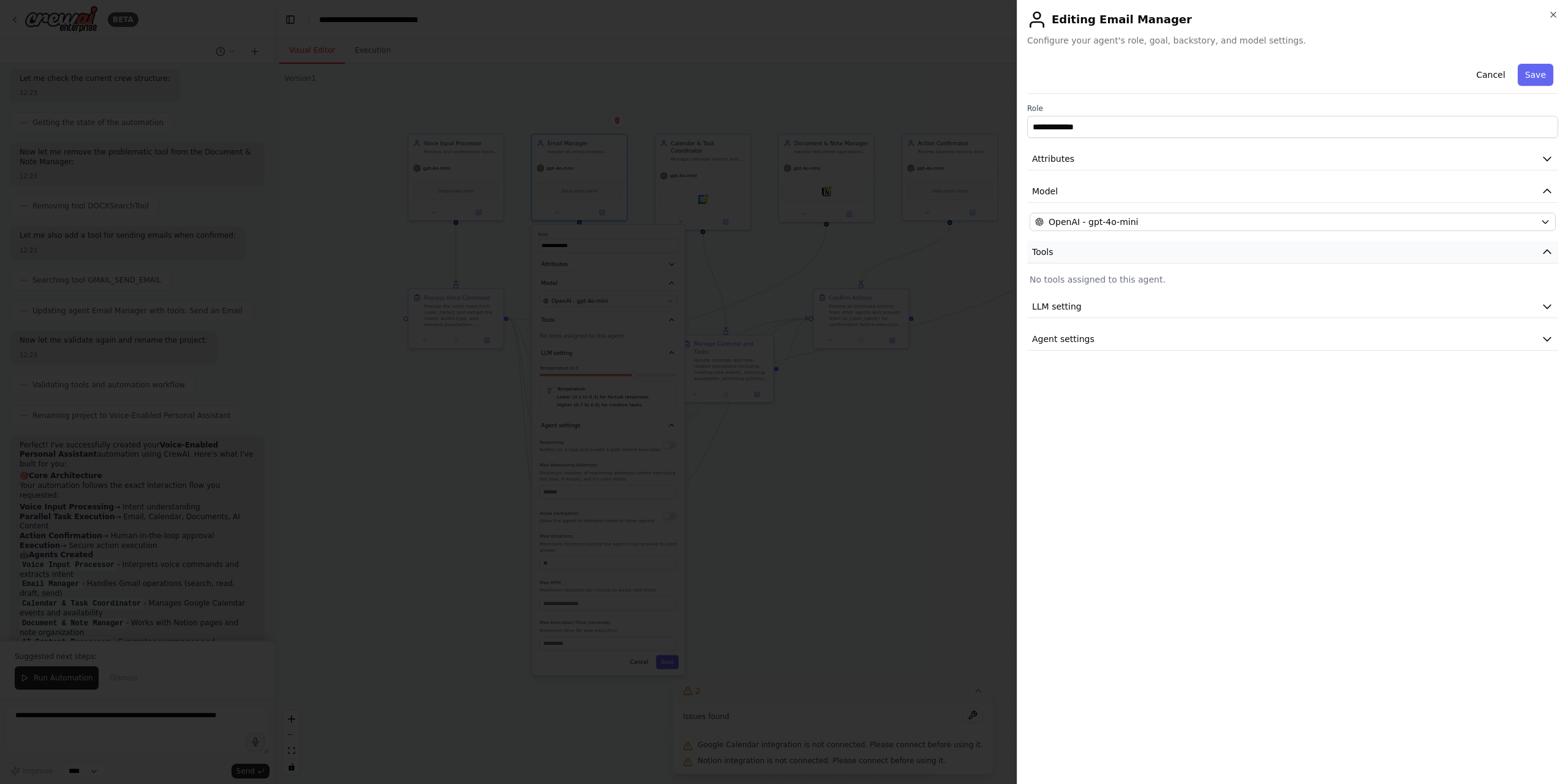
click at [1157, 260] on button "Tools" at bounding box center [1293, 252] width 531 height 23
click at [1149, 273] on p "No tools assigned to this agent." at bounding box center [1292, 279] width 526 height 12
click at [1112, 158] on button "Attributes" at bounding box center [1293, 158] width 531 height 23
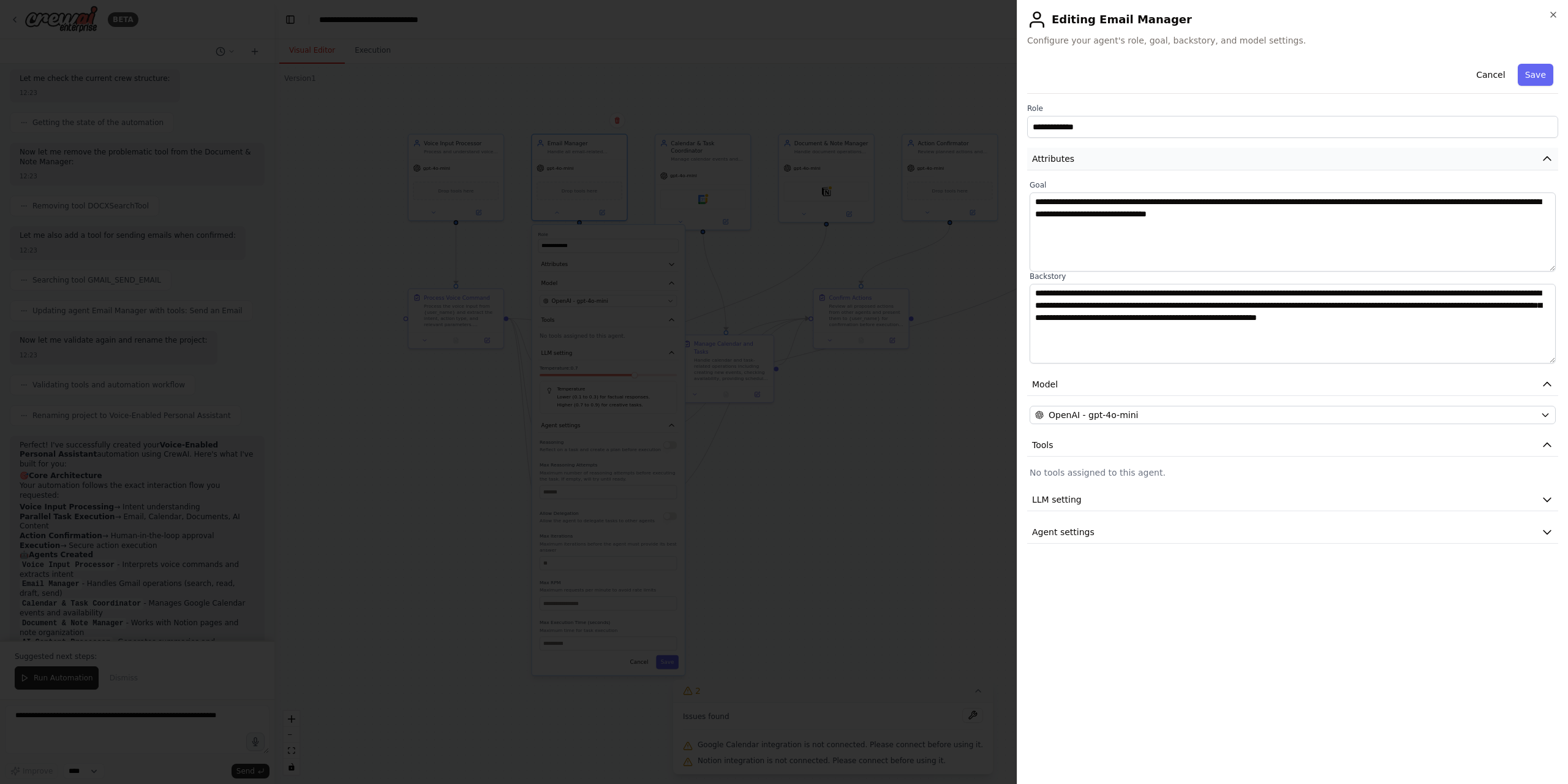
click at [1112, 158] on button "Attributes" at bounding box center [1293, 158] width 531 height 23
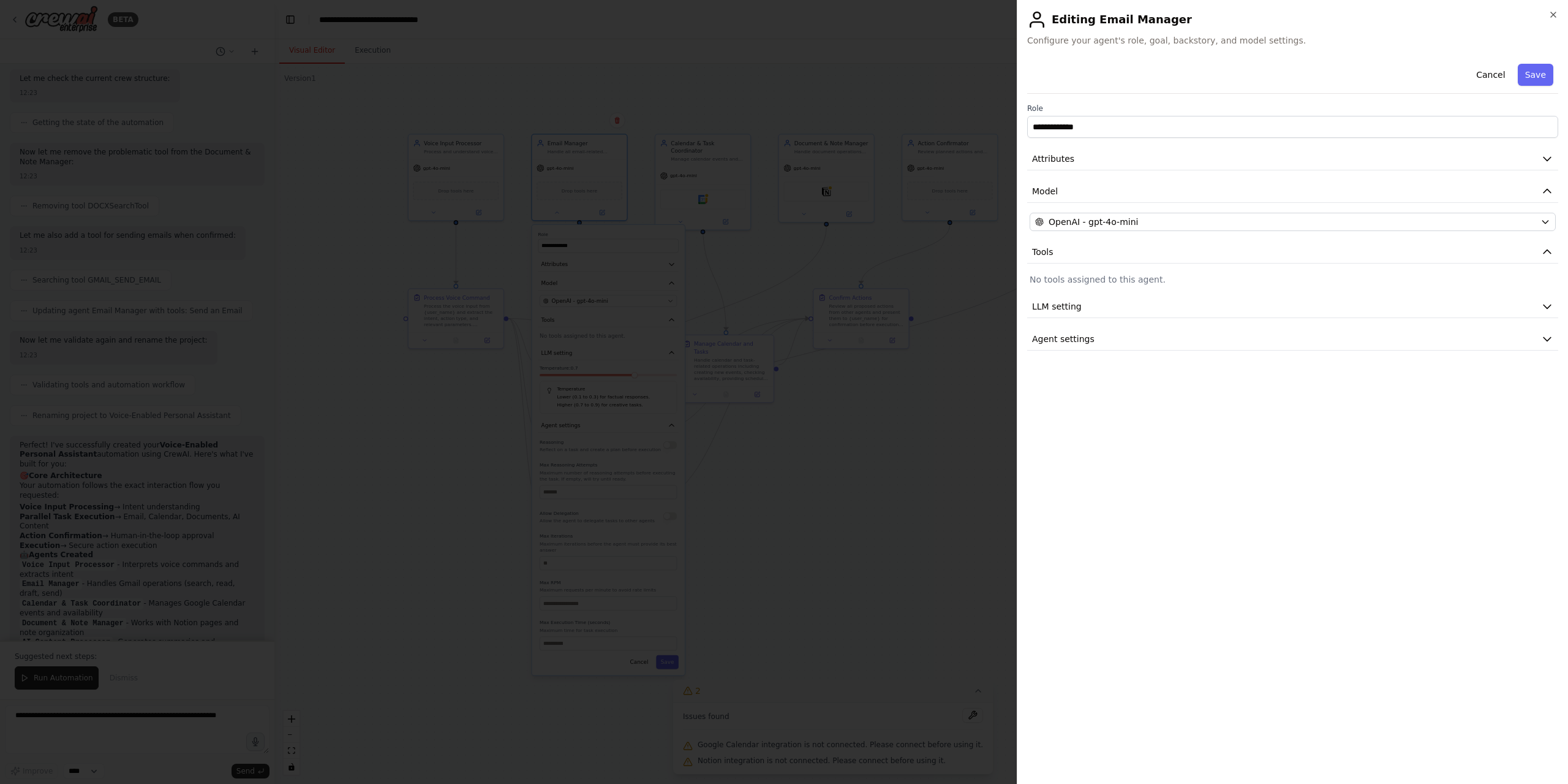
click at [1117, 277] on p "No tools assigned to this agent." at bounding box center [1292, 279] width 526 height 12
click at [1553, 76] on button "Save" at bounding box center [1535, 75] width 35 height 22
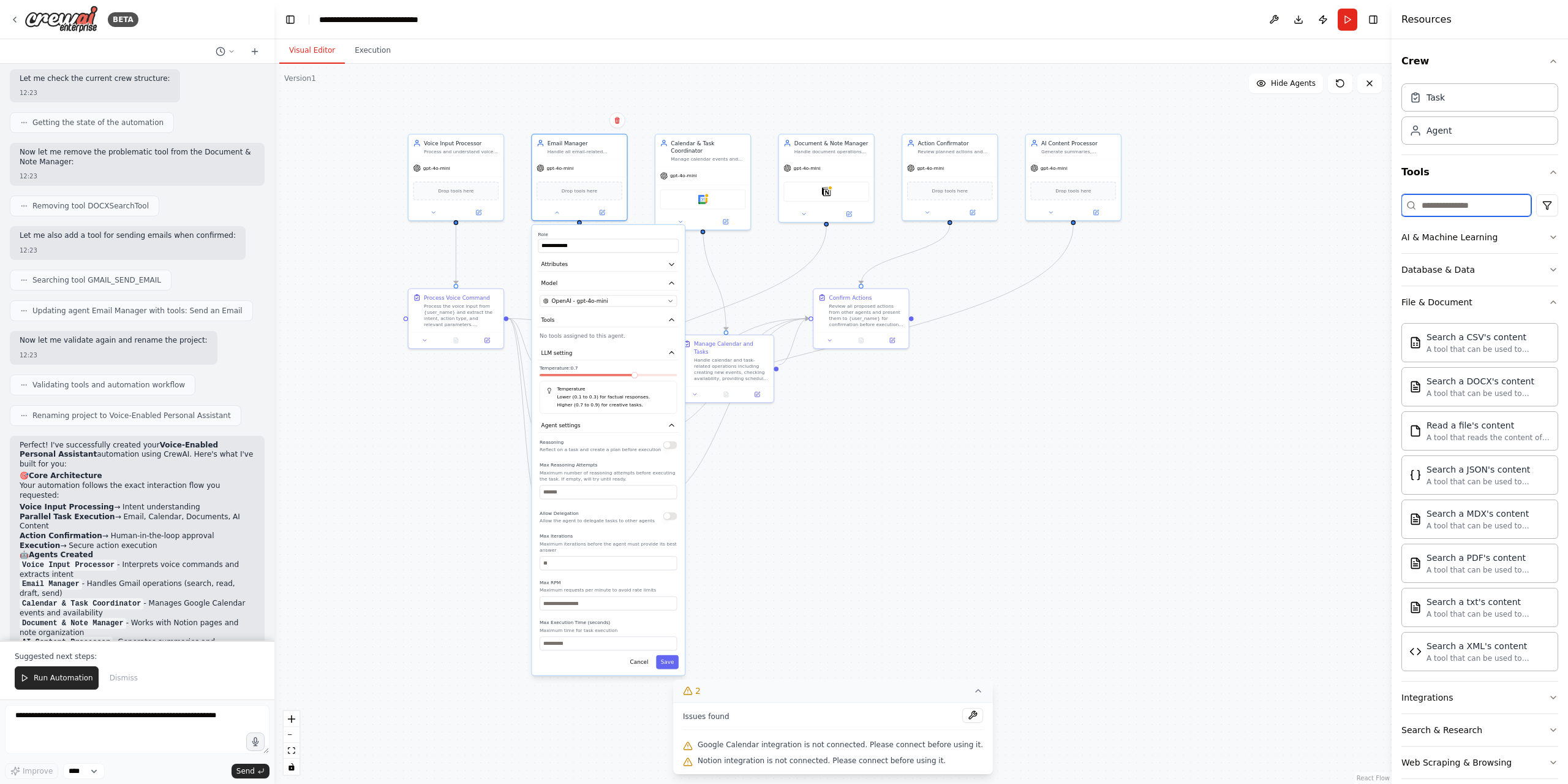
click at [1465, 203] on input at bounding box center [1466, 205] width 130 height 22
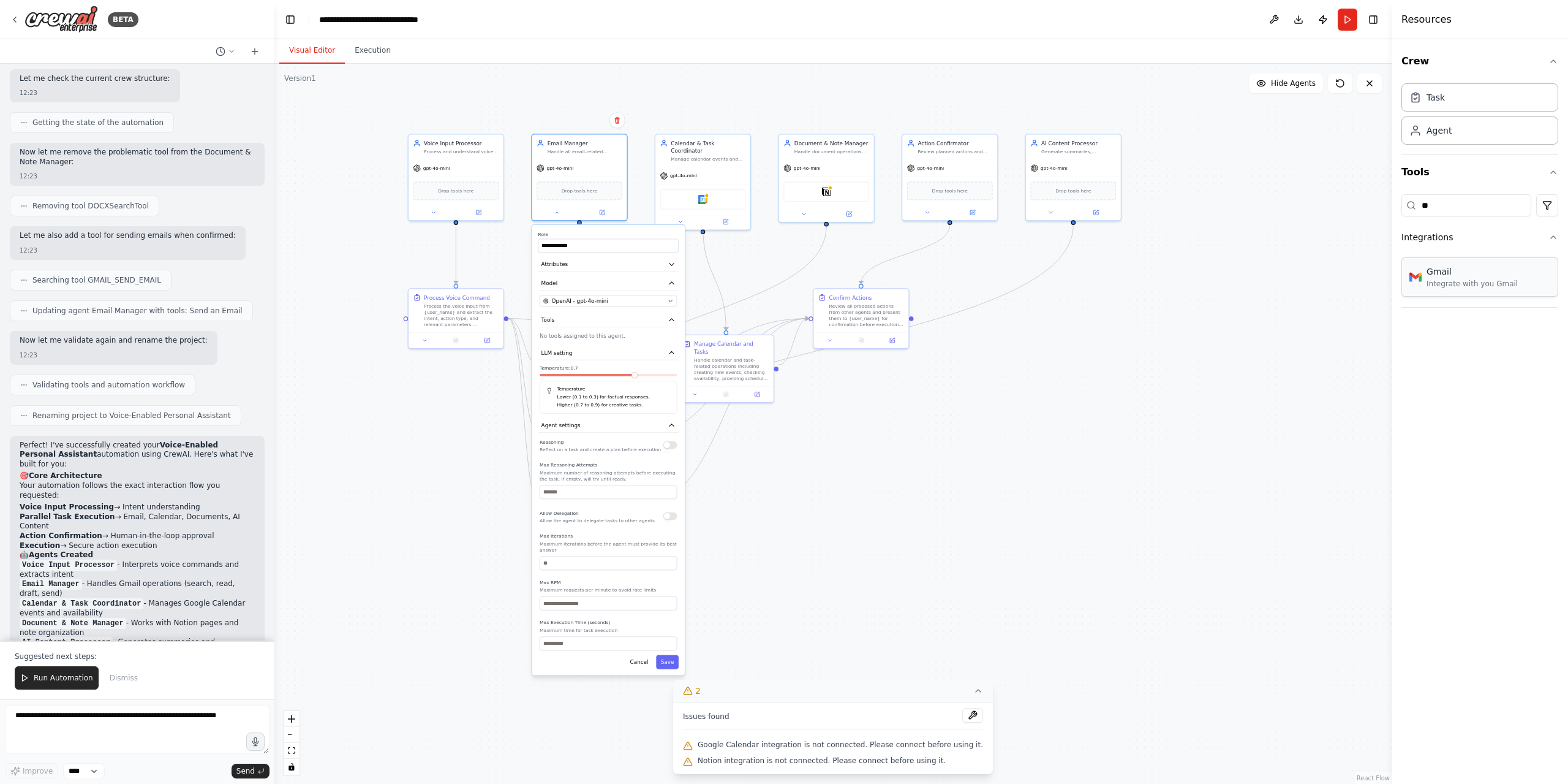
click at [1500, 286] on div "Integrate with you Gmail" at bounding box center [1472, 283] width 91 height 10
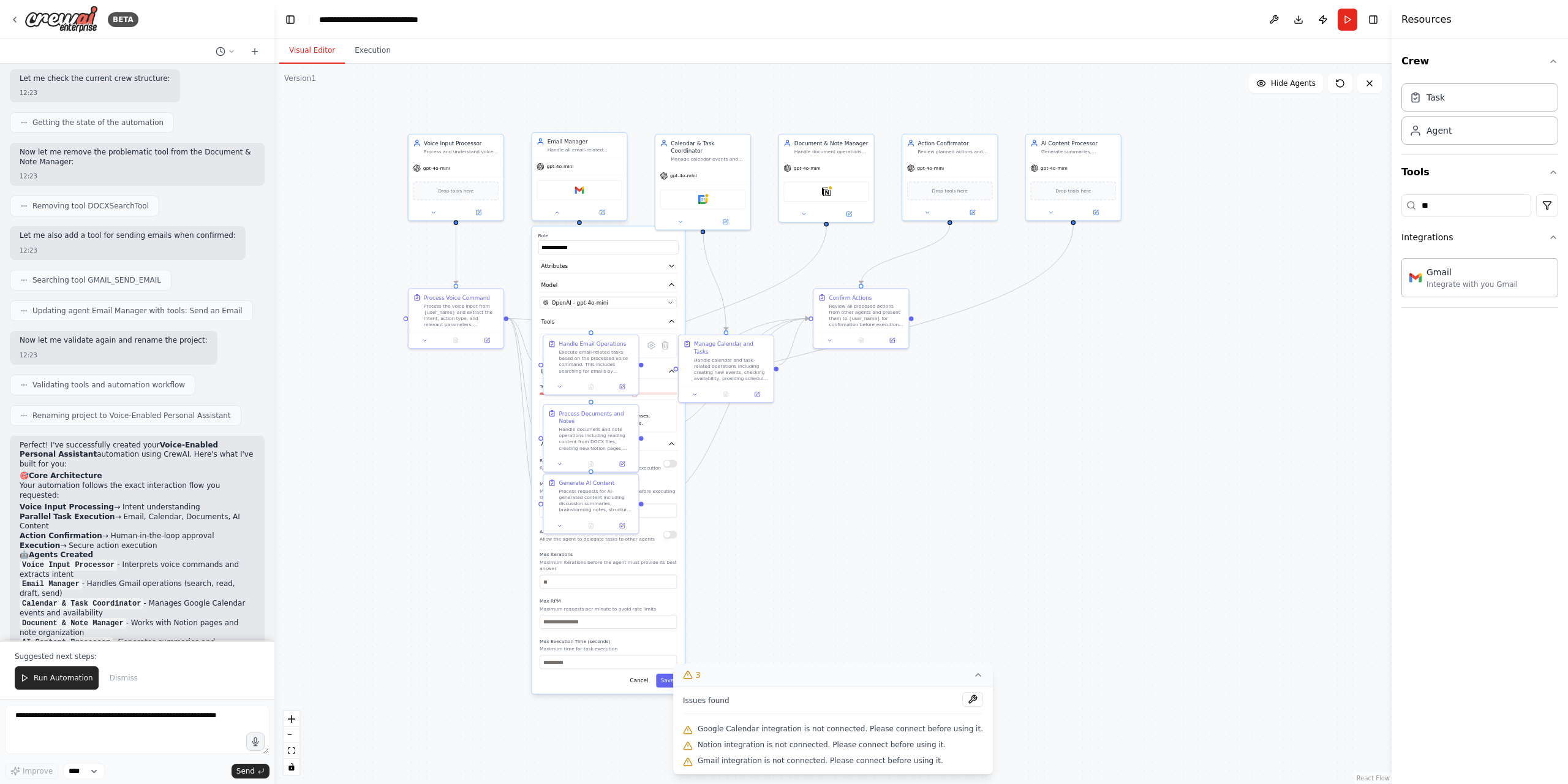
click at [588, 176] on div "Gmail" at bounding box center [579, 189] width 95 height 30
click at [653, 345] on icon at bounding box center [651, 345] width 6 height 6
click at [620, 320] on input "text" at bounding box center [609, 316] width 140 height 14
click at [661, 273] on button "Connect" at bounding box center [656, 268] width 34 height 11
click at [657, 269] on span "Connect" at bounding box center [660, 268] width 19 height 6
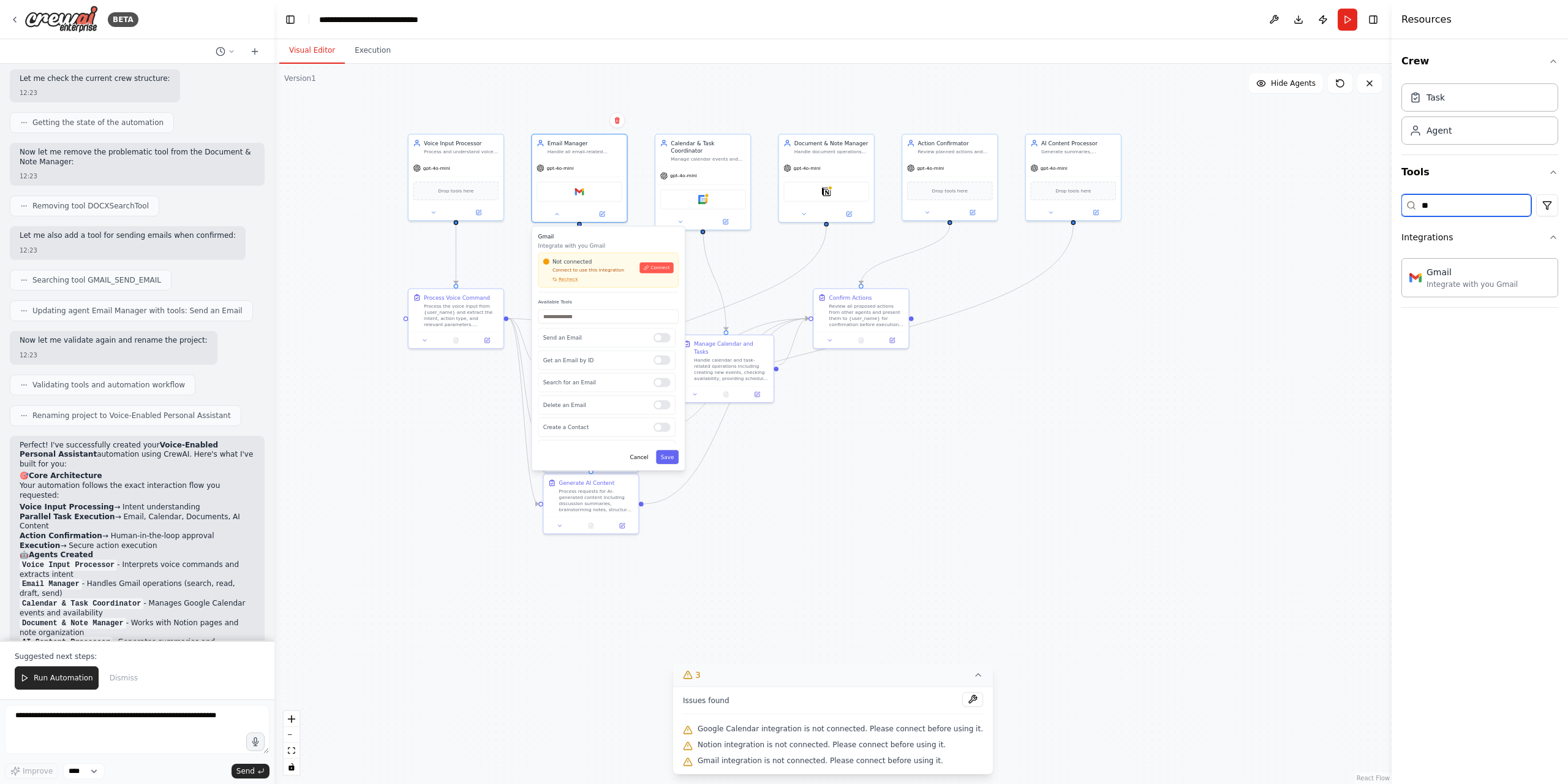
click at [1450, 210] on input "**" at bounding box center [1466, 205] width 130 height 22
click at [1452, 209] on input "**" at bounding box center [1466, 205] width 130 height 22
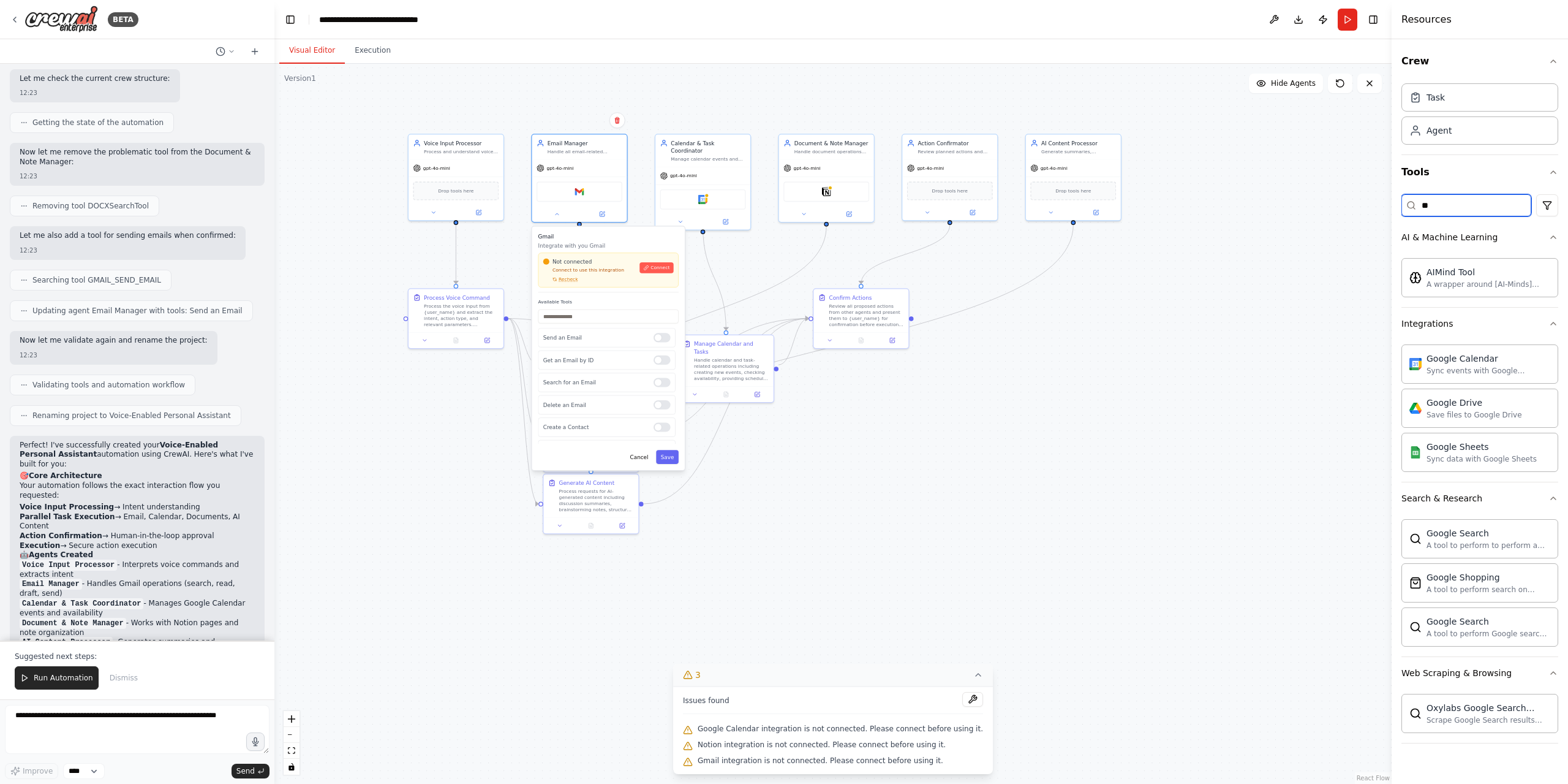
type input "*"
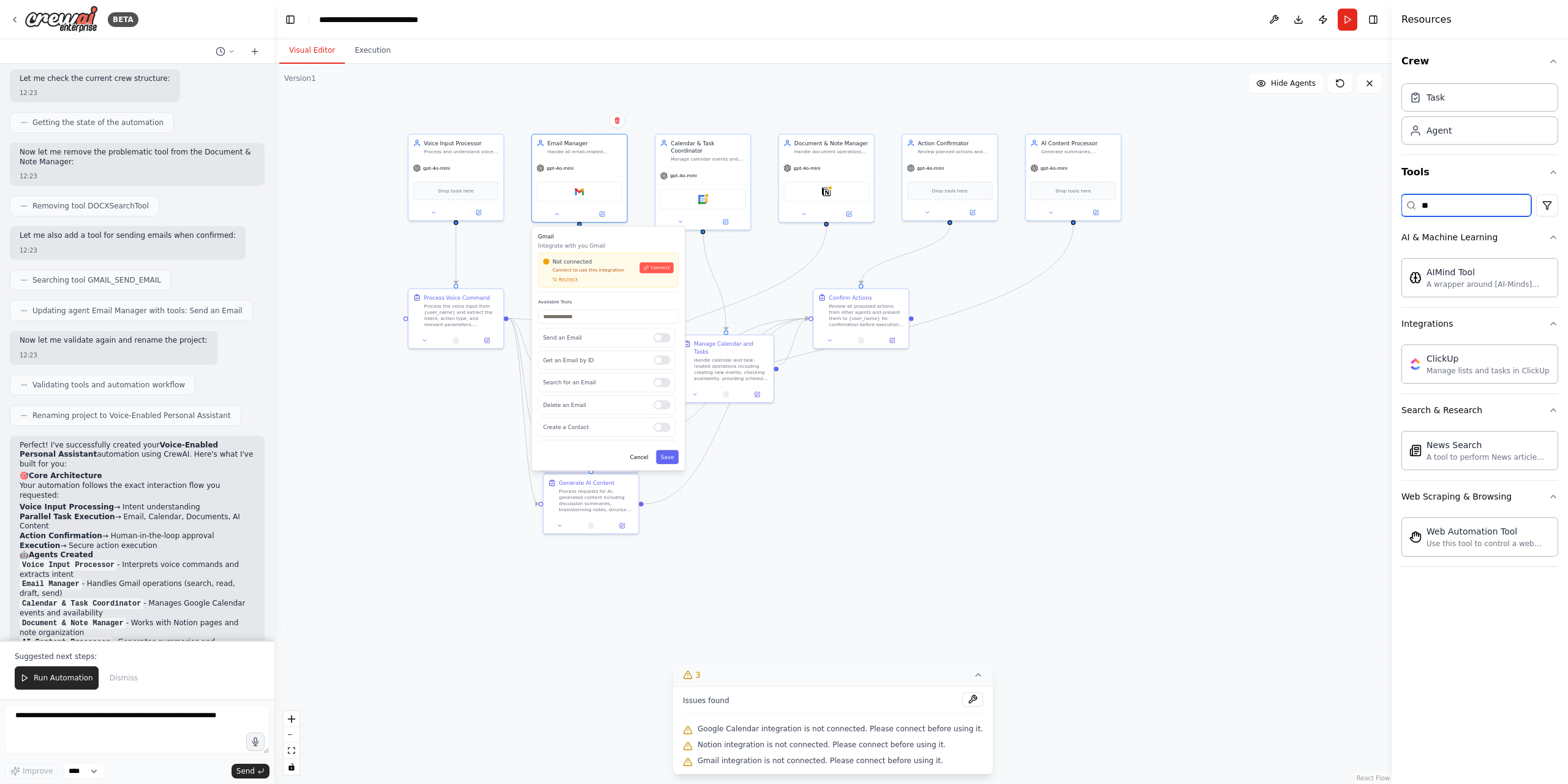
type input "*"
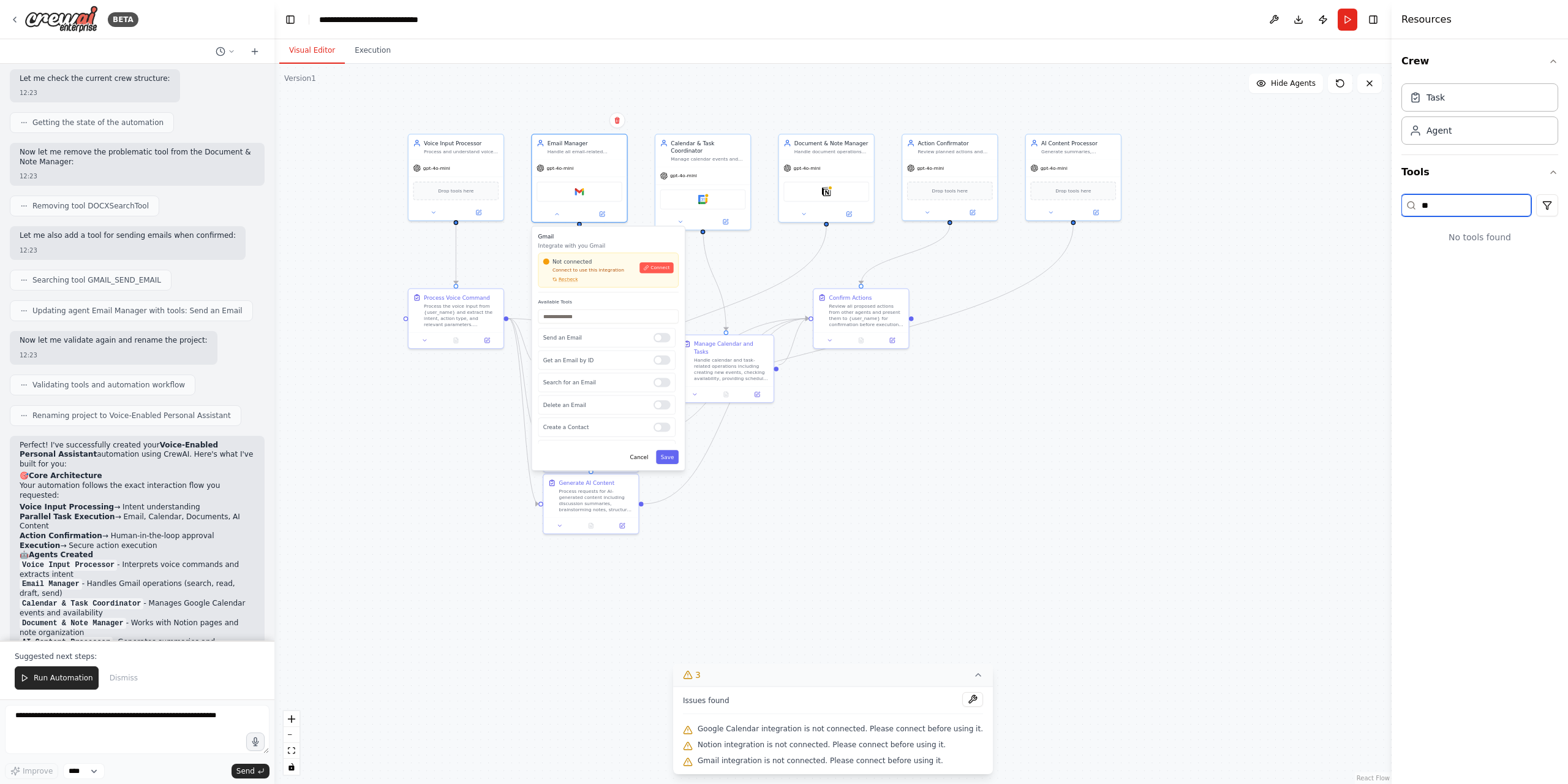
type input "*"
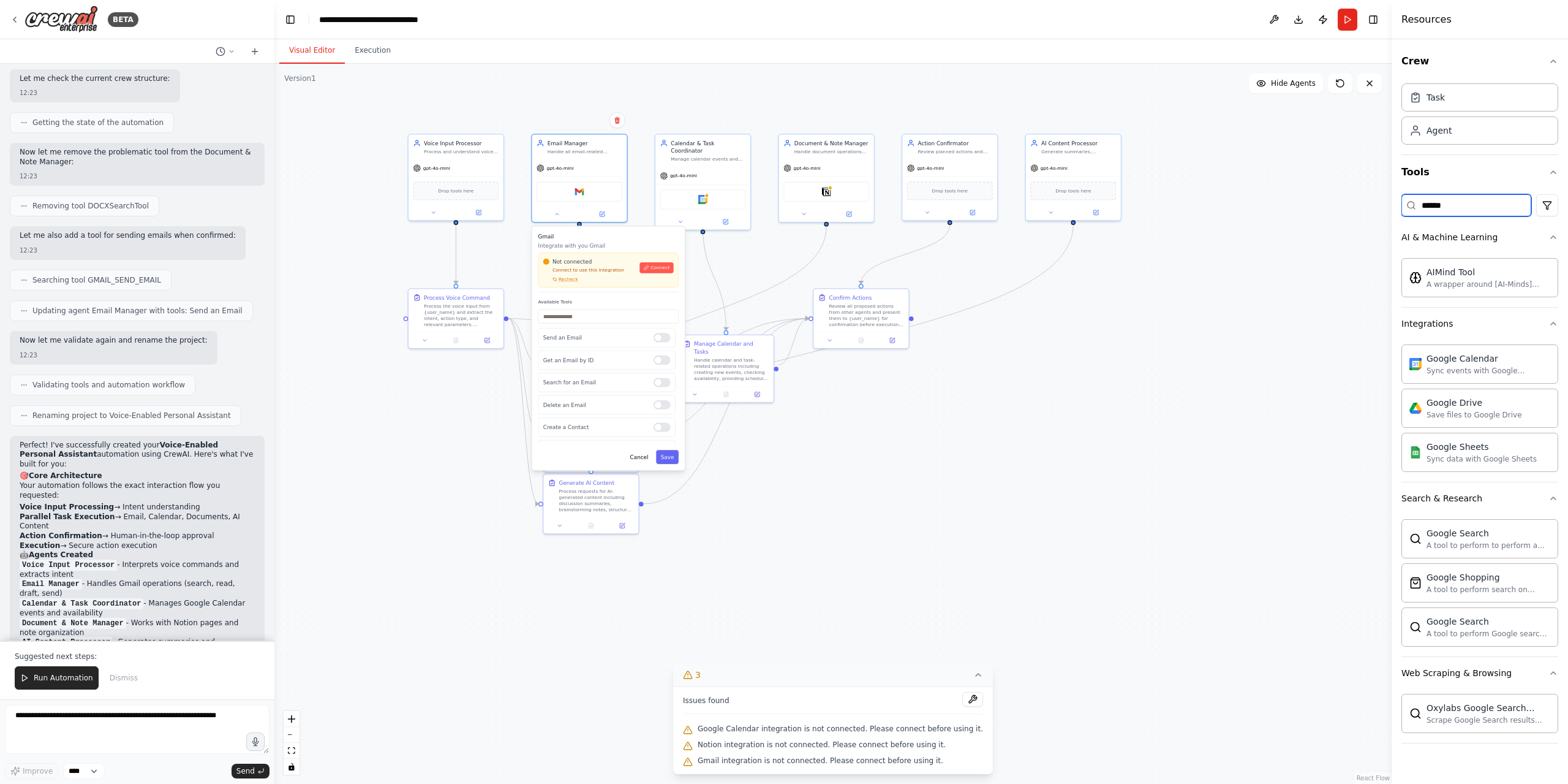
type input "******"
click at [1105, 427] on div ".deletable-edge-delete-btn { width: 20px; height: 20px; border: 0px solid #ffff…" at bounding box center [834, 423] width 1118 height 720
